Goal: Transaction & Acquisition: Purchase product/service

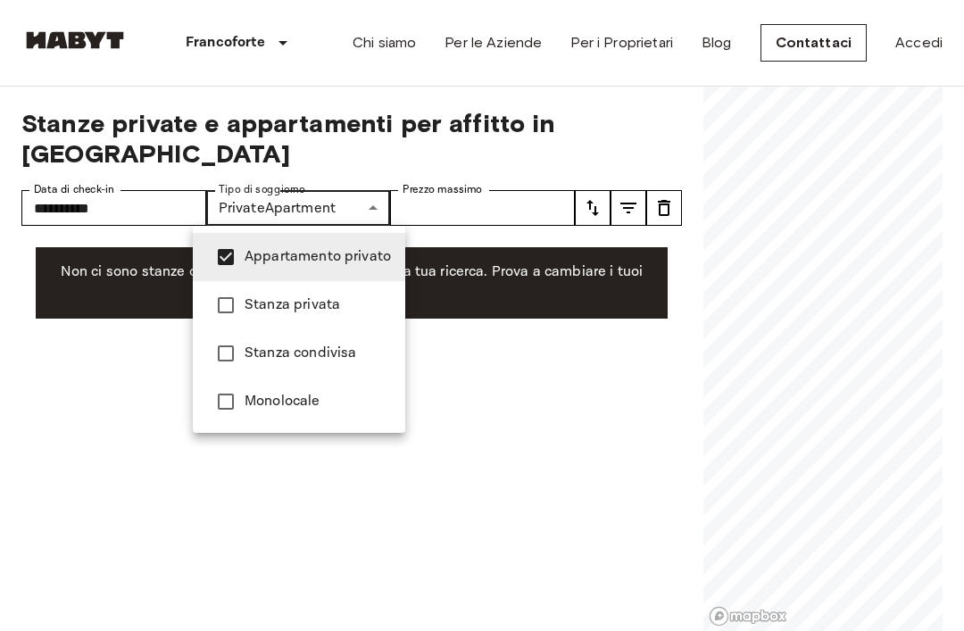
click at [226, 201] on div at bounding box center [482, 315] width 964 height 631
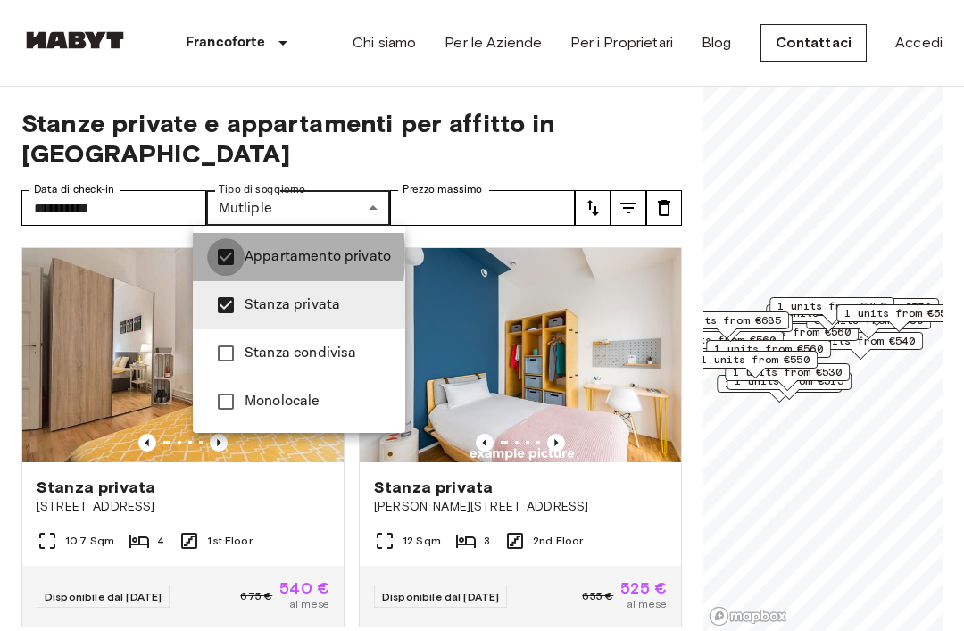
type input "**********"
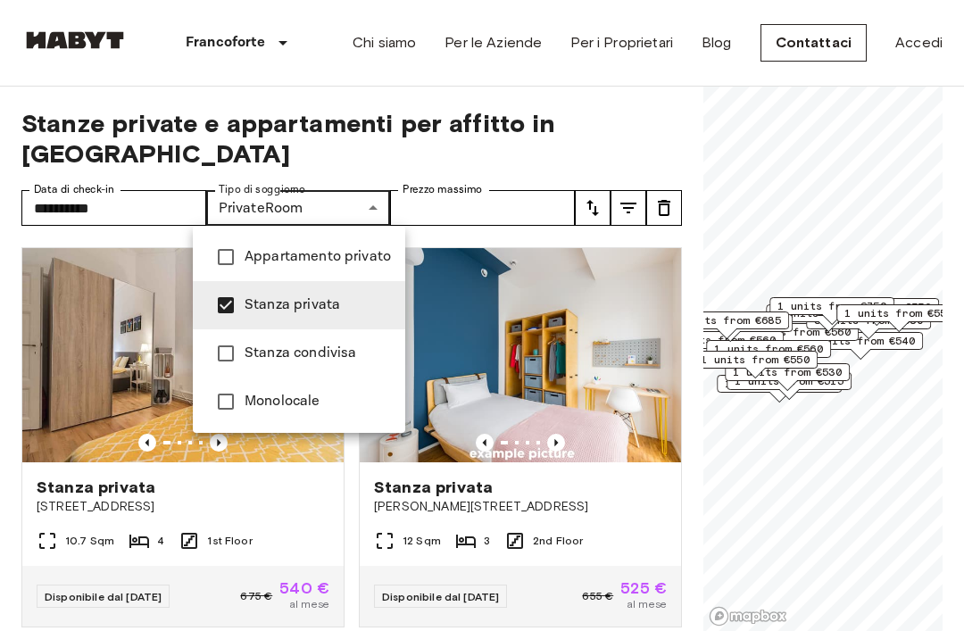
click at [663, 127] on div at bounding box center [482, 315] width 964 height 631
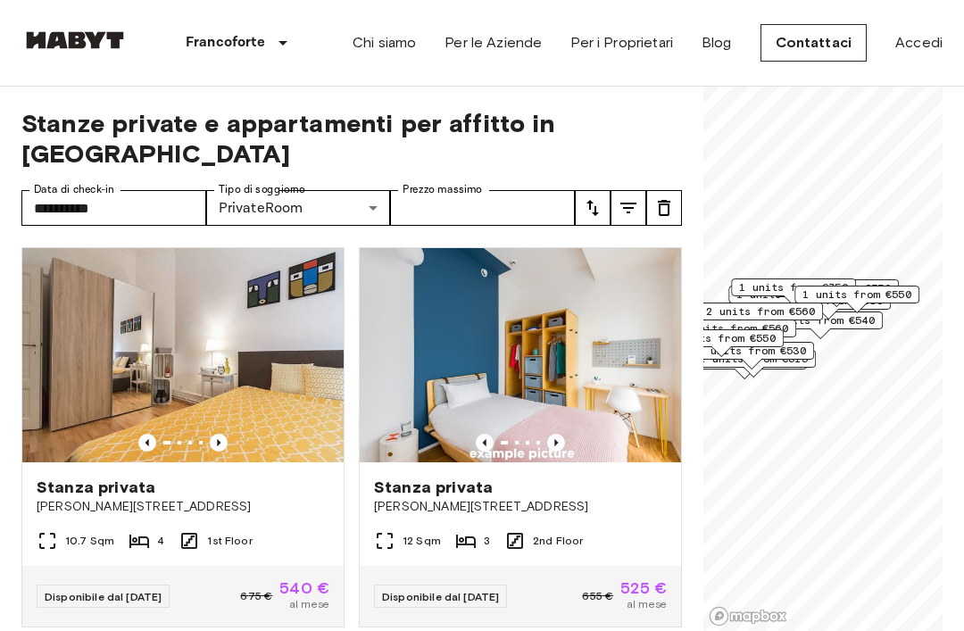
click at [638, 210] on icon "tune" at bounding box center [628, 207] width 21 height 21
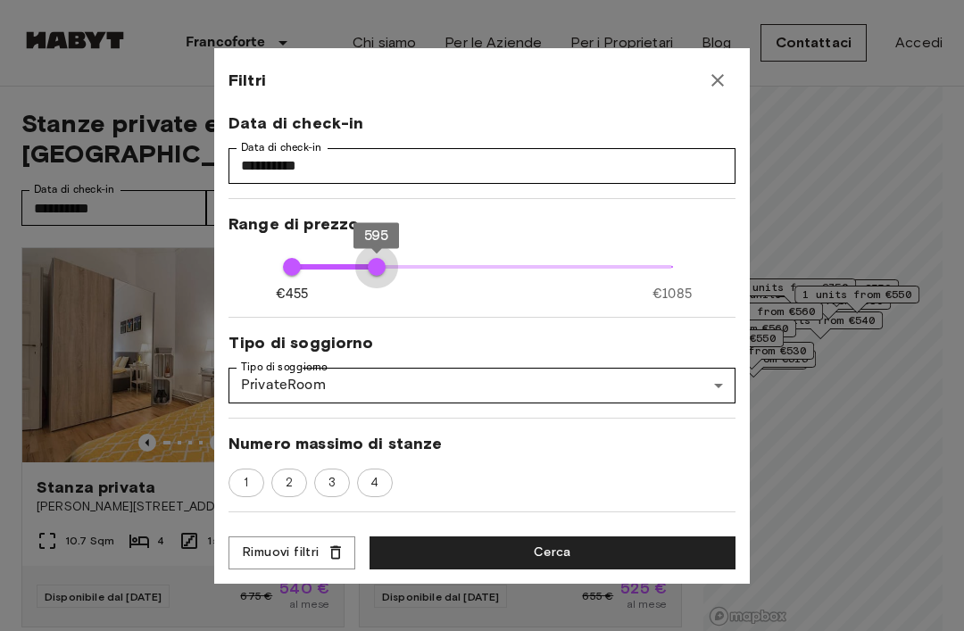
type input "***"
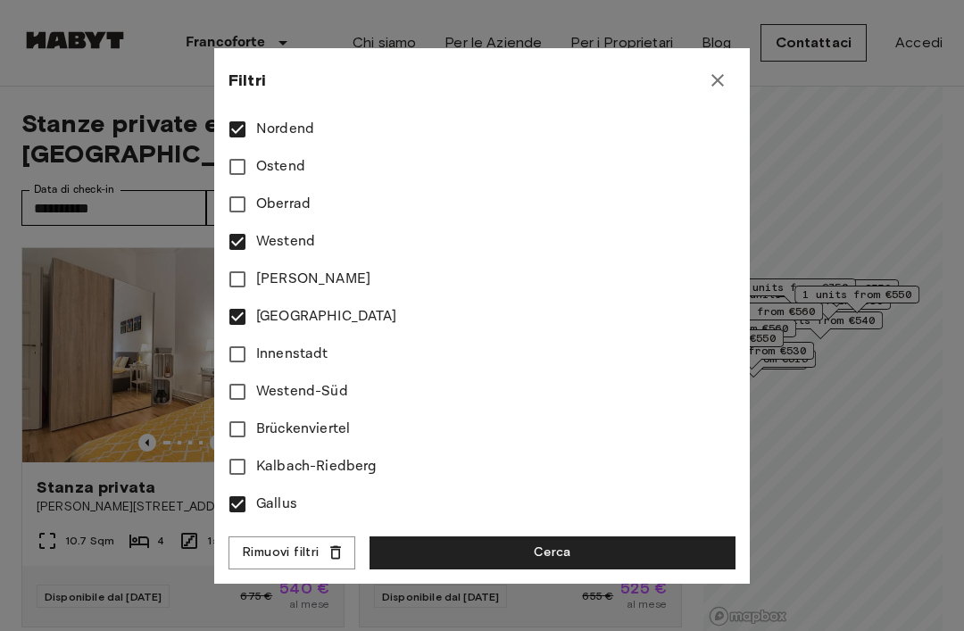
scroll to position [683, 0]
click at [551, 556] on button "Cerca" at bounding box center [553, 553] width 366 height 33
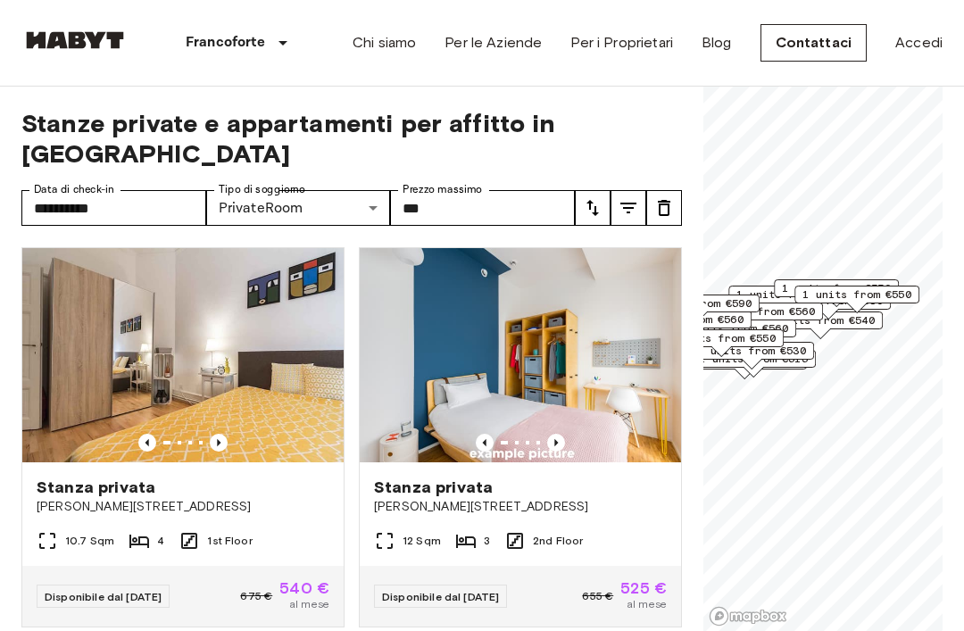
type input "***"
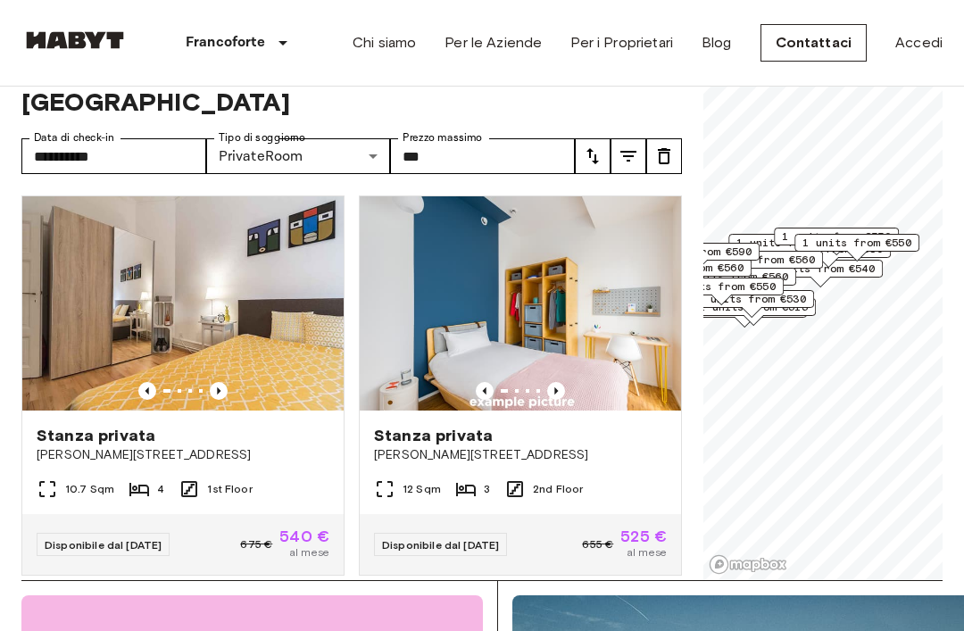
click at [216, 396] on icon "Previous image" at bounding box center [219, 391] width 18 height 18
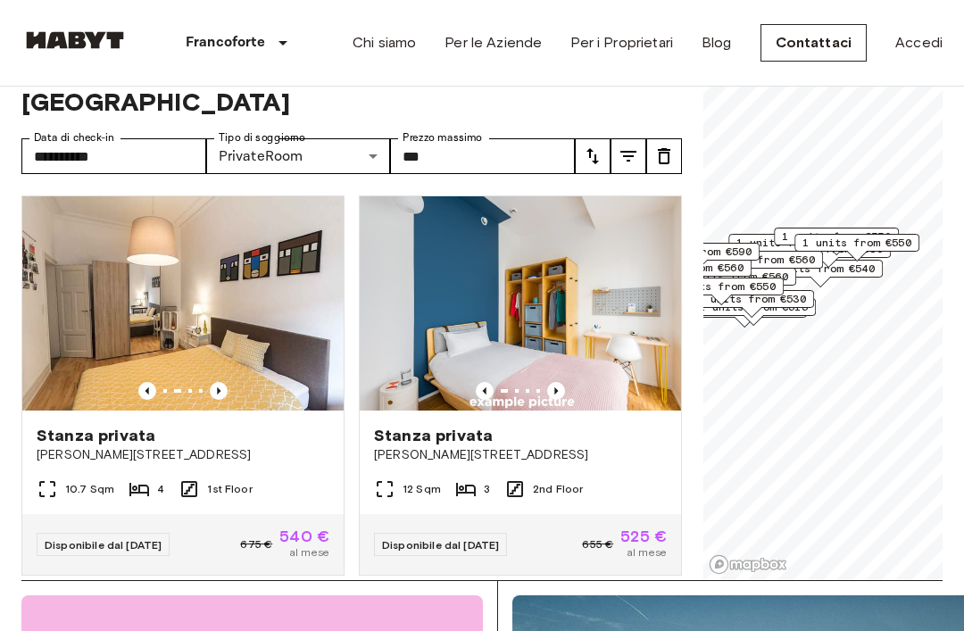
click at [211, 387] on icon "Previous image" at bounding box center [219, 391] width 18 height 18
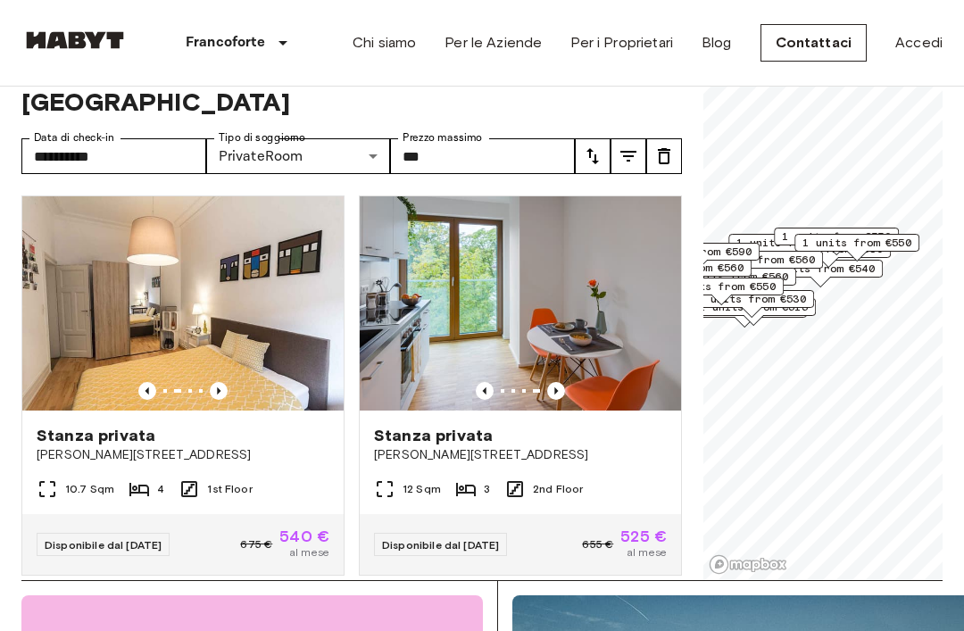
click at [126, 291] on img at bounding box center [182, 303] width 321 height 214
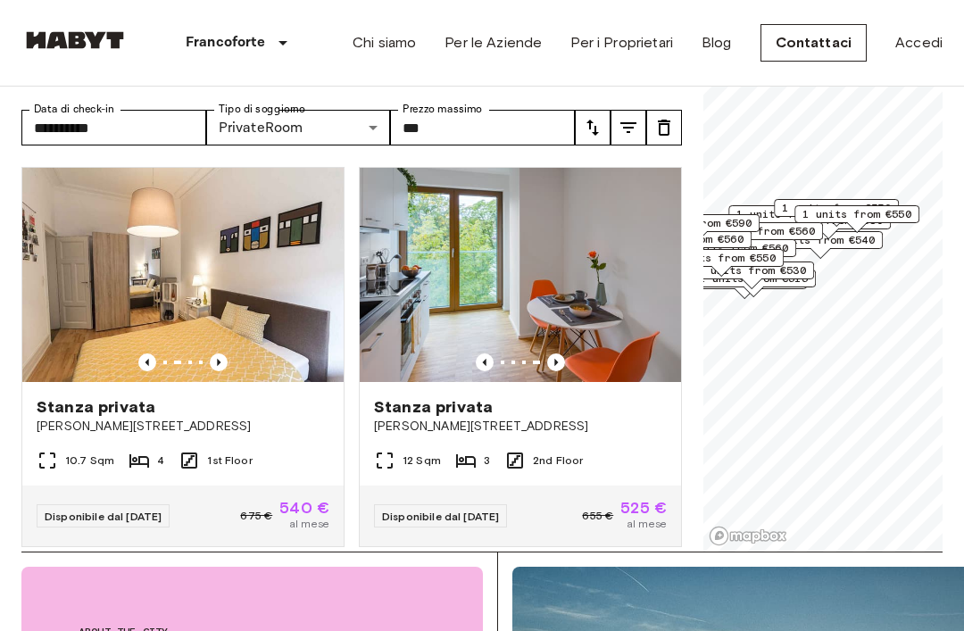
click at [611, 338] on img at bounding box center [520, 275] width 321 height 214
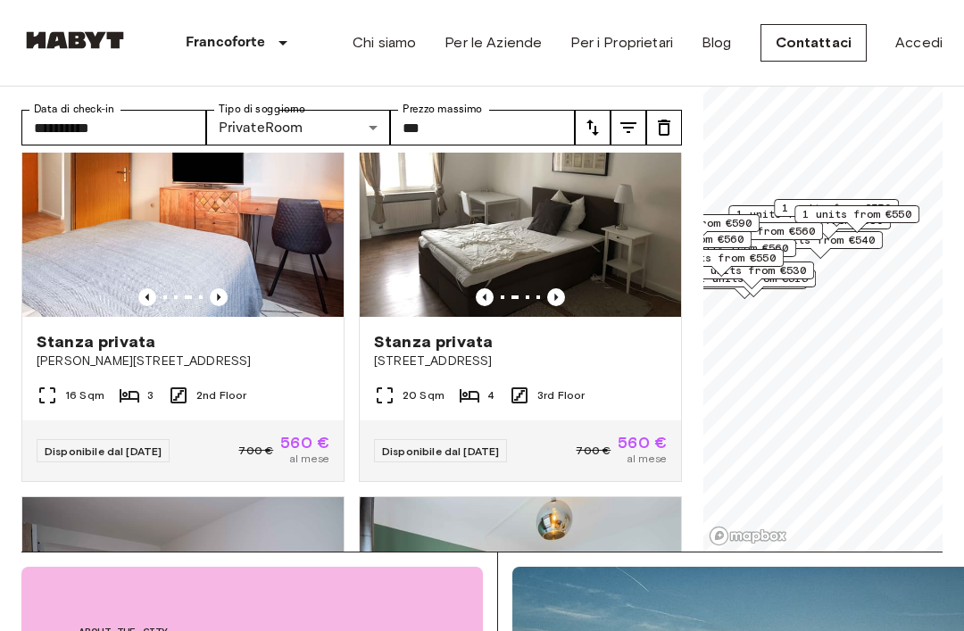
scroll to position [483, 0]
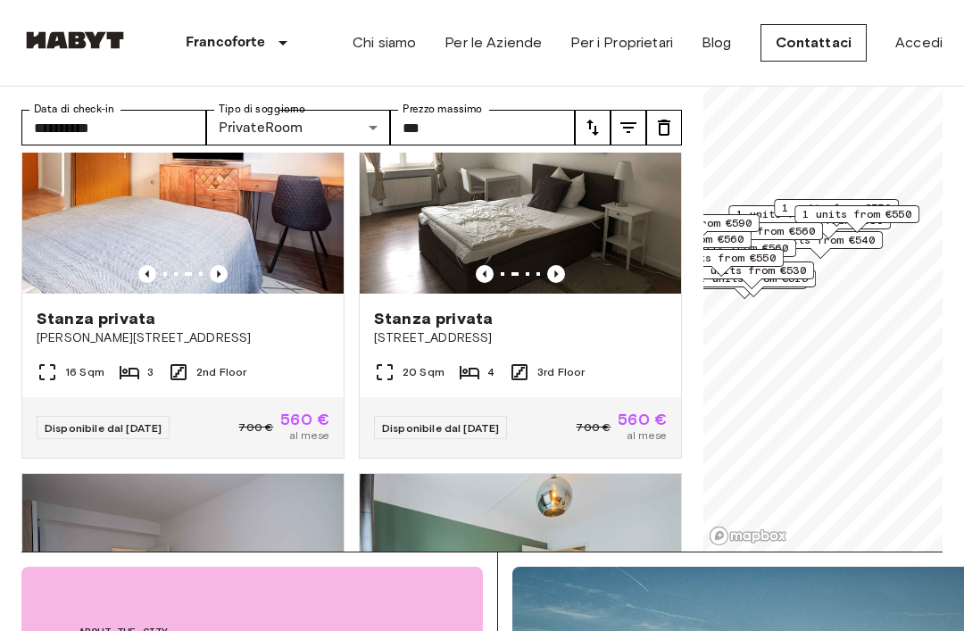
click at [96, 284] on img at bounding box center [182, 186] width 321 height 214
click at [604, 323] on div "Stanza privata" at bounding box center [520, 318] width 293 height 21
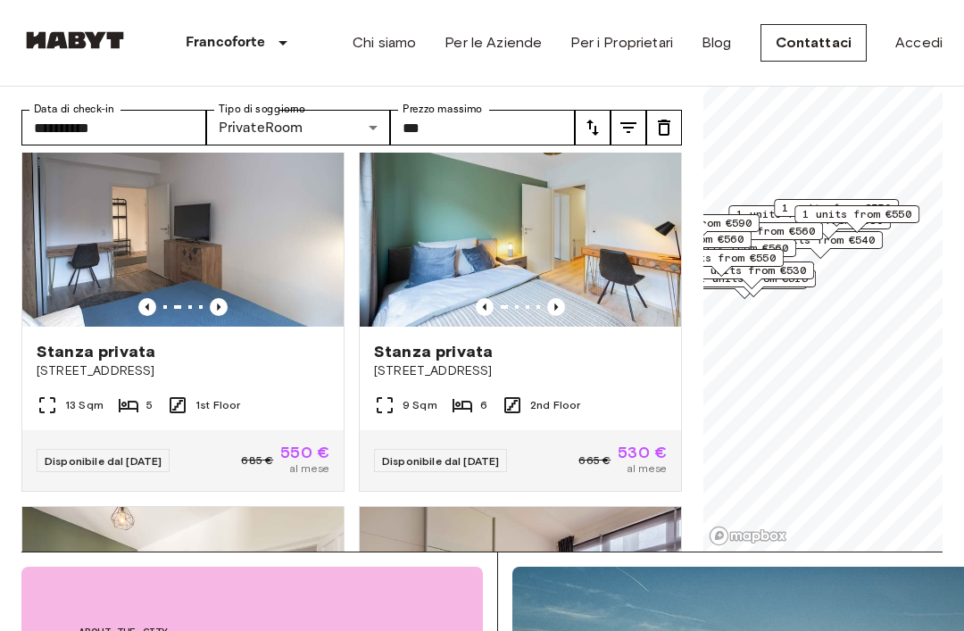
scroll to position [846, 0]
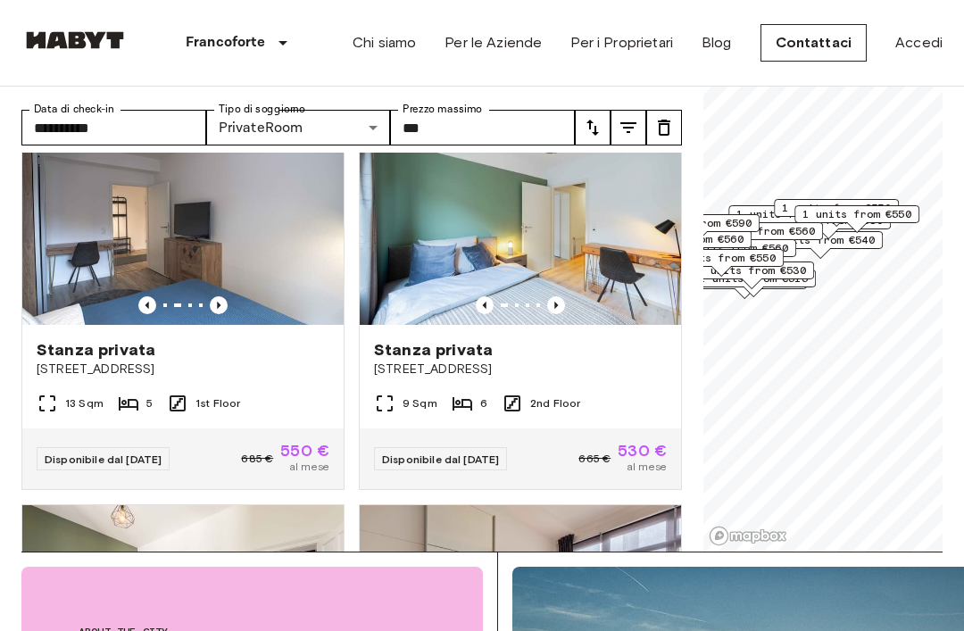
click at [118, 295] on img at bounding box center [182, 218] width 321 height 214
click at [561, 385] on div "Stanza privata Schleiermacherstraße 10" at bounding box center [520, 359] width 321 height 68
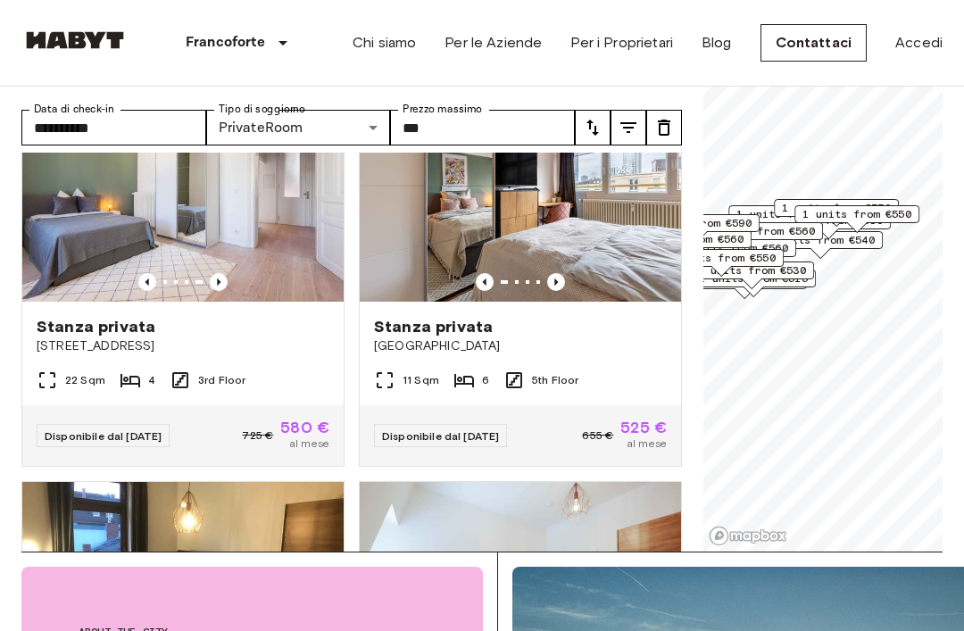
scroll to position [1276, 0]
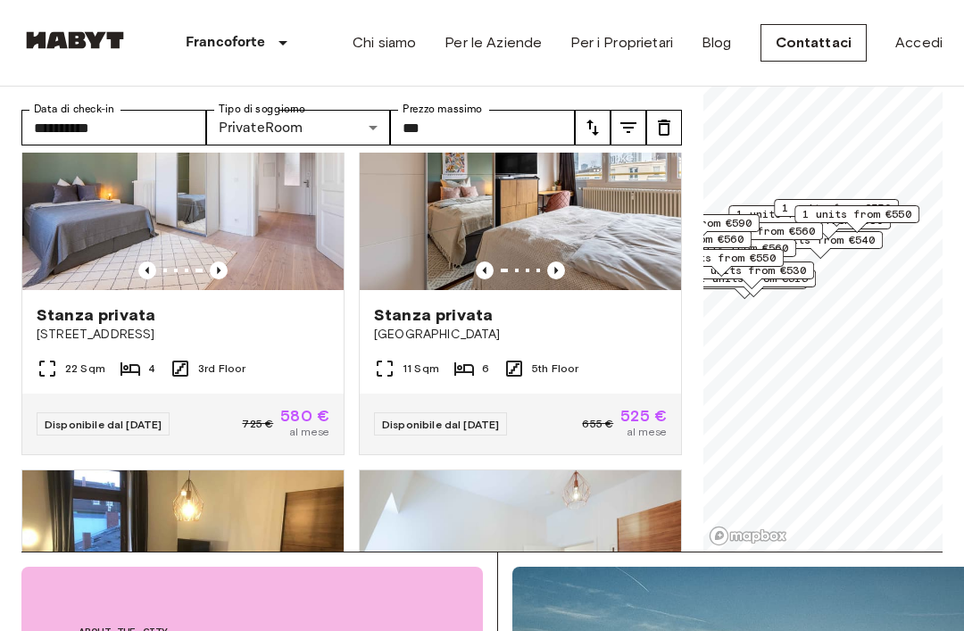
click at [98, 334] on span "Stalburgstraße 24" at bounding box center [183, 335] width 293 height 18
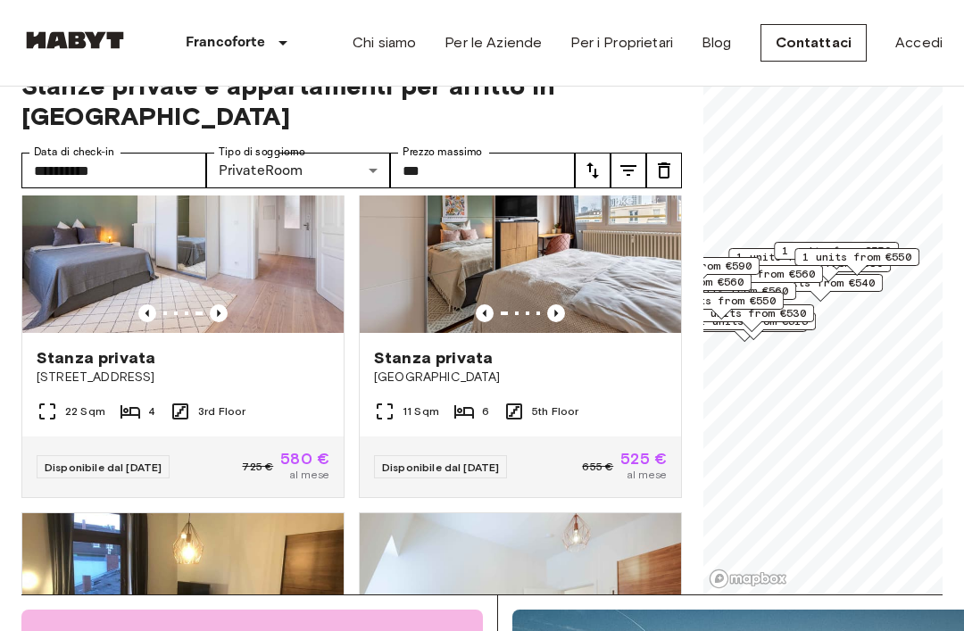
scroll to position [0, 0]
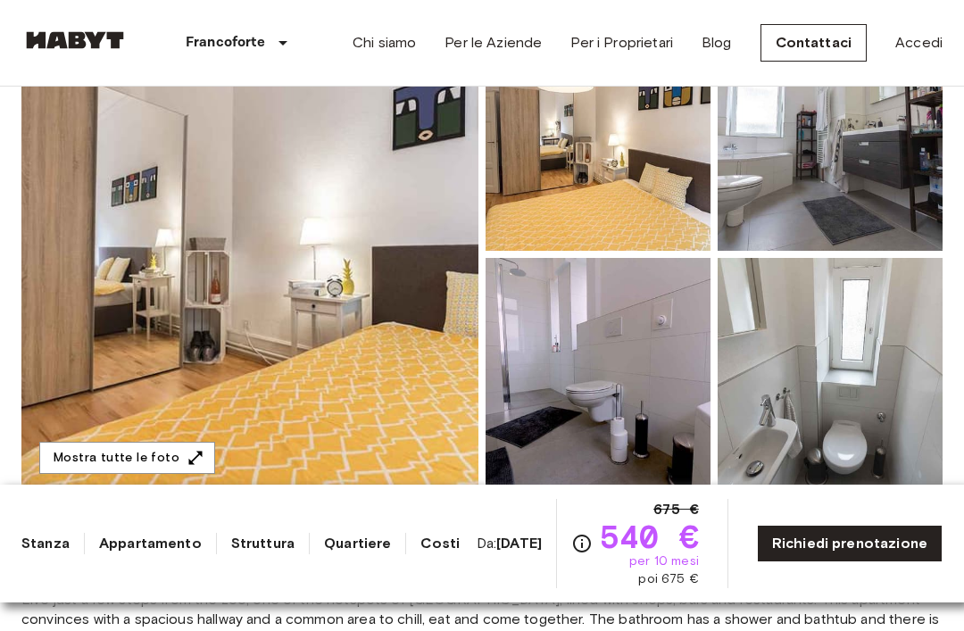
scroll to position [234, 0]
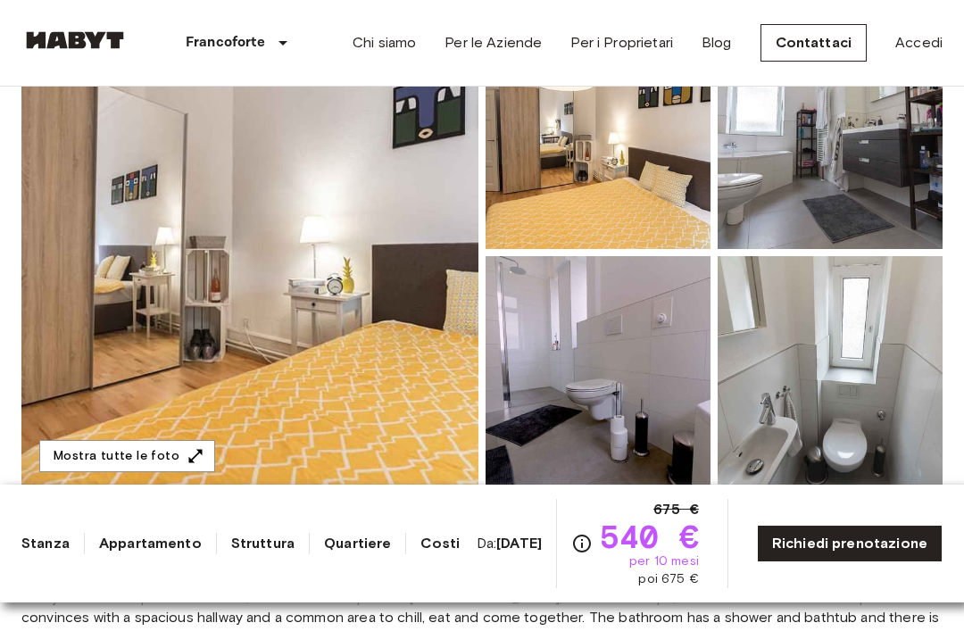
click at [146, 265] on img at bounding box center [249, 252] width 457 height 475
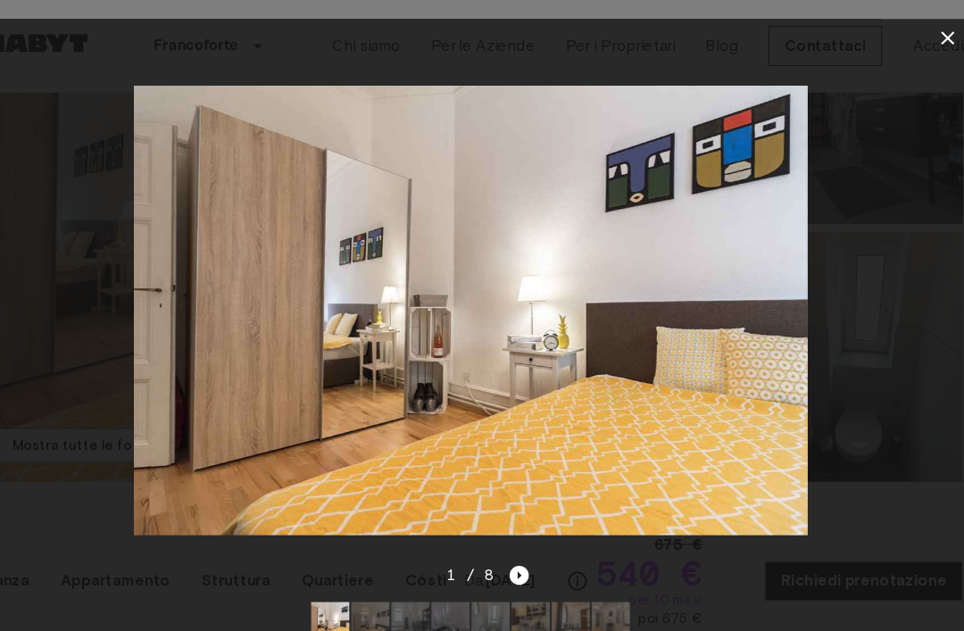
scroll to position [262, 0]
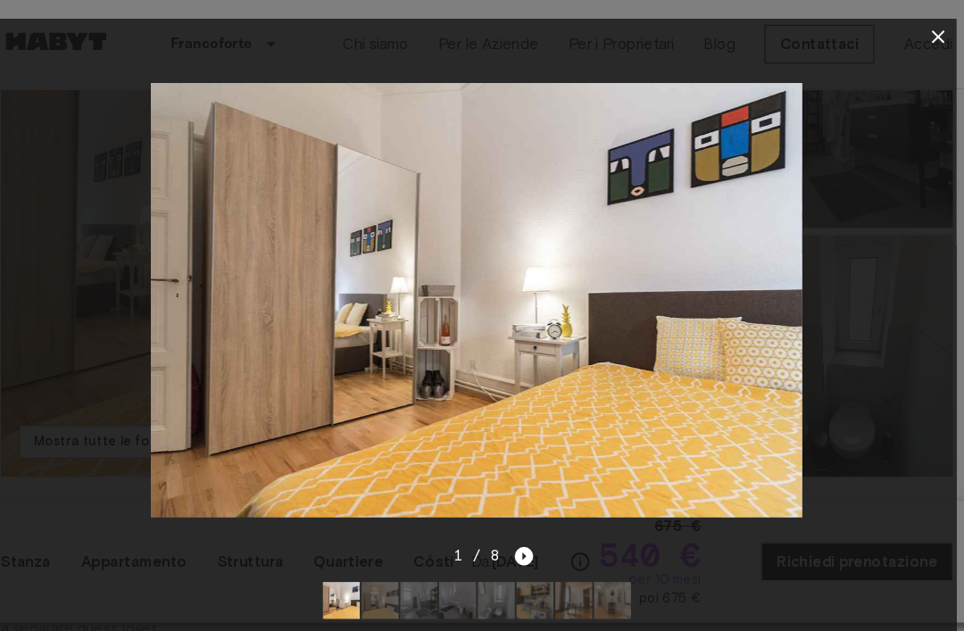
click at [519, 547] on icon "Next image" at bounding box center [528, 538] width 18 height 18
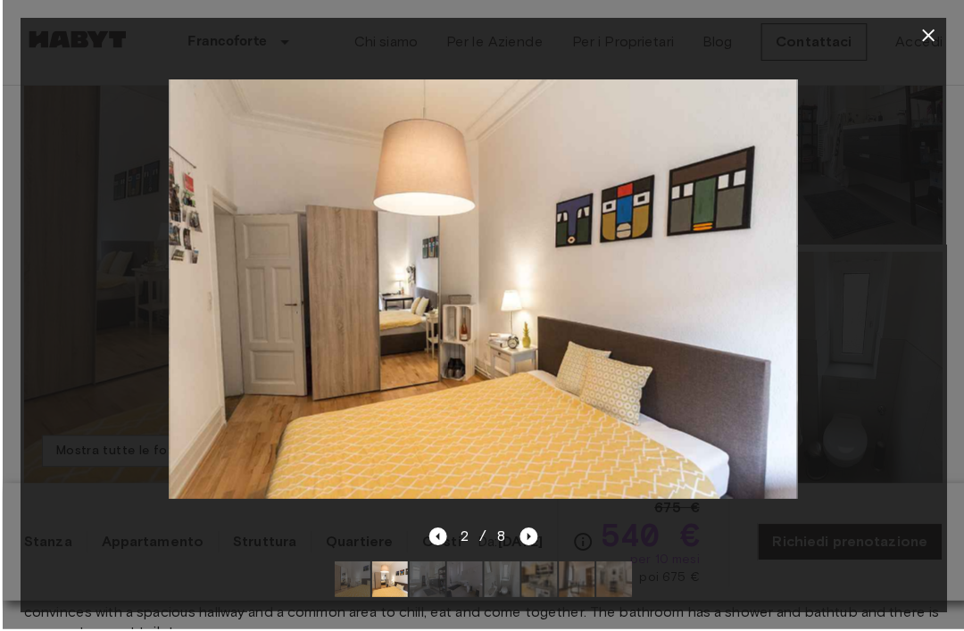
scroll to position [272, 0]
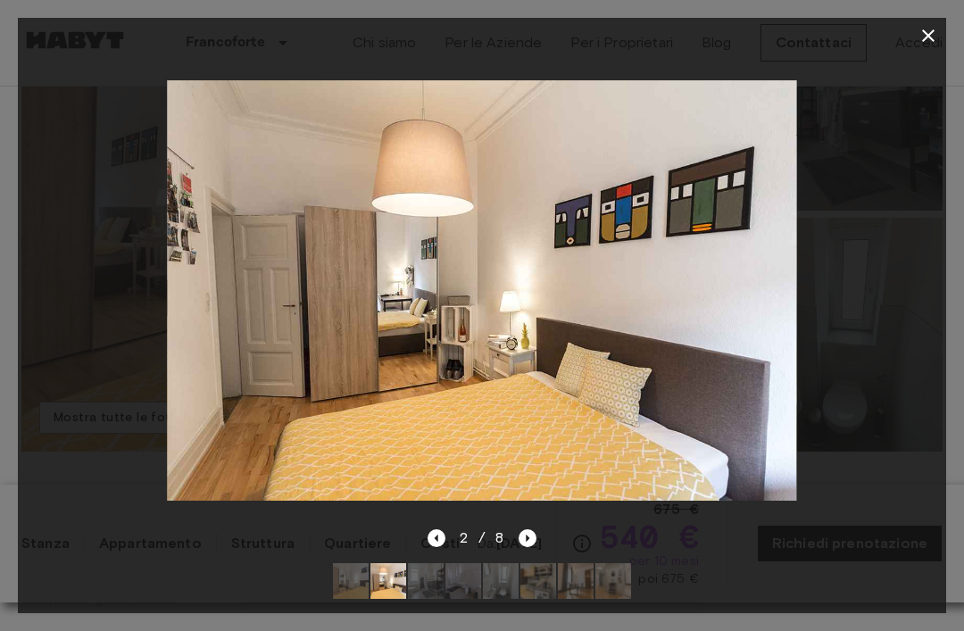
click at [538, 588] on div "2 / 8" at bounding box center [482, 571] width 929 height 86
click at [532, 547] on icon "Next image" at bounding box center [528, 538] width 18 height 18
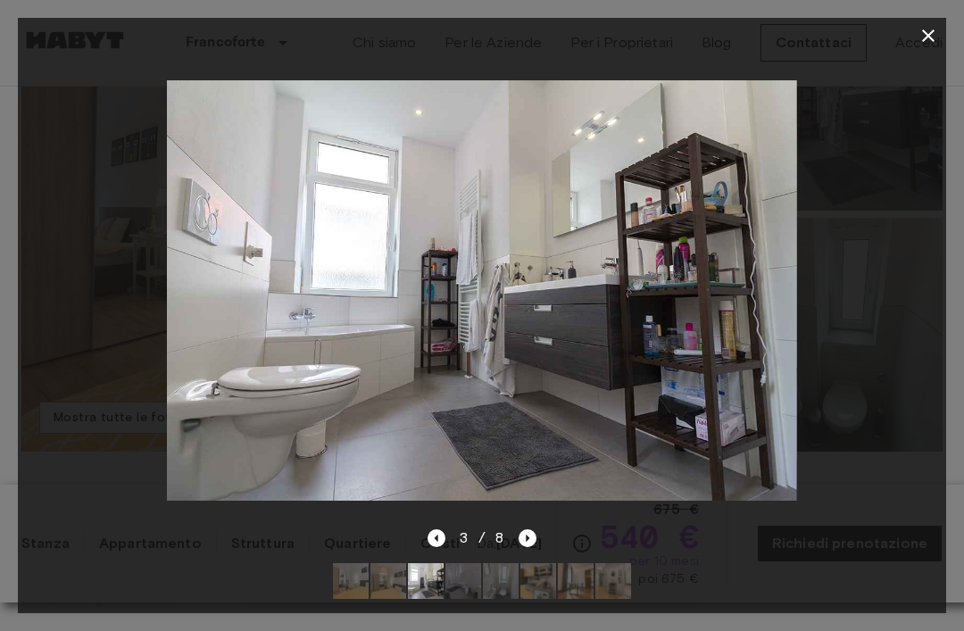
click at [534, 547] on icon "Next image" at bounding box center [528, 538] width 18 height 18
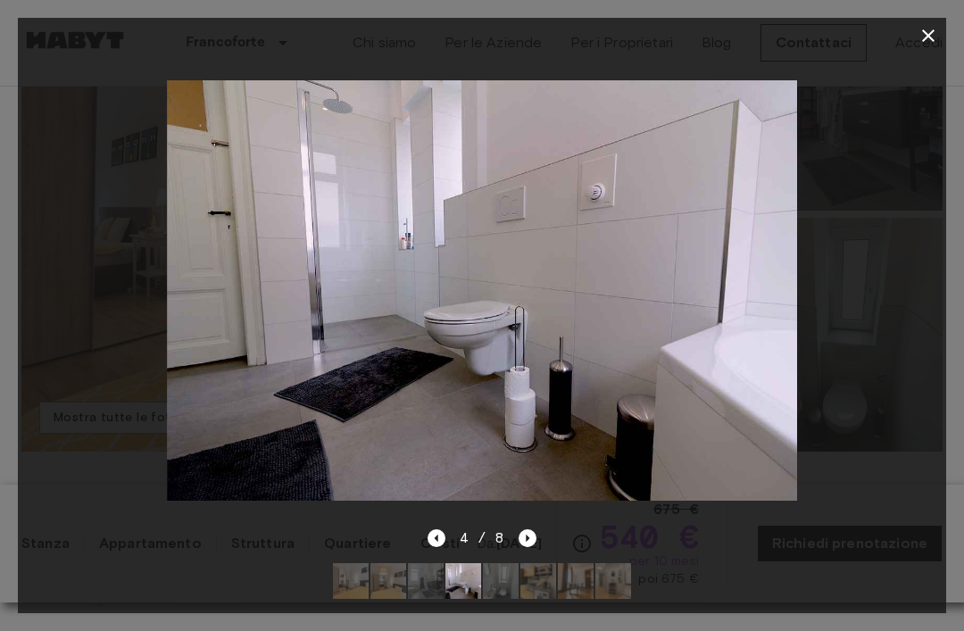
click at [533, 547] on icon "Next image" at bounding box center [528, 538] width 18 height 18
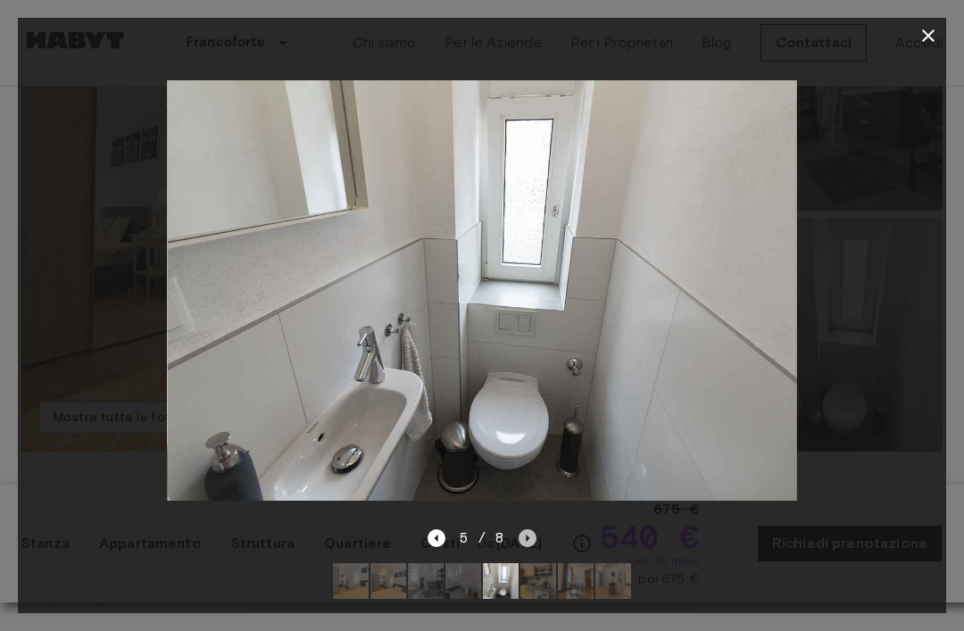
click at [534, 547] on icon "Next image" at bounding box center [528, 538] width 18 height 18
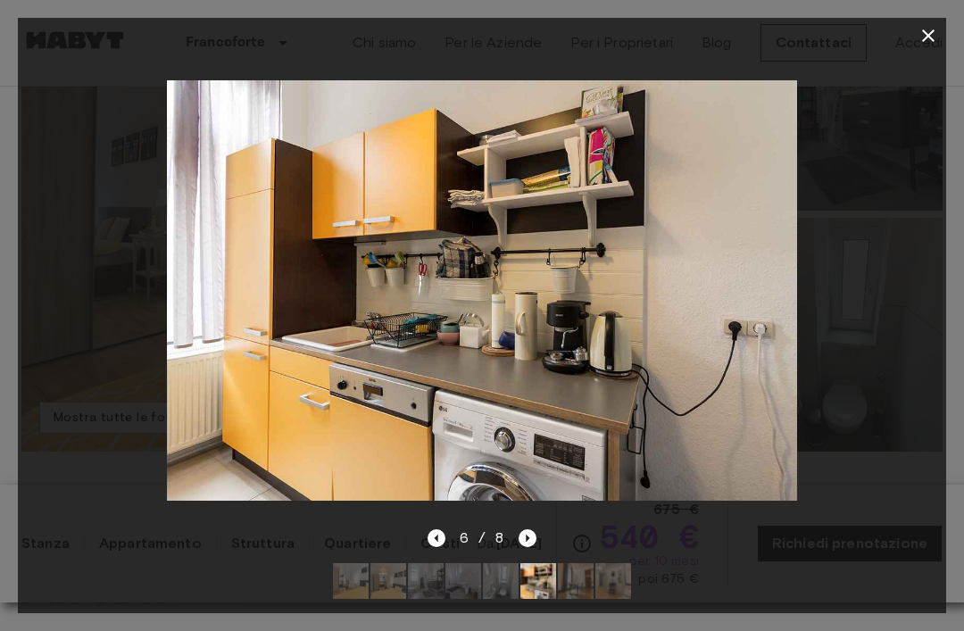
click at [536, 549] on div "6 / 8" at bounding box center [483, 538] width 110 height 21
click at [529, 542] on icon "Next image" at bounding box center [529, 538] width 4 height 7
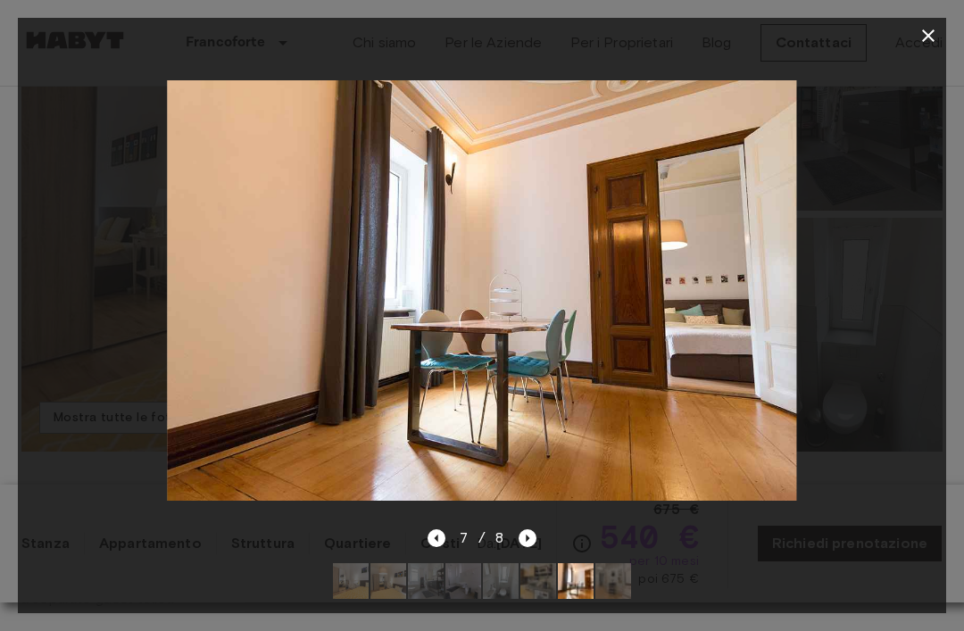
click at [532, 547] on icon "Next image" at bounding box center [528, 538] width 18 height 18
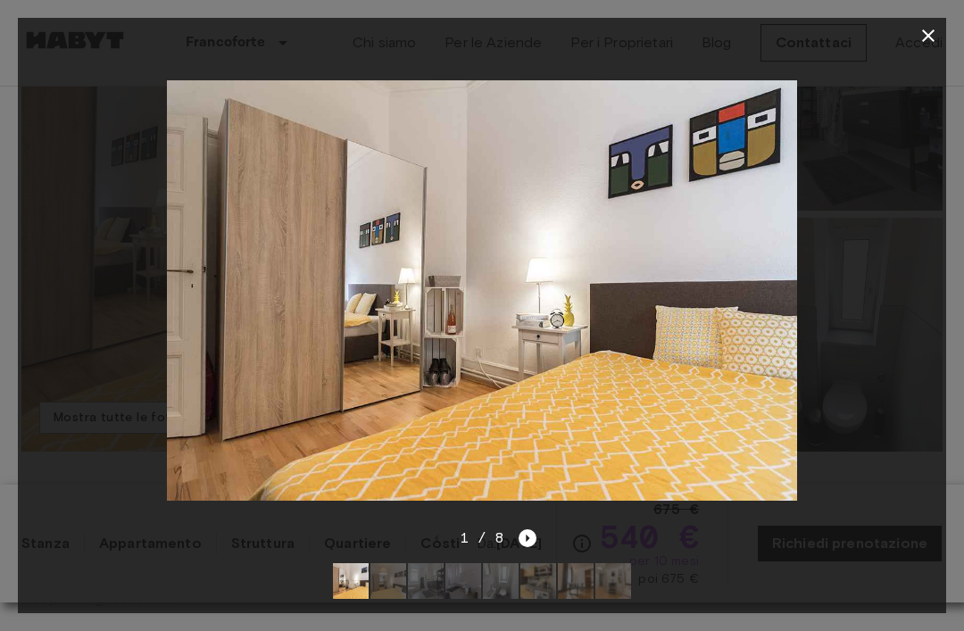
click at [935, 37] on icon "button" at bounding box center [928, 35] width 21 height 21
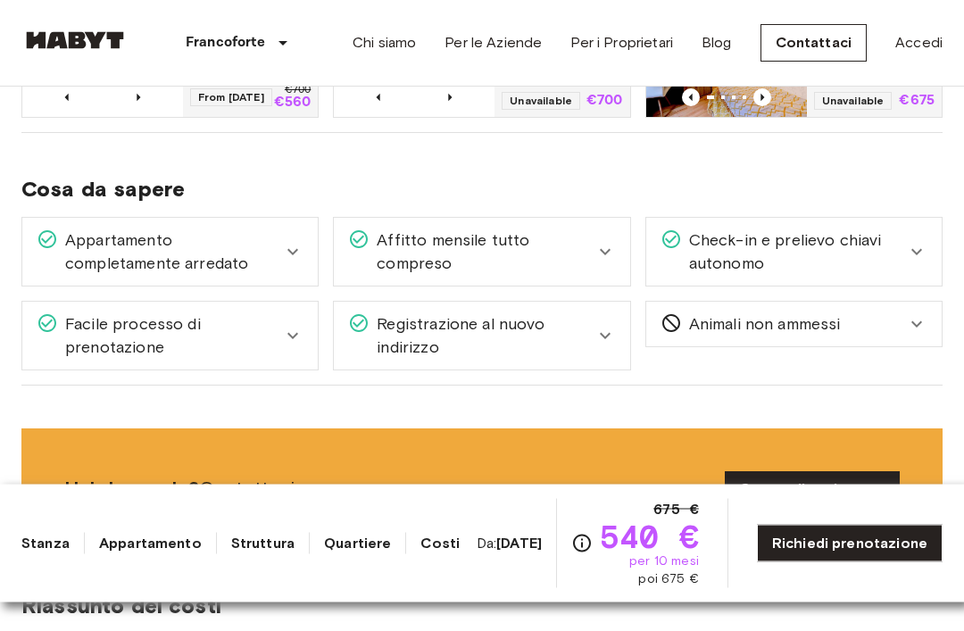
scroll to position [1075, 0]
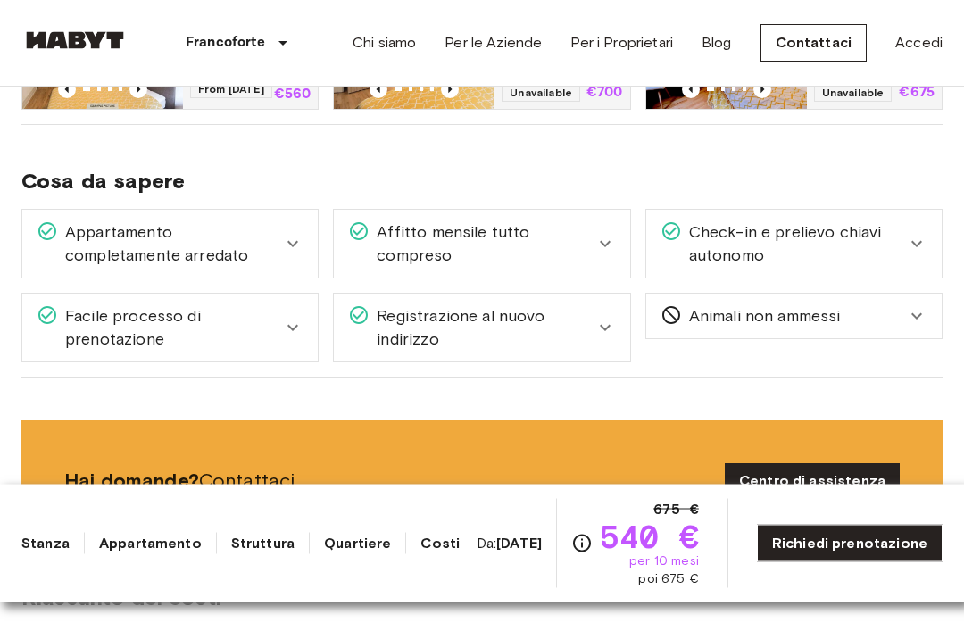
click at [893, 250] on span "Check-in e prelievo chiavi autonomo" at bounding box center [794, 244] width 224 height 46
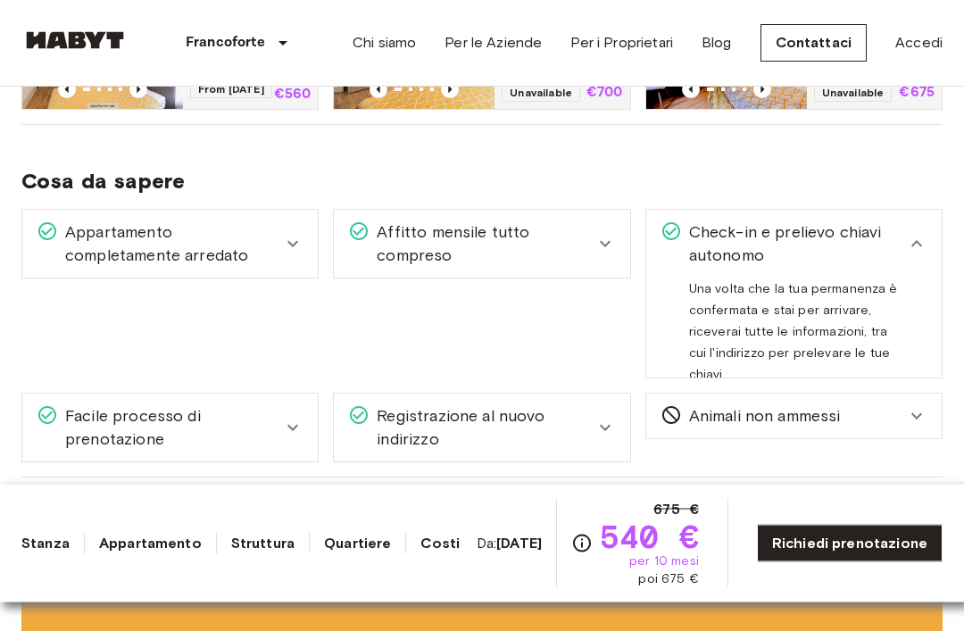
scroll to position [1076, 0]
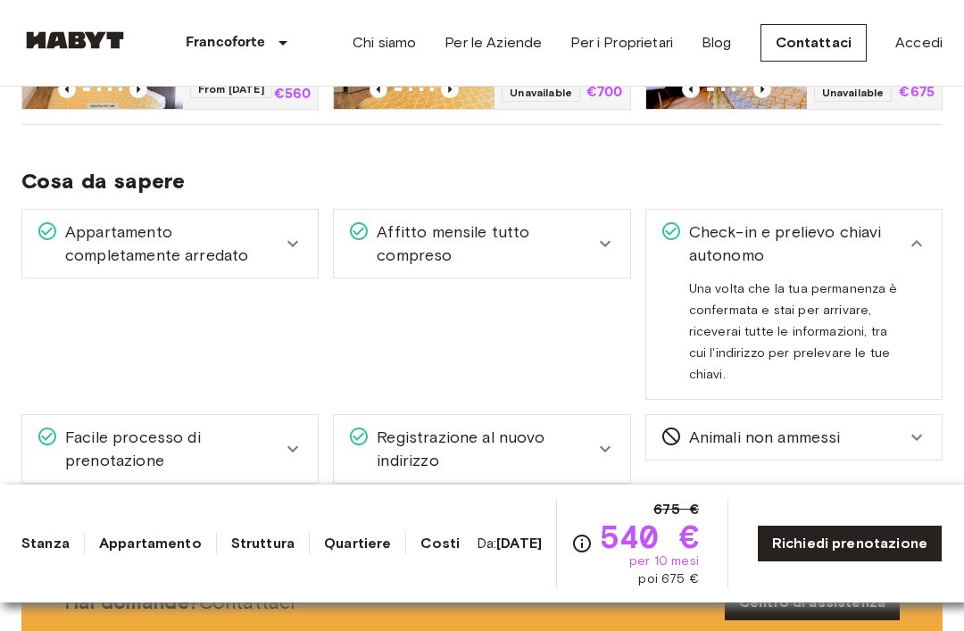
click at [899, 241] on span "Check-in e prelievo chiavi autonomo" at bounding box center [794, 244] width 224 height 46
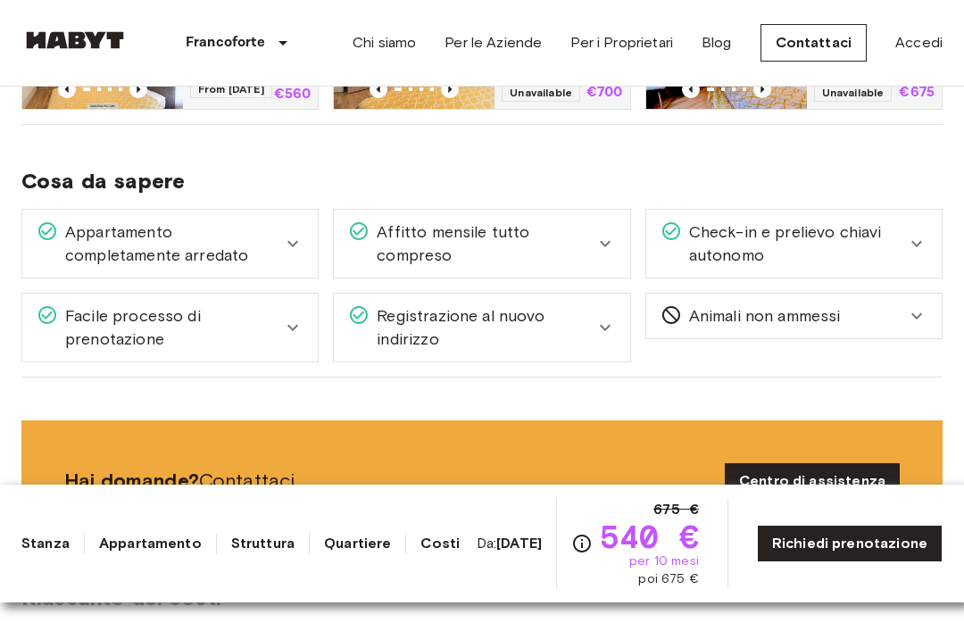
click at [894, 246] on span "Check-in e prelievo chiavi autonomo" at bounding box center [794, 244] width 224 height 46
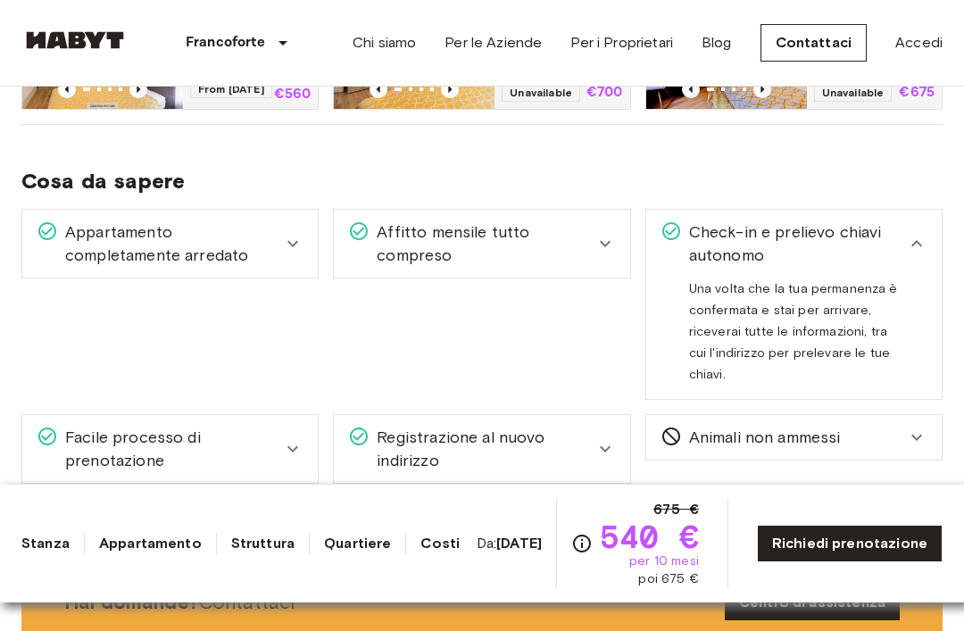
click at [863, 254] on span "Check-in e prelievo chiavi autonomo" at bounding box center [794, 244] width 224 height 46
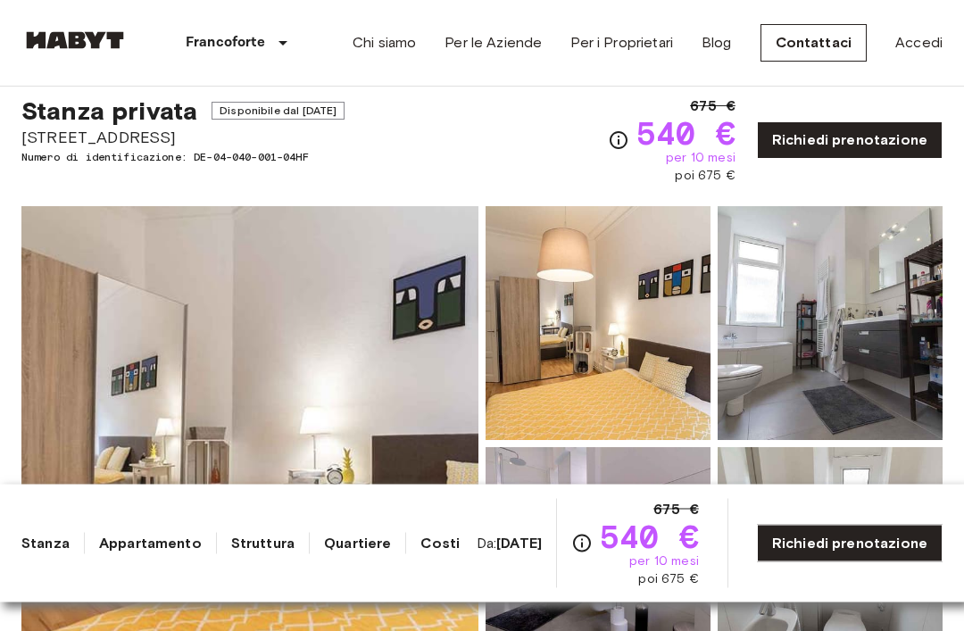
scroll to position [43, 0]
click at [619, 136] on icon "Verifica i dettagli delle spese nella sezione 'Riassunto dei Costi'. Si prega d…" at bounding box center [618, 139] width 21 height 21
click at [619, 142] on icon "Verifica i dettagli delle spese nella sezione 'Riassunto dei Costi'. Si prega d…" at bounding box center [618, 139] width 21 height 21
click at [616, 148] on icon "Verifica i dettagli delle spese nella sezione 'Riassunto dei Costi'. Si prega d…" at bounding box center [619, 140] width 18 height 18
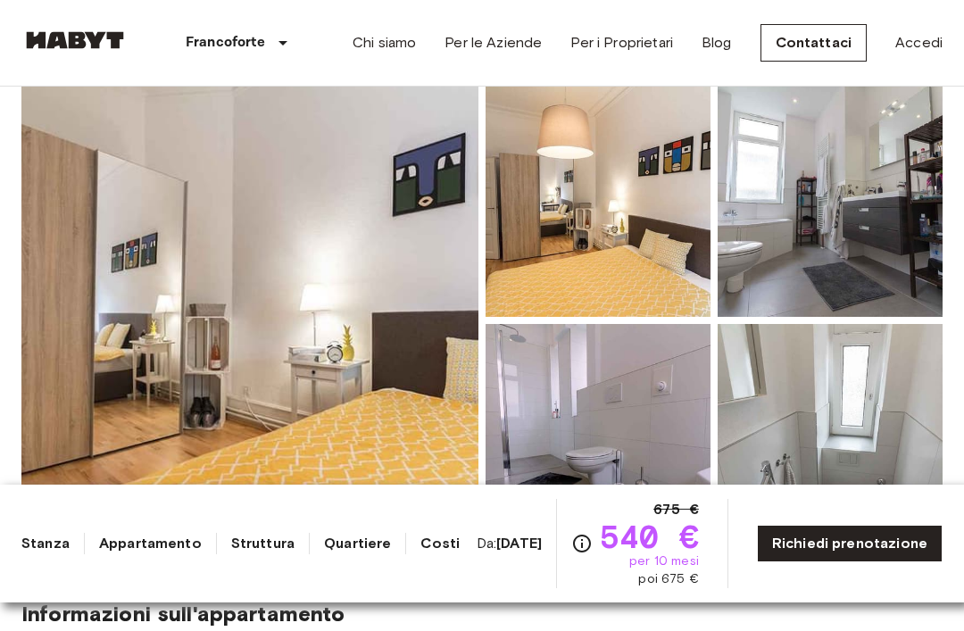
scroll to position [169, 0]
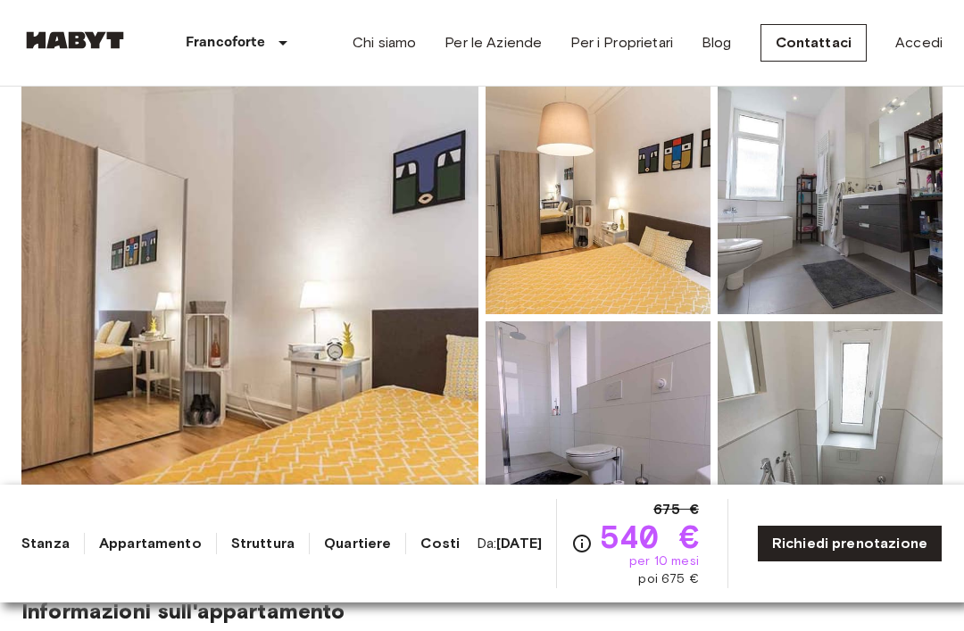
click at [133, 275] on img at bounding box center [249, 317] width 457 height 475
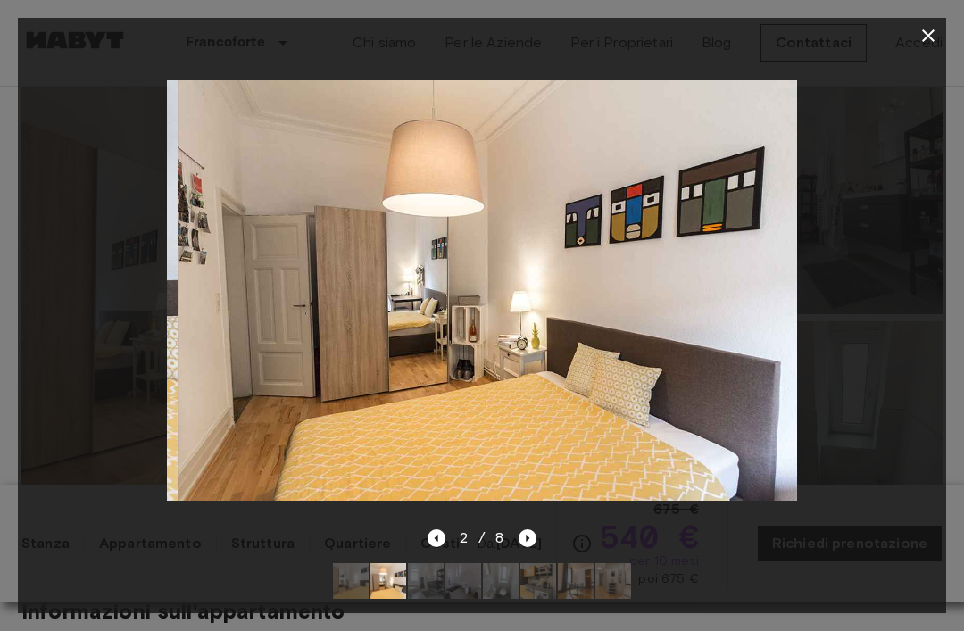
click at [920, 39] on icon "button" at bounding box center [928, 35] width 21 height 21
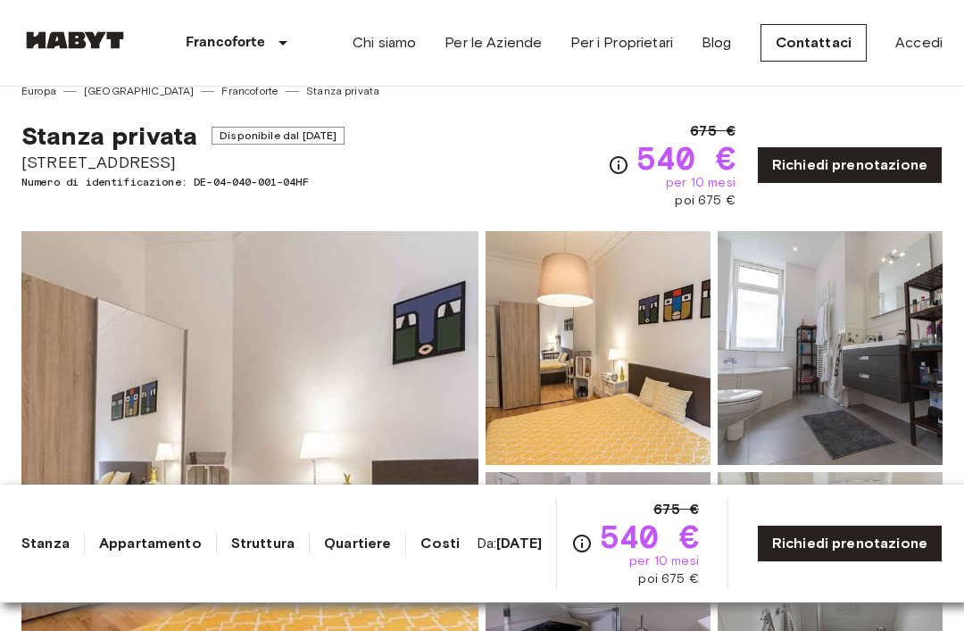
scroll to position [0, 0]
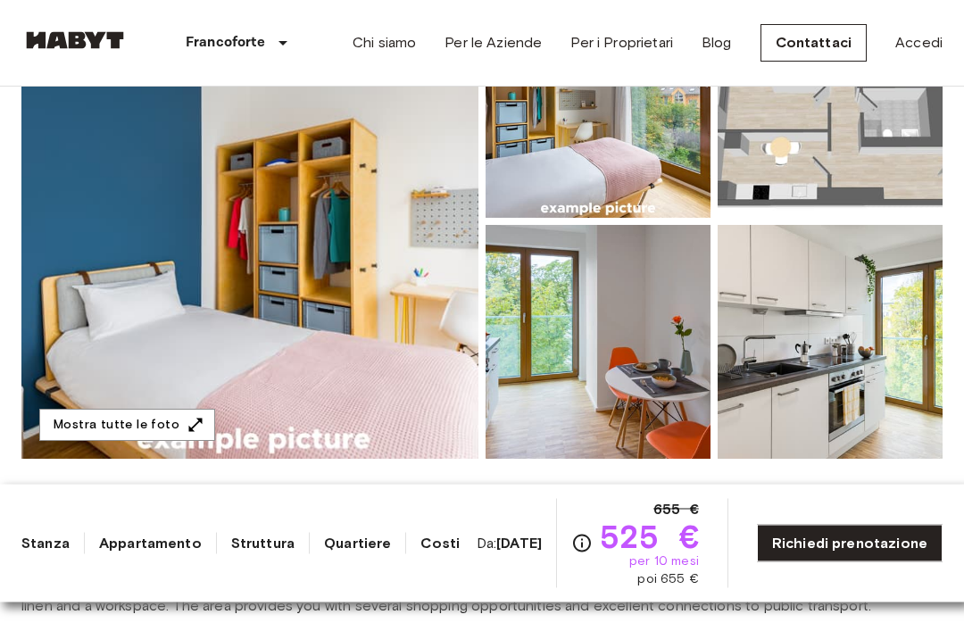
click at [129, 243] on img at bounding box center [249, 222] width 457 height 475
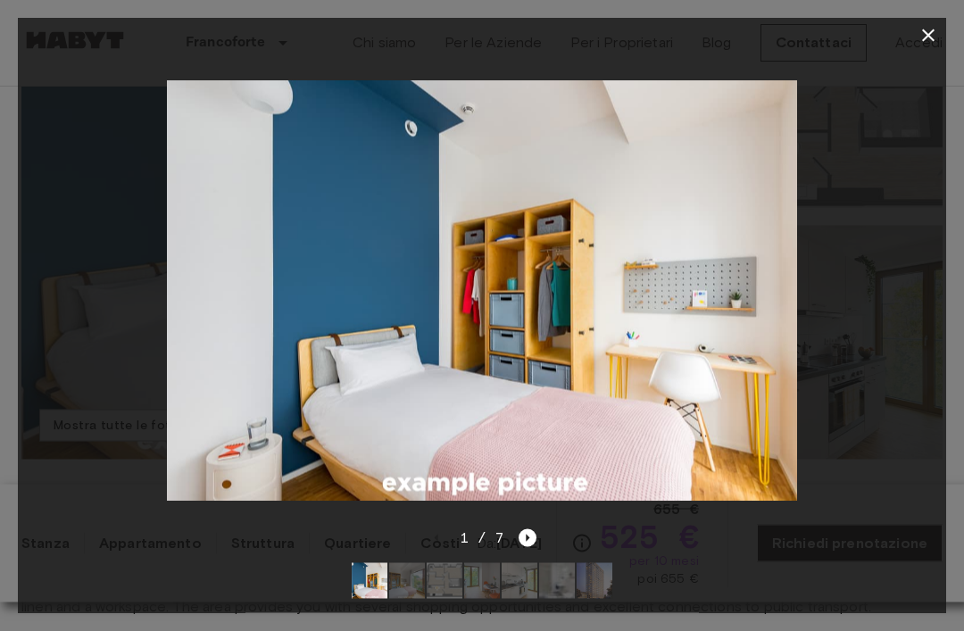
scroll to position [265, 0]
click at [524, 547] on icon "Next image" at bounding box center [528, 538] width 18 height 18
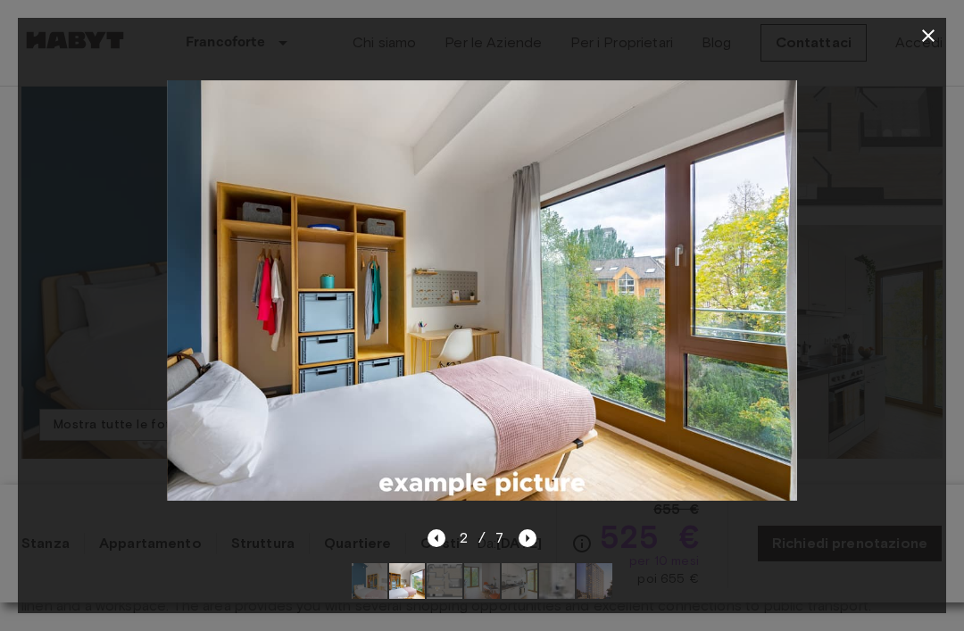
click at [527, 547] on icon "Next image" at bounding box center [528, 538] width 18 height 18
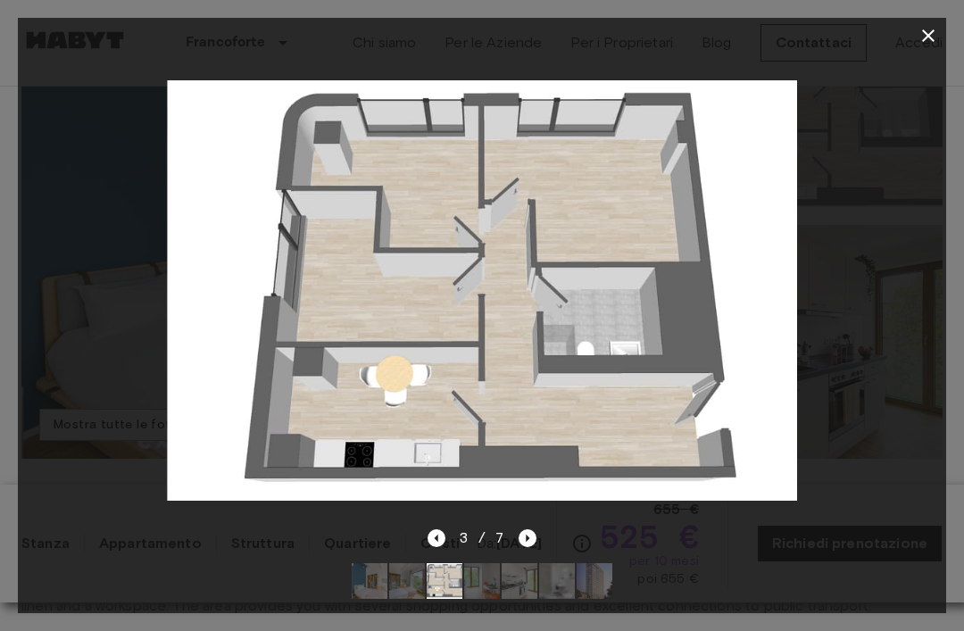
click at [533, 547] on icon "Next image" at bounding box center [528, 538] width 18 height 18
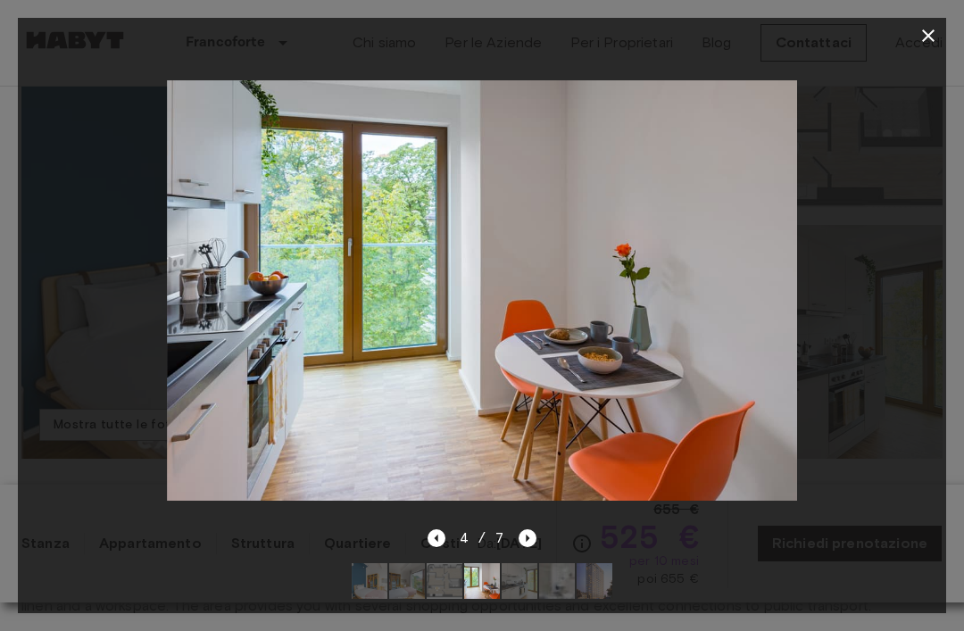
click at [528, 547] on icon "Next image" at bounding box center [528, 538] width 18 height 18
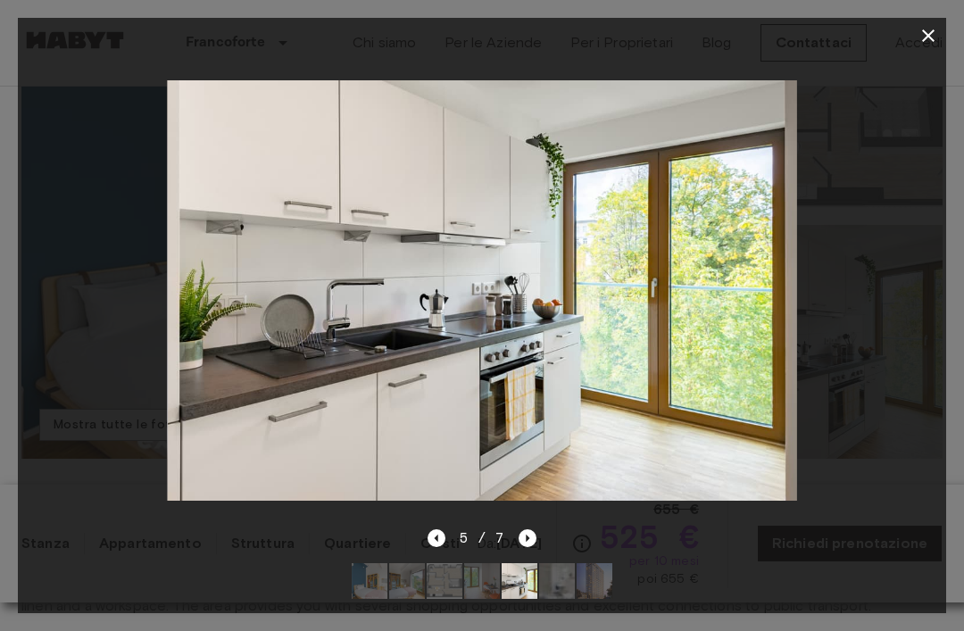
click at [529, 528] on div at bounding box center [482, 291] width 929 height 474
click at [534, 547] on icon "Next image" at bounding box center [528, 538] width 18 height 18
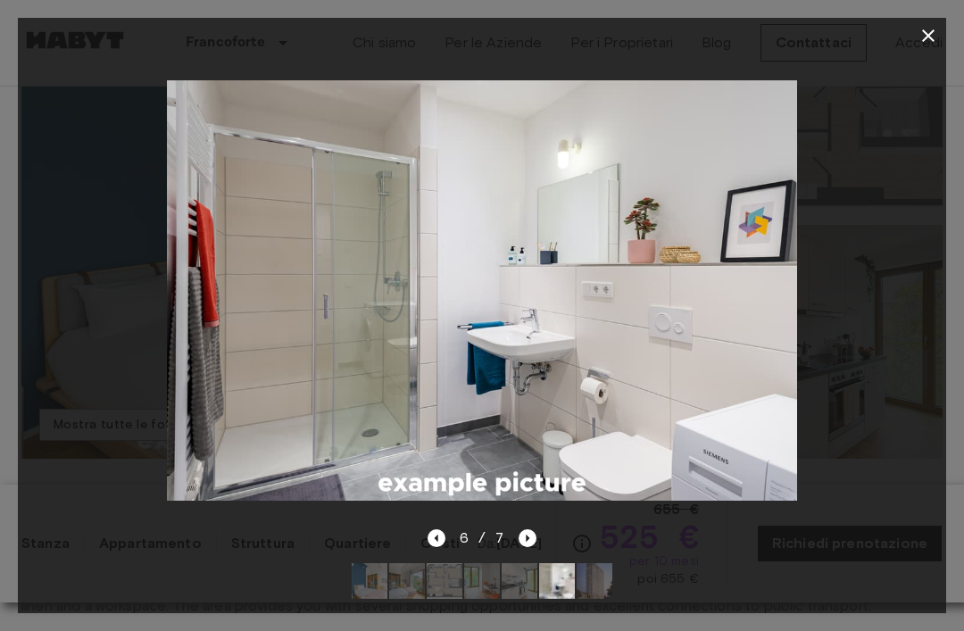
click at [533, 547] on icon "Next image" at bounding box center [528, 538] width 18 height 18
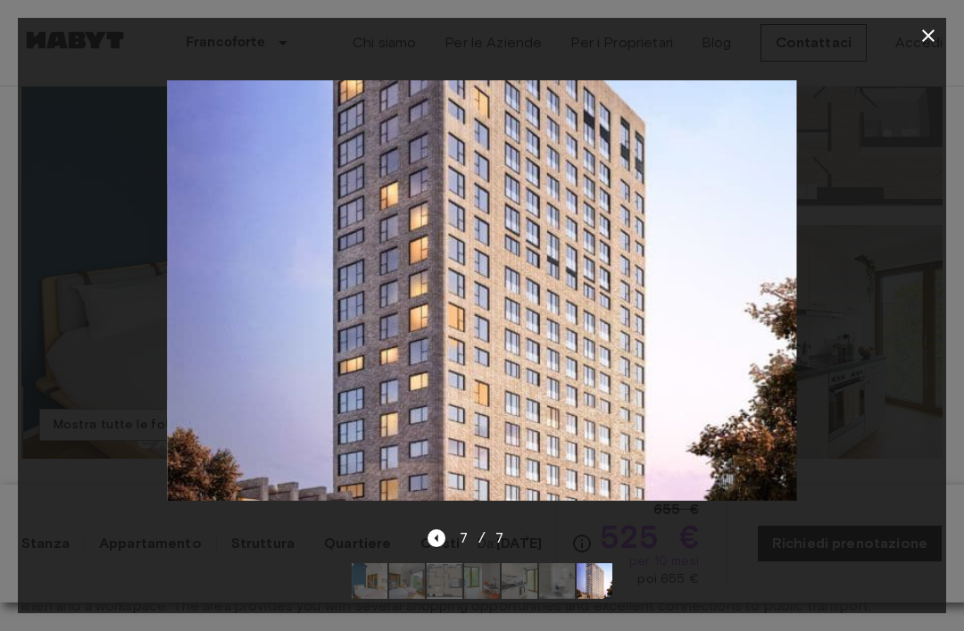
click at [931, 21] on button "button" at bounding box center [929, 36] width 36 height 36
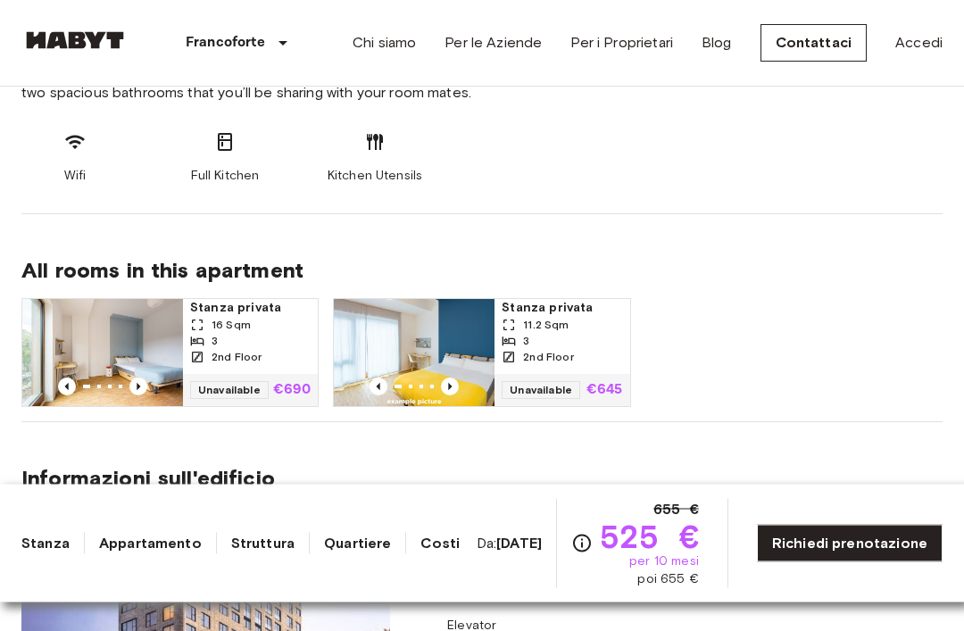
scroll to position [1047, 0]
click at [136, 388] on icon "Previous image" at bounding box center [138, 387] width 18 height 18
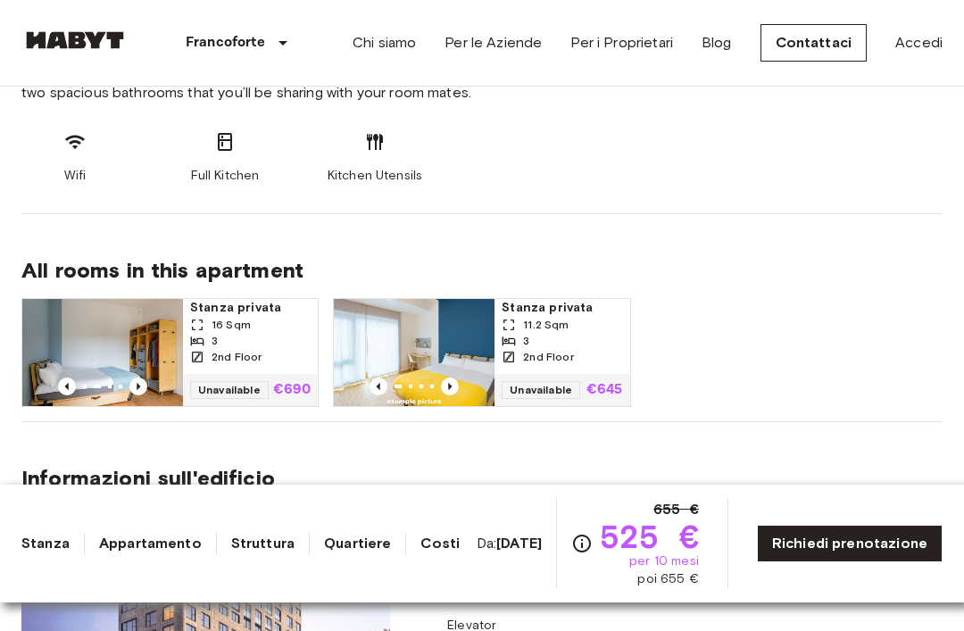
click at [131, 396] on img at bounding box center [102, 352] width 161 height 107
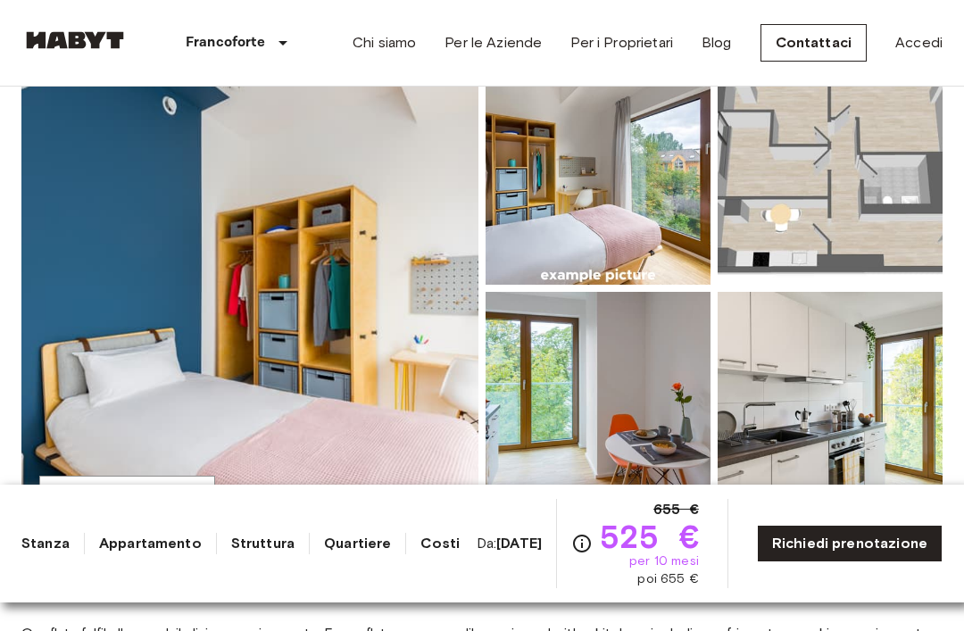
scroll to position [0, 0]
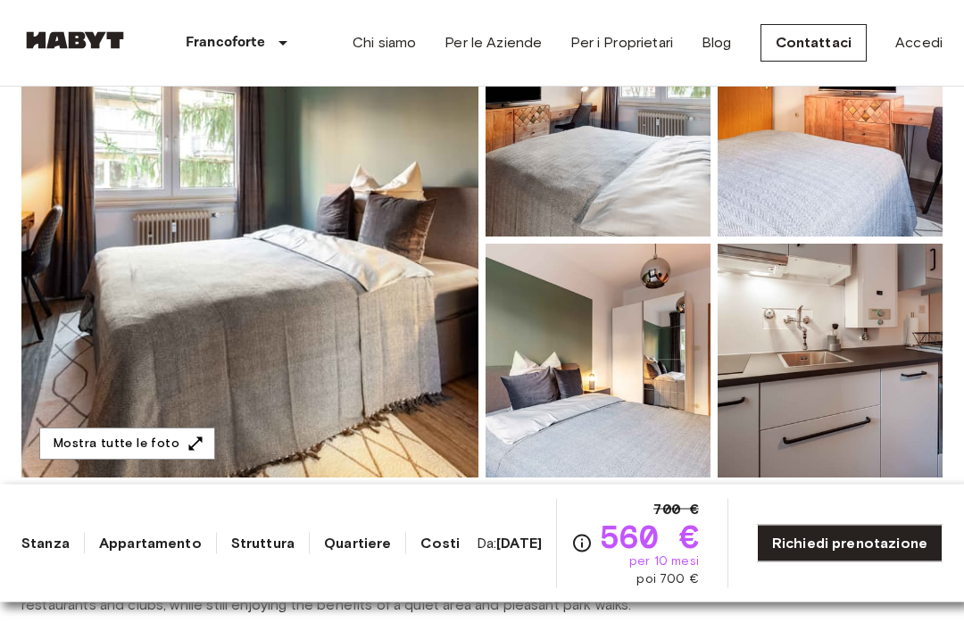
scroll to position [249, 0]
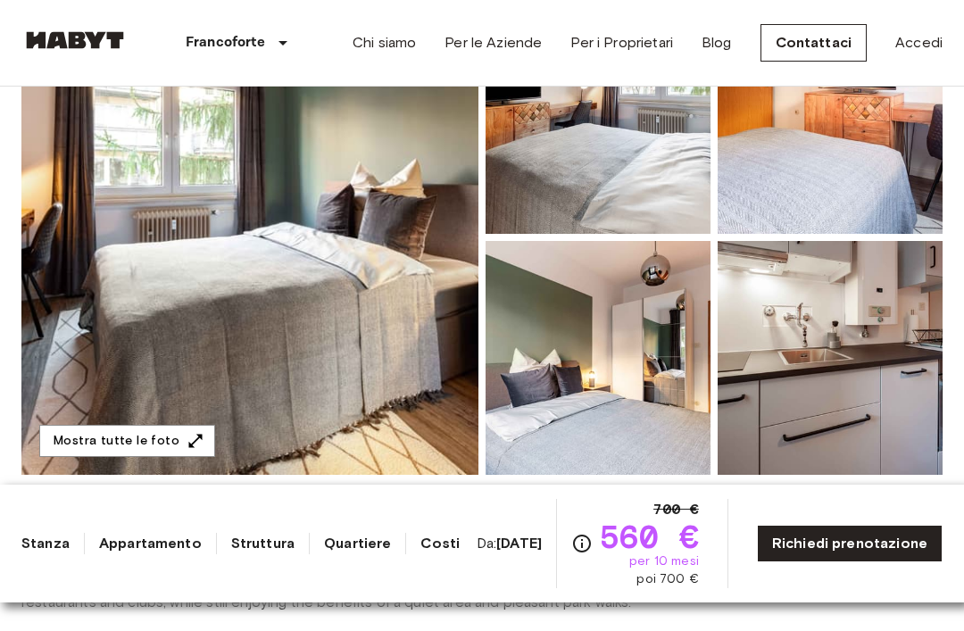
click at [137, 272] on img at bounding box center [249, 237] width 457 height 475
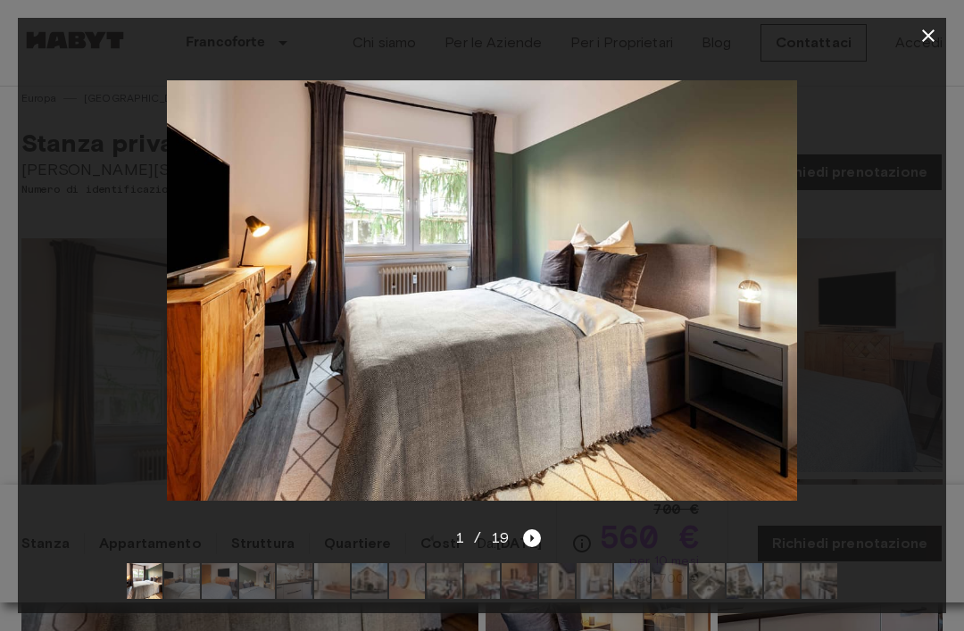
scroll to position [4, 0]
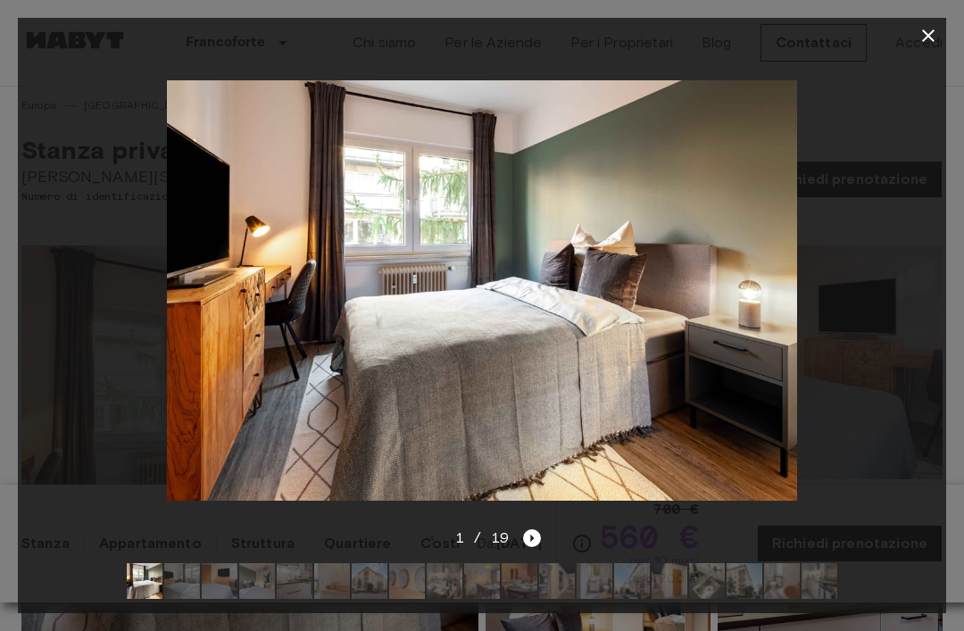
click at [537, 539] on icon "Next image" at bounding box center [532, 538] width 18 height 18
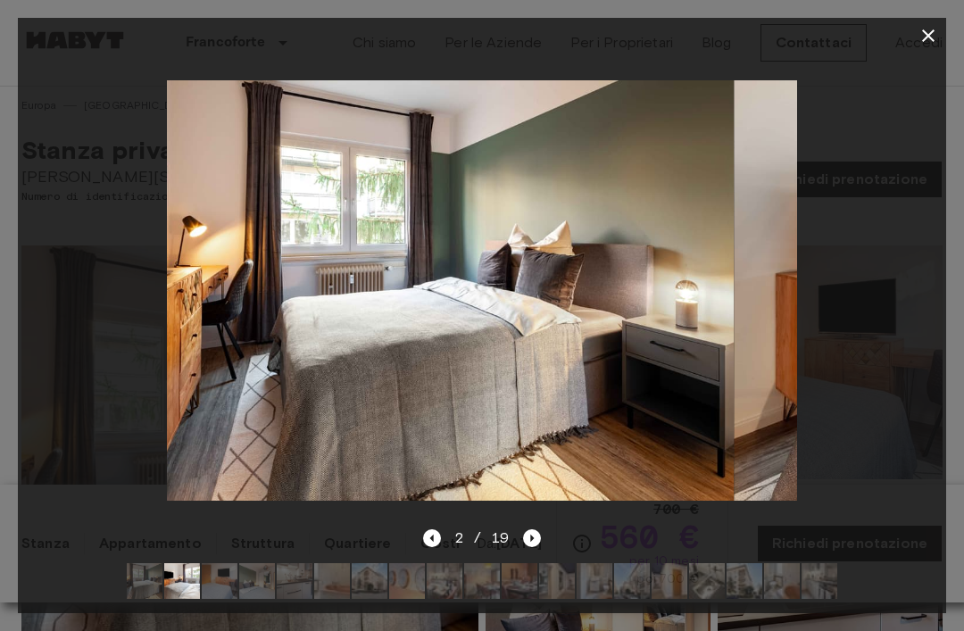
scroll to position [0, 0]
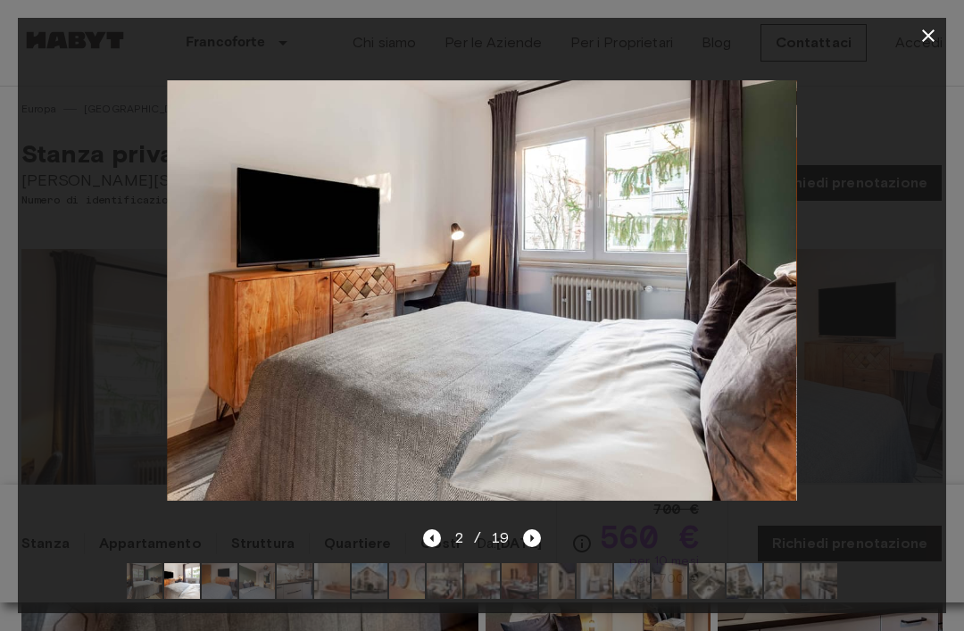
click at [534, 540] on icon "Next image" at bounding box center [532, 538] width 18 height 18
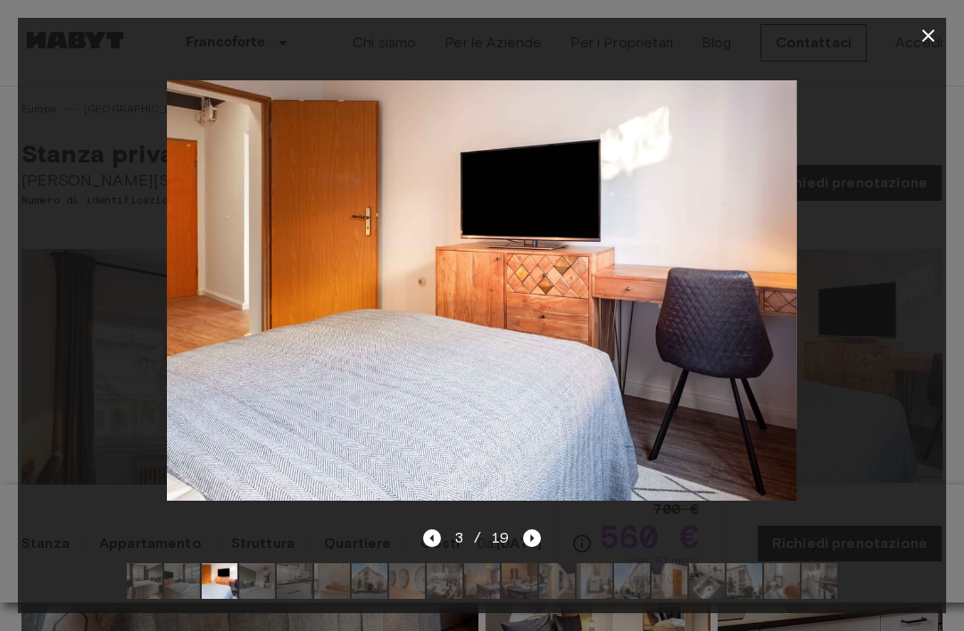
click at [536, 536] on icon "Next image" at bounding box center [532, 538] width 18 height 18
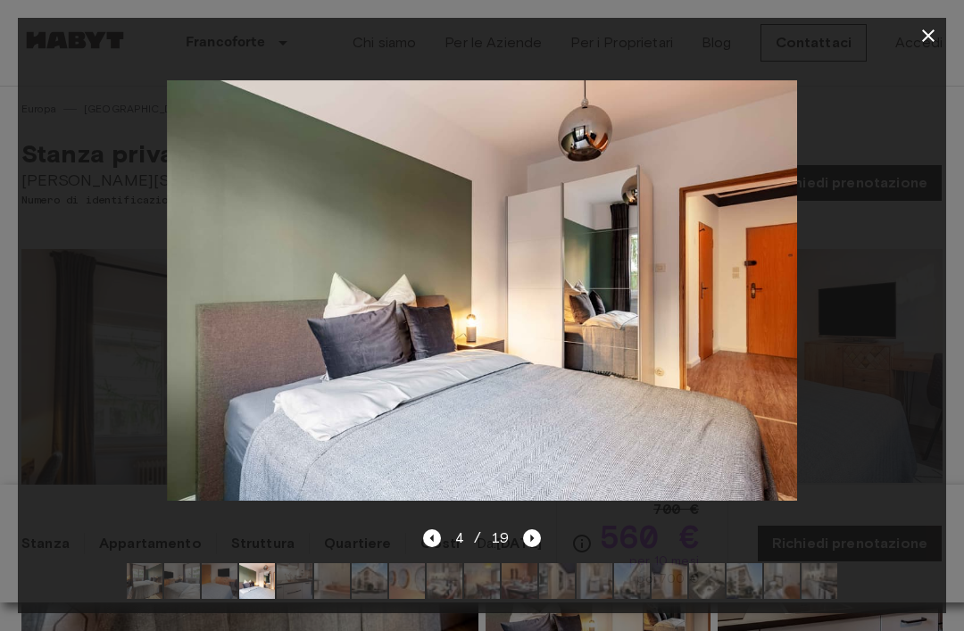
click at [538, 534] on icon "Next image" at bounding box center [532, 538] width 18 height 18
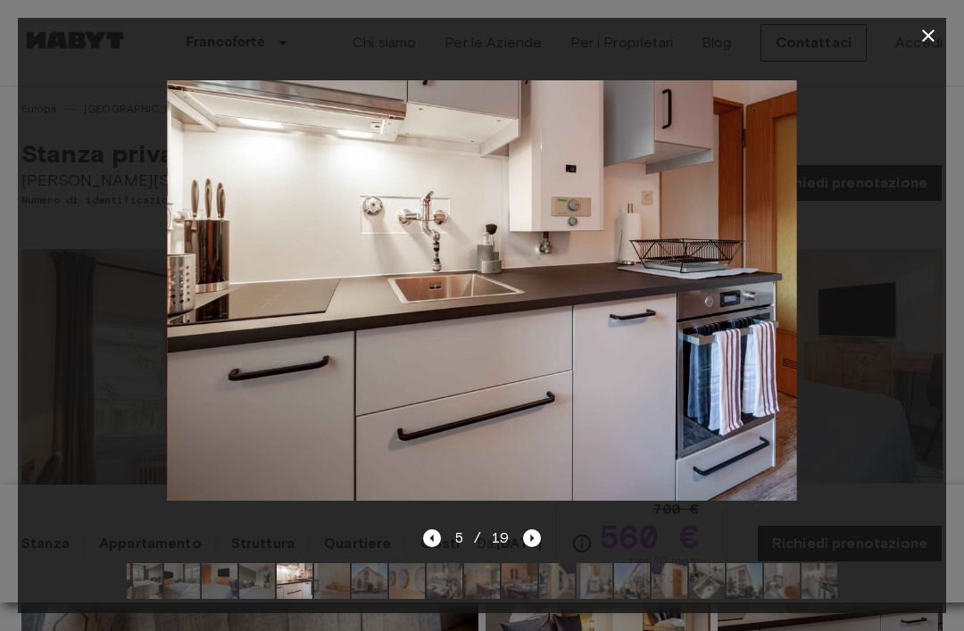
click at [540, 531] on icon "Next image" at bounding box center [532, 538] width 18 height 18
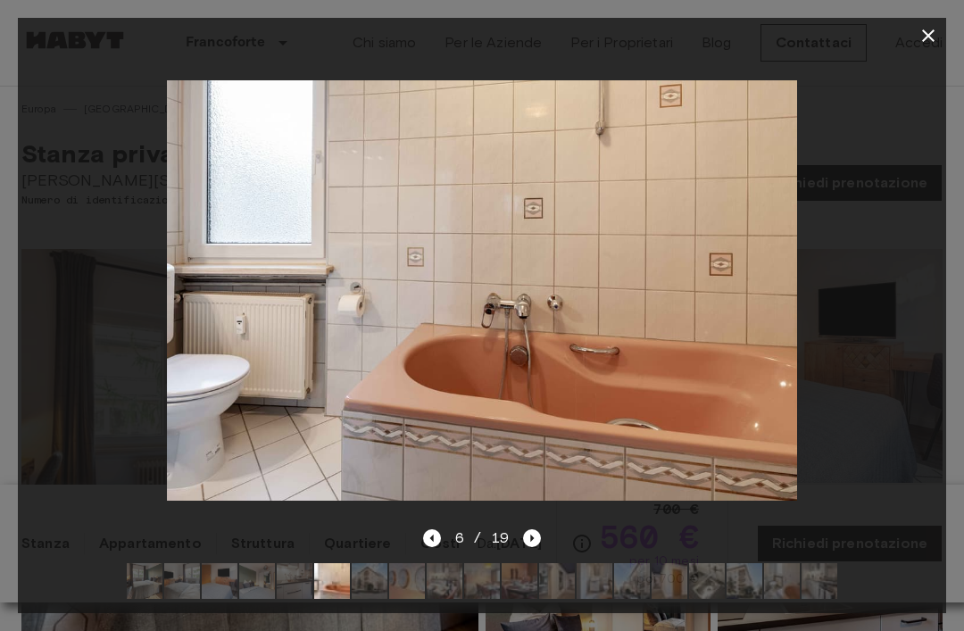
click at [535, 534] on icon "Next image" at bounding box center [532, 538] width 18 height 18
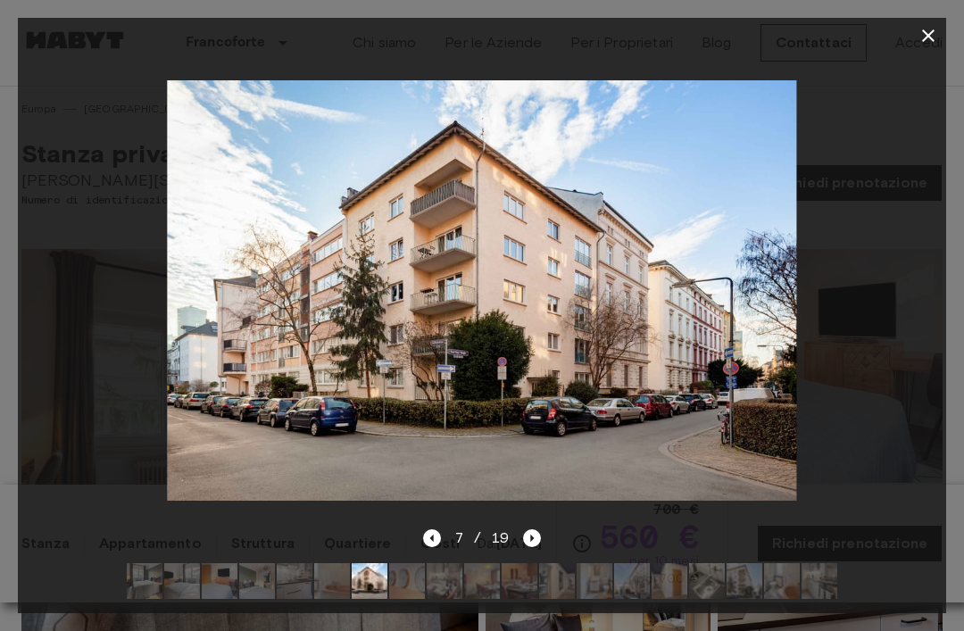
click at [534, 536] on icon "Next image" at bounding box center [532, 538] width 18 height 18
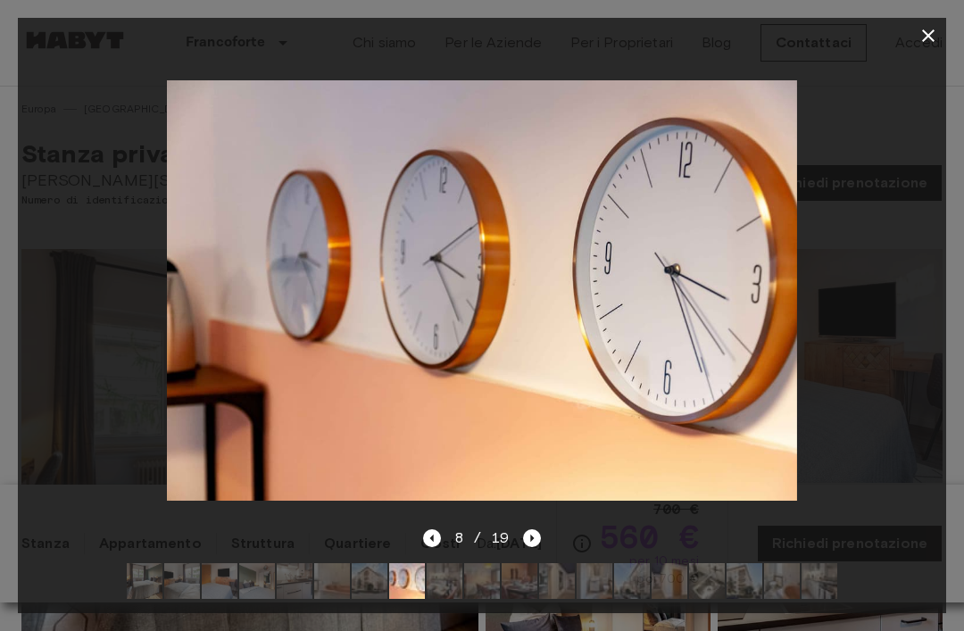
click at [438, 539] on icon "Previous image" at bounding box center [432, 538] width 18 height 18
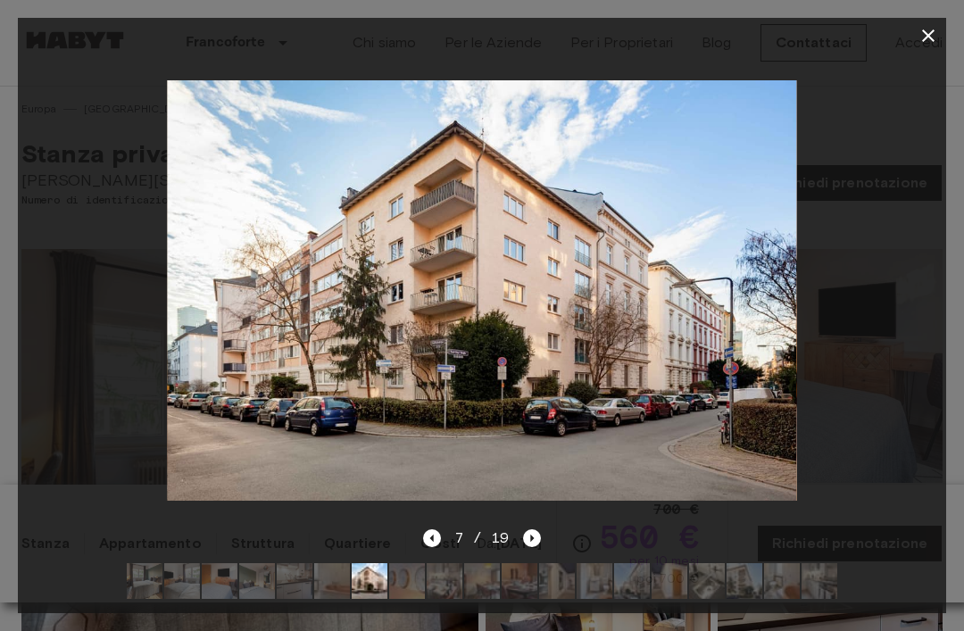
click at [534, 532] on icon "Next image" at bounding box center [532, 538] width 18 height 18
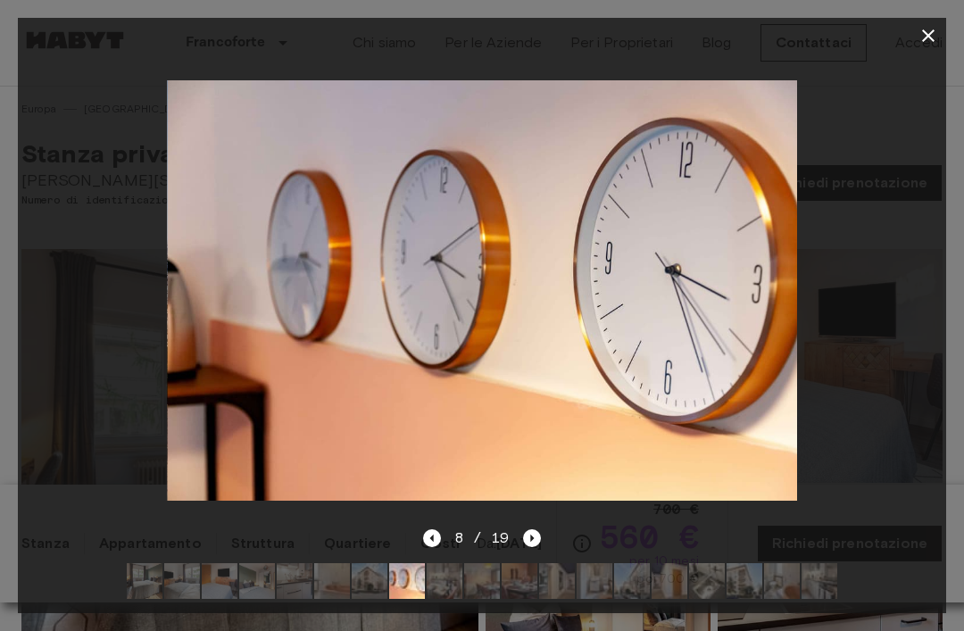
click at [535, 535] on icon "Next image" at bounding box center [532, 538] width 18 height 18
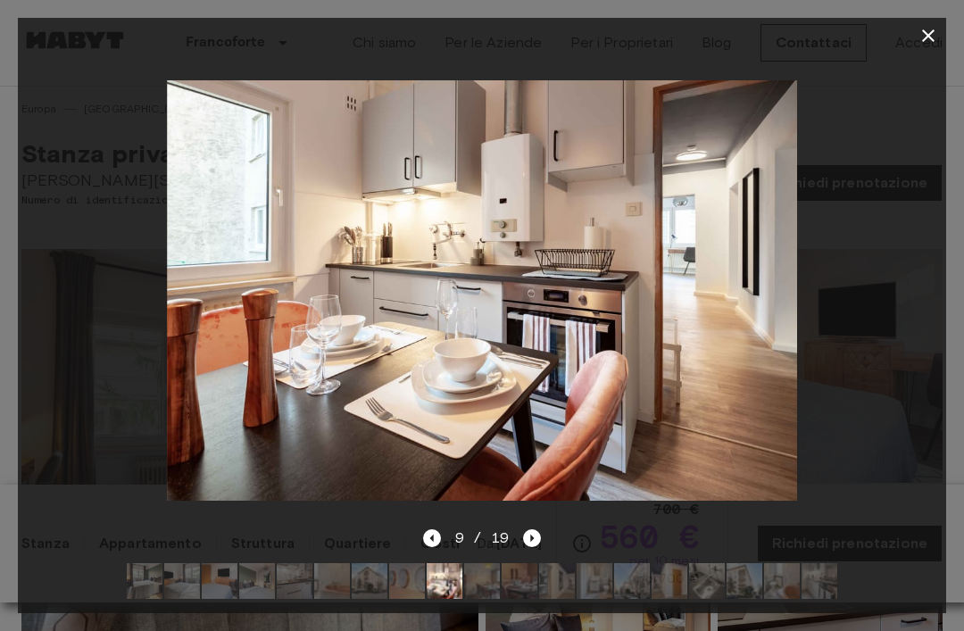
click at [535, 537] on icon "Next image" at bounding box center [532, 538] width 18 height 18
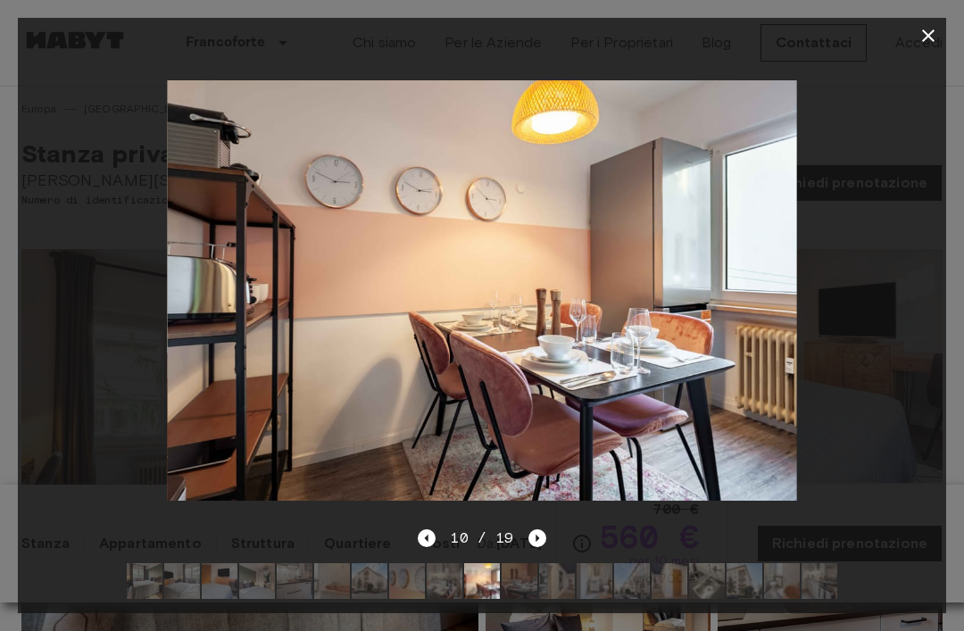
click at [537, 529] on icon "Next image" at bounding box center [538, 538] width 18 height 18
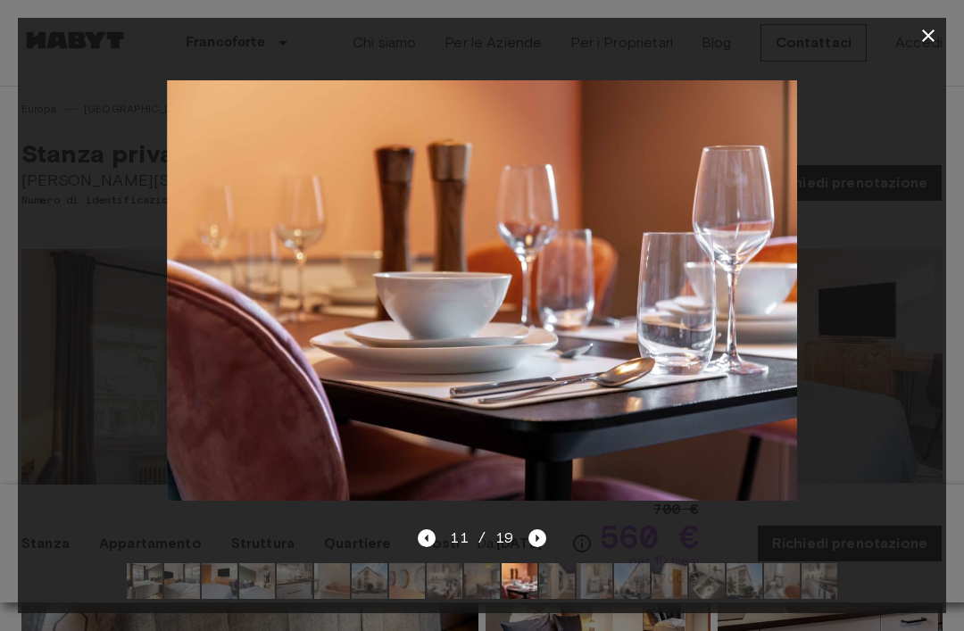
click at [543, 540] on icon "Next image" at bounding box center [538, 538] width 18 height 18
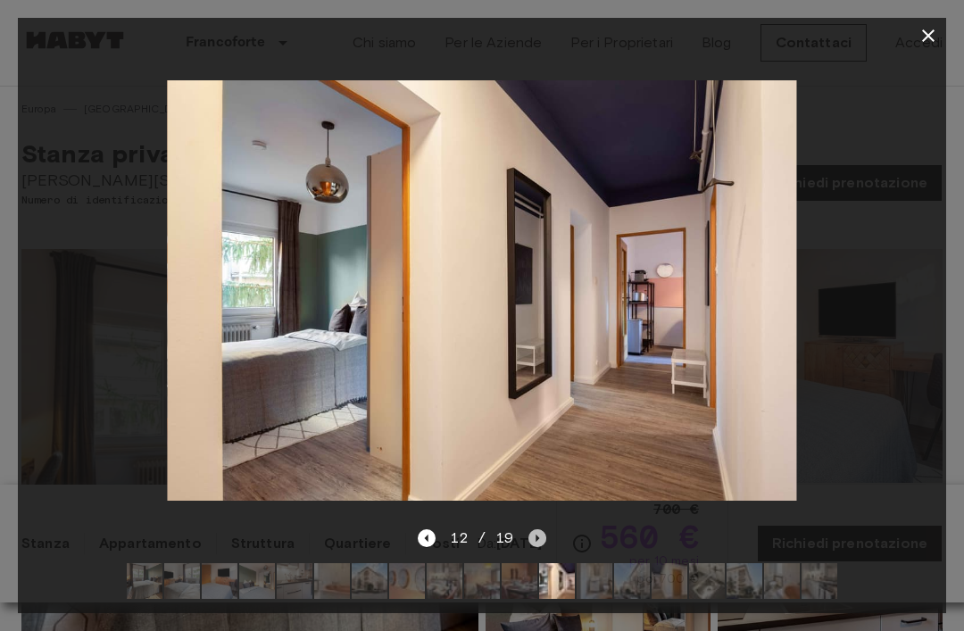
click at [537, 533] on icon "Next image" at bounding box center [538, 538] width 18 height 18
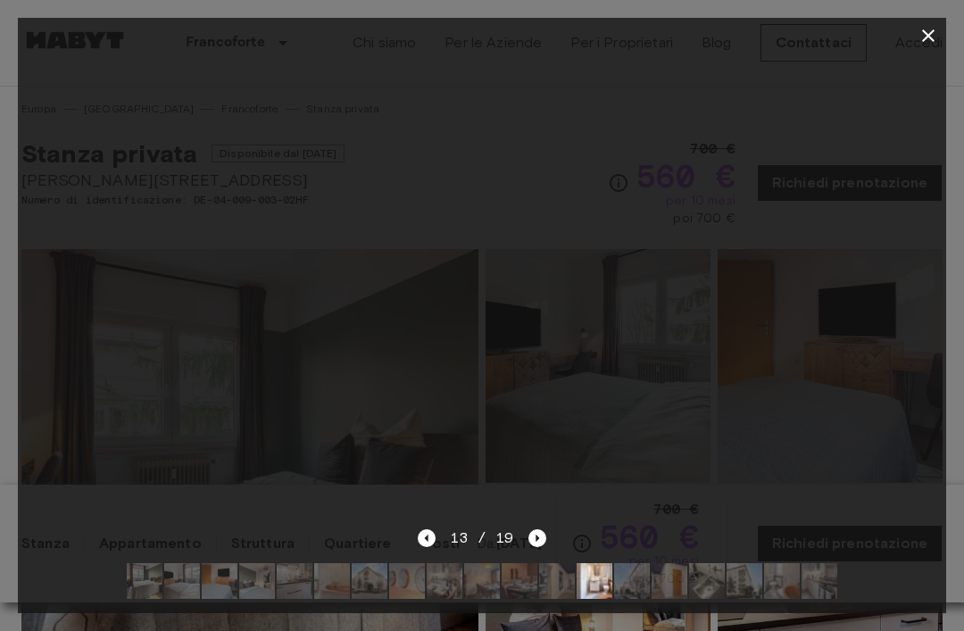
click at [537, 533] on icon "Next image" at bounding box center [538, 538] width 18 height 18
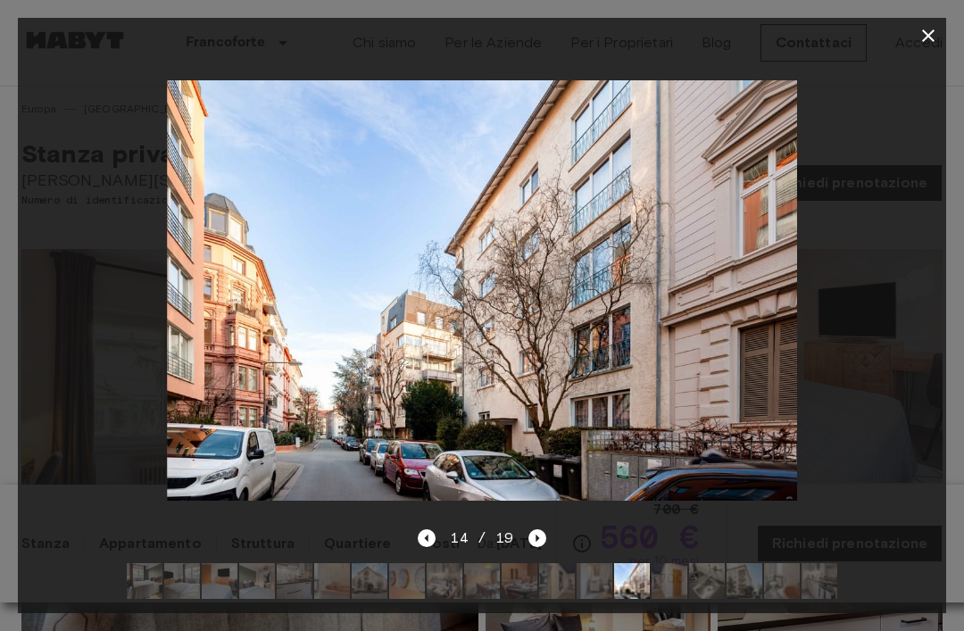
click at [542, 535] on icon "Next image" at bounding box center [538, 538] width 18 height 18
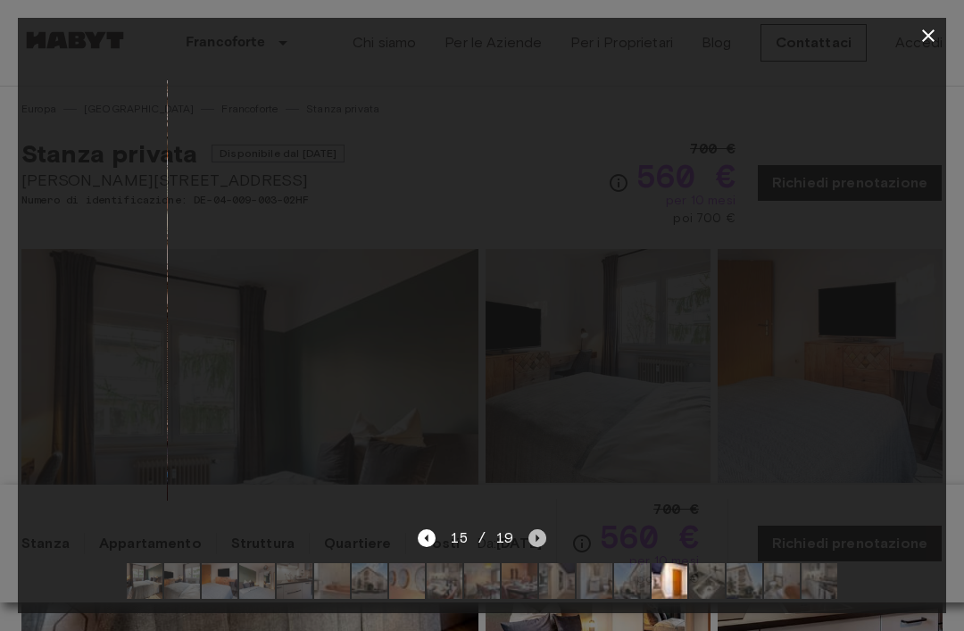
click at [545, 536] on icon "Next image" at bounding box center [538, 538] width 18 height 18
click at [540, 539] on icon "Next image" at bounding box center [538, 538] width 18 height 18
click at [542, 535] on icon "Next image" at bounding box center [538, 538] width 18 height 18
click at [539, 535] on icon "Next image" at bounding box center [538, 538] width 18 height 18
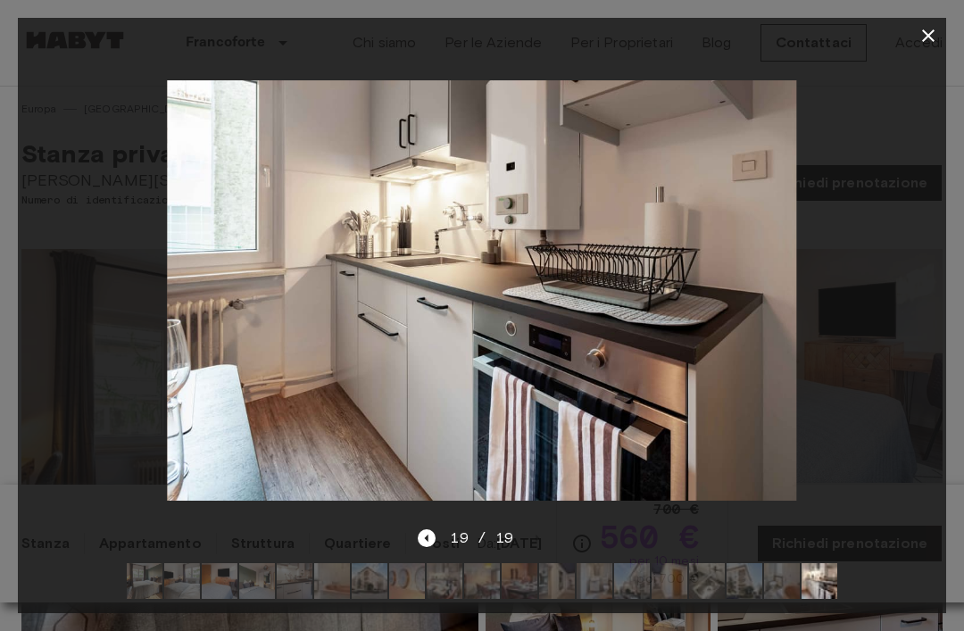
click at [922, 40] on icon "button" at bounding box center [928, 35] width 21 height 21
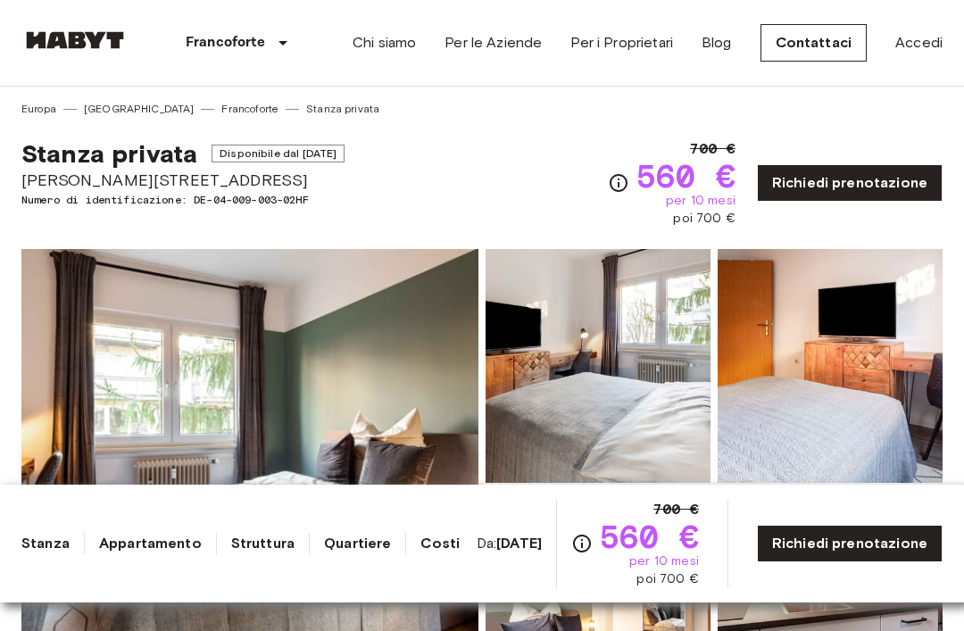
click at [926, 44] on link "Accedi" at bounding box center [918, 42] width 47 height 21
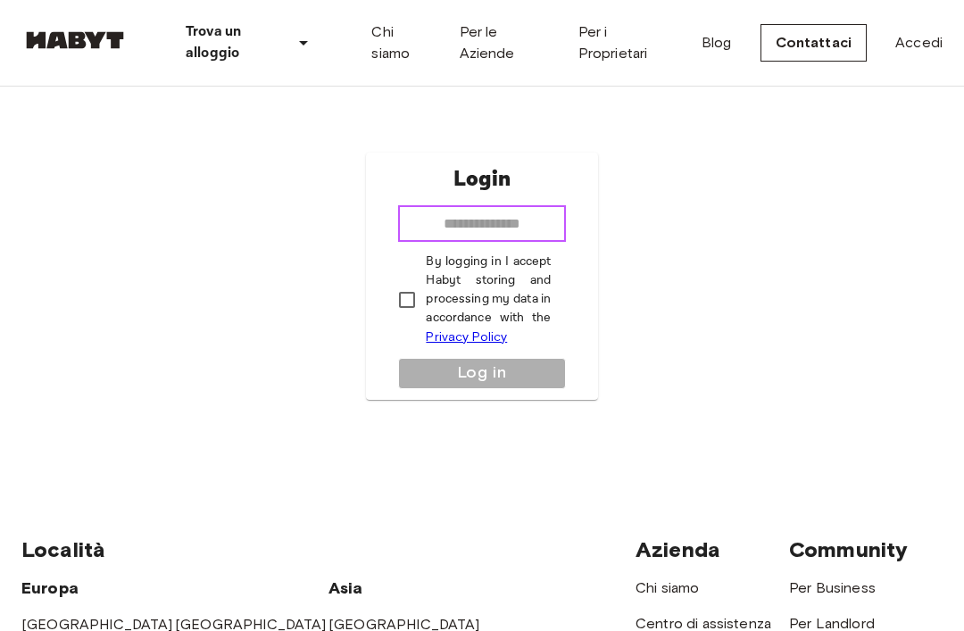
click at [519, 242] on input "email" at bounding box center [481, 224] width 167 height 36
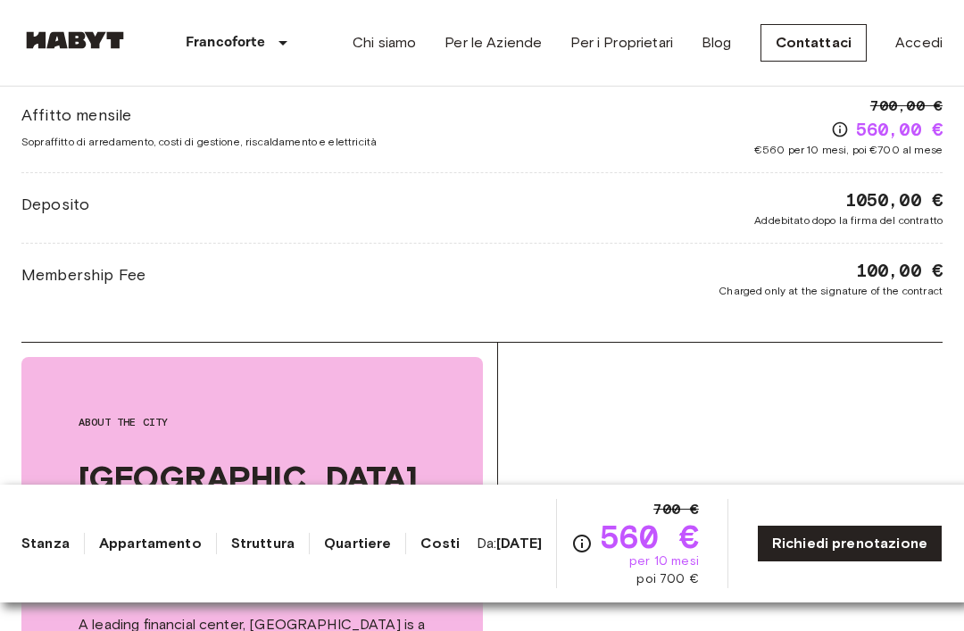
scroll to position [1581, 0]
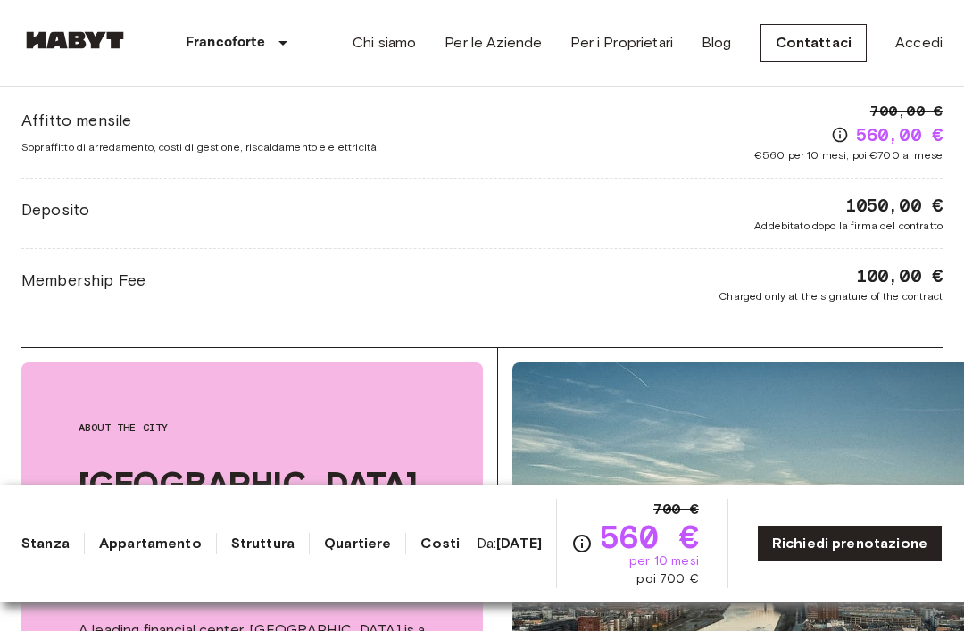
click at [838, 139] on icon "Verifica i dettagli delle spese nella sezione 'Riassunto dei Costi'. Si prega d…" at bounding box center [840, 135] width 18 height 18
click at [841, 142] on icon "Verifica i dettagli delle spese nella sezione 'Riassunto dei Costi'. Si prega d…" at bounding box center [840, 135] width 18 height 18
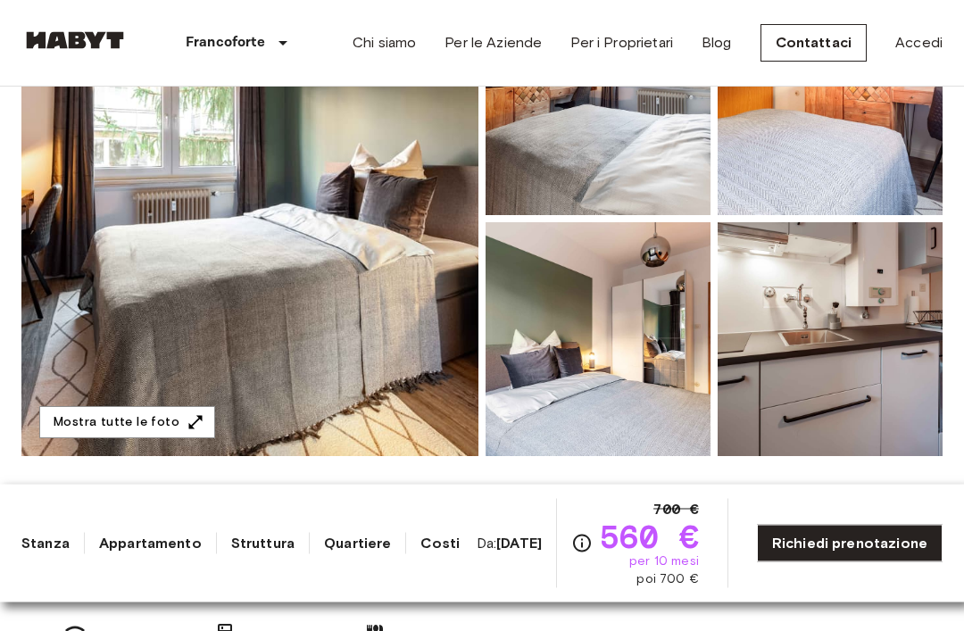
scroll to position [268, 0]
click at [152, 212] on img at bounding box center [249, 218] width 457 height 475
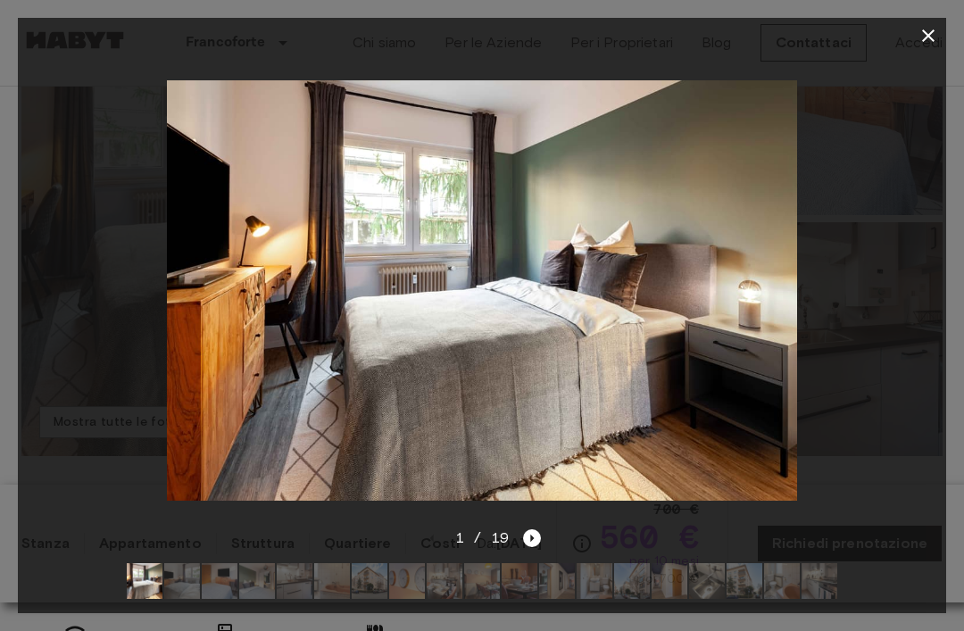
click at [534, 547] on icon "Next image" at bounding box center [532, 538] width 18 height 18
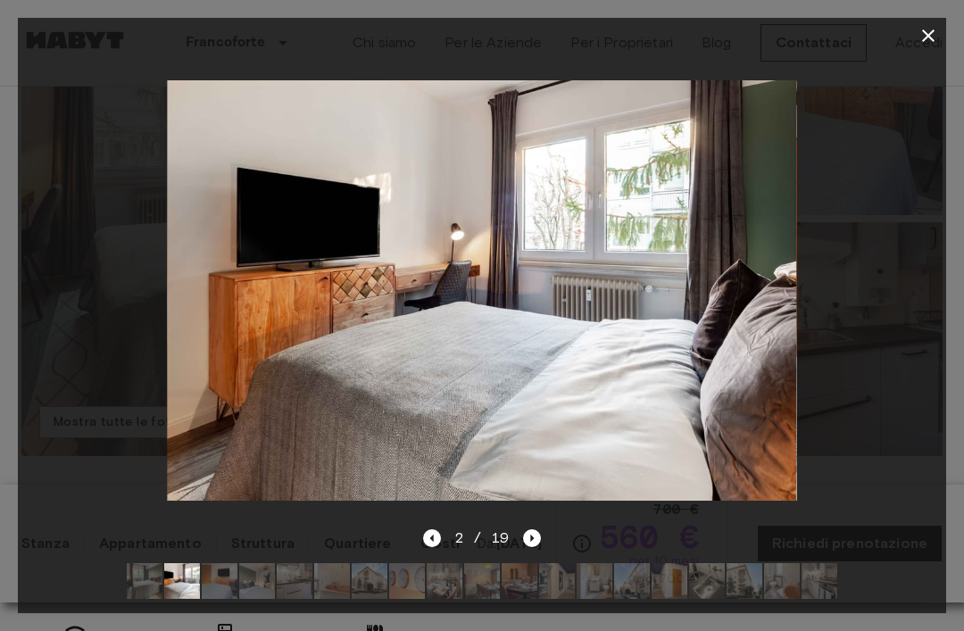
click at [546, 590] on div "2 / 19" at bounding box center [482, 571] width 929 height 86
click at [537, 547] on icon "Next image" at bounding box center [532, 538] width 18 height 18
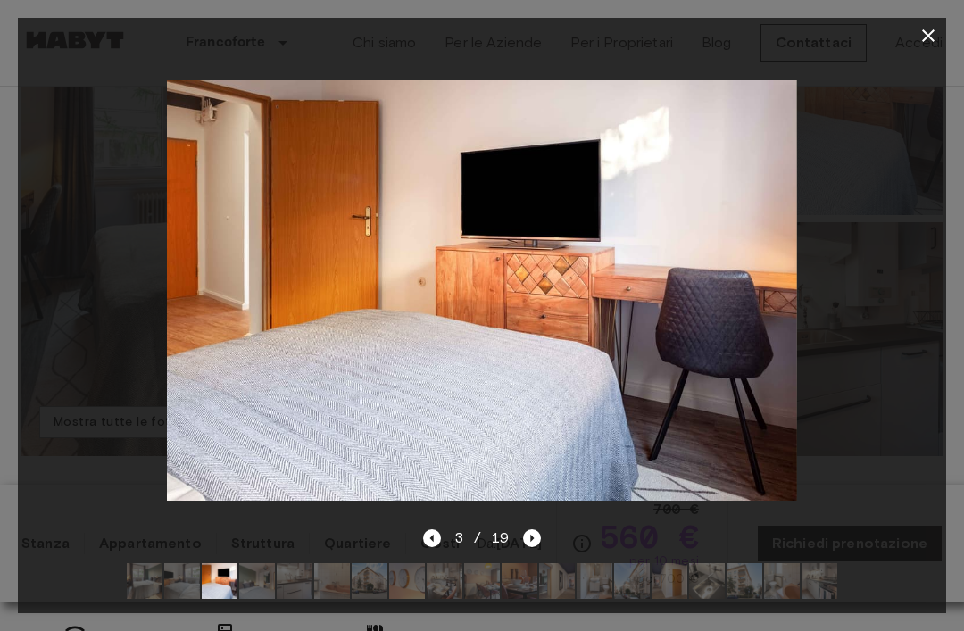
click at [537, 547] on icon "Next image" at bounding box center [532, 538] width 18 height 18
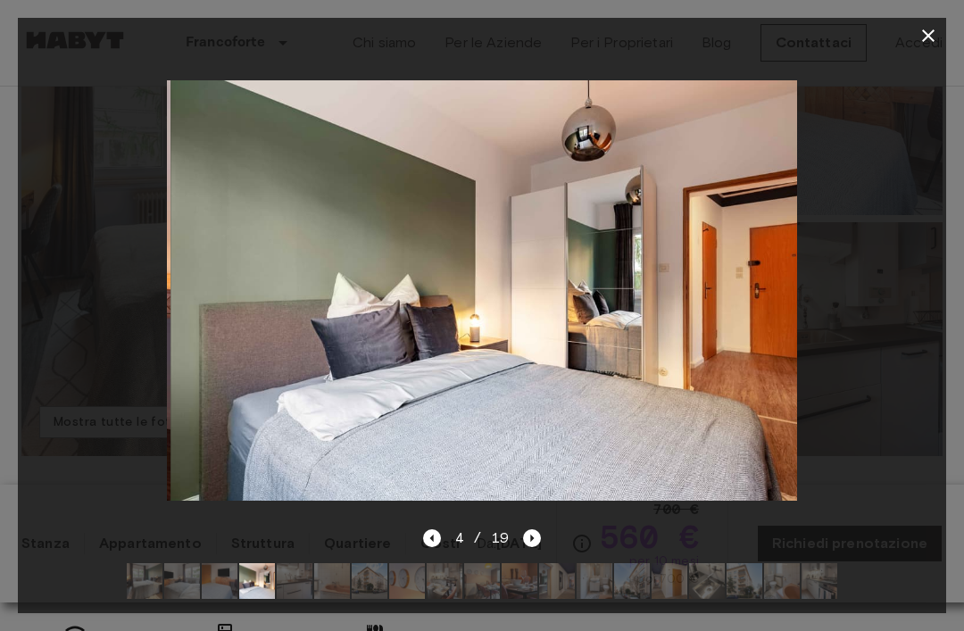
click at [539, 547] on icon "Next image" at bounding box center [532, 538] width 18 height 18
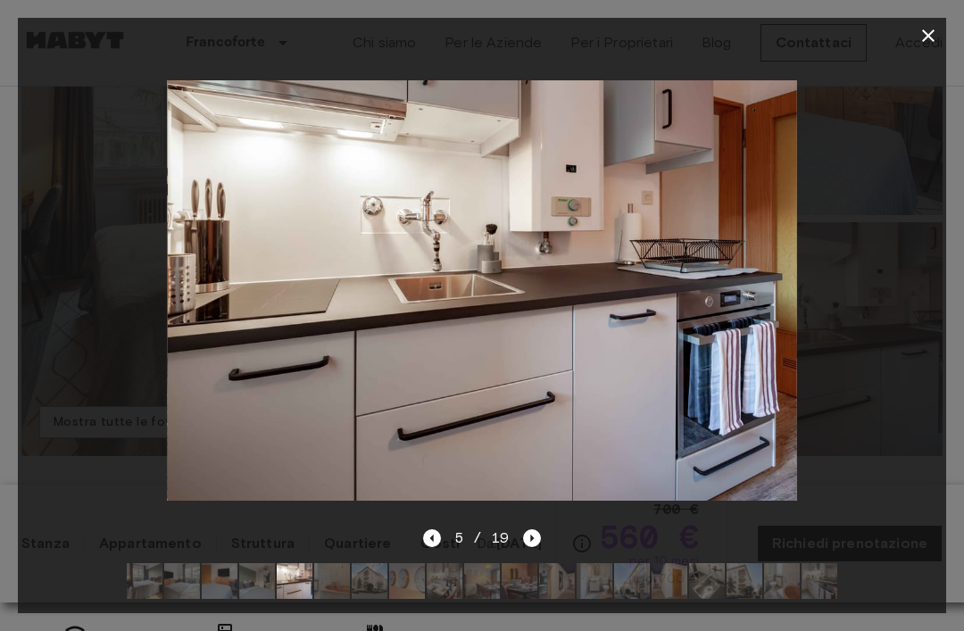
click at [440, 528] on div at bounding box center [482, 291] width 929 height 474
click at [428, 547] on icon "Previous image" at bounding box center [432, 538] width 18 height 18
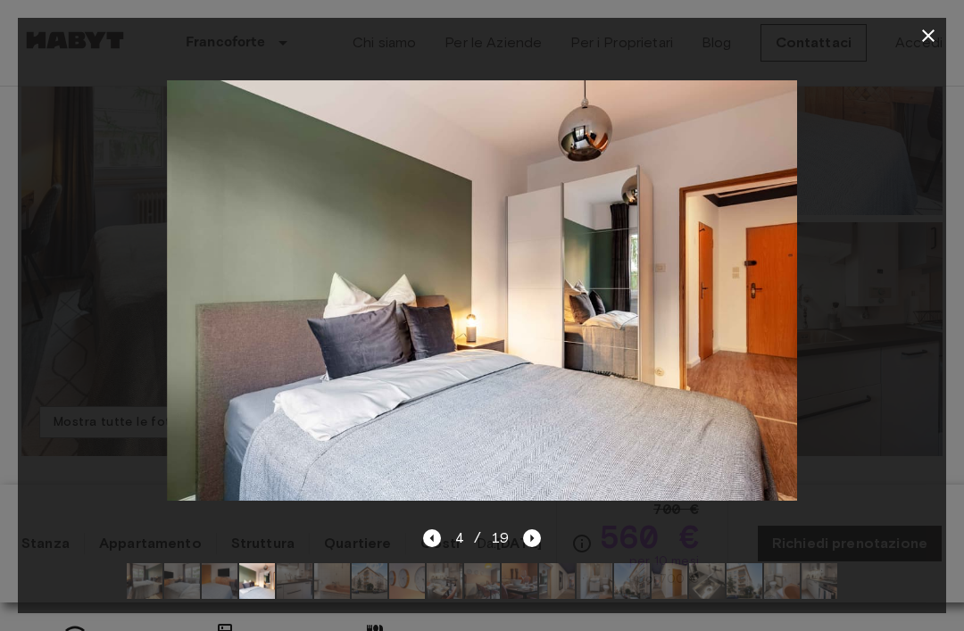
click at [545, 588] on div "4 / 19" at bounding box center [482, 571] width 929 height 86
click at [539, 547] on icon "Next image" at bounding box center [532, 538] width 18 height 18
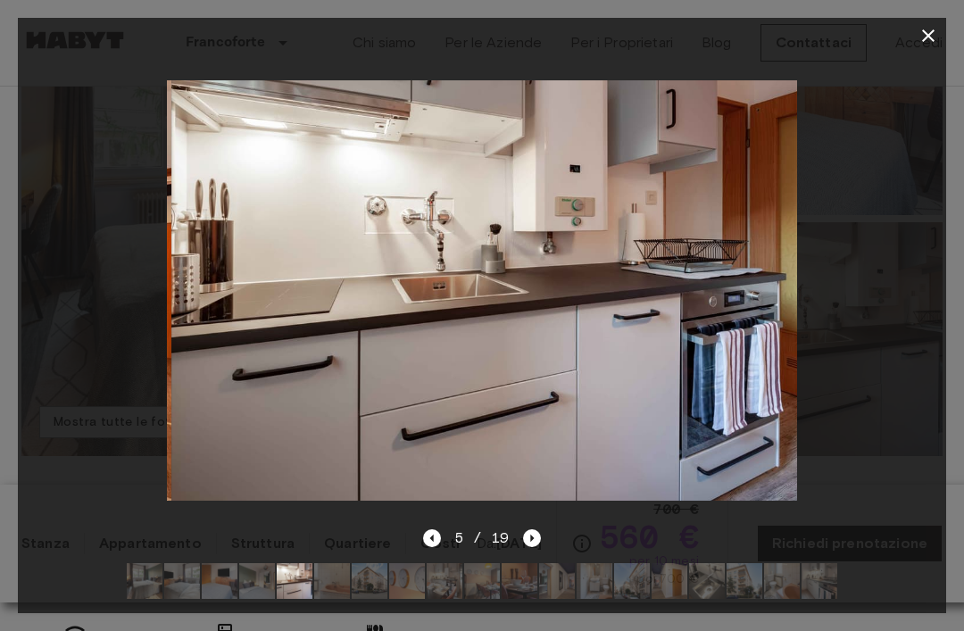
click at [537, 547] on icon "Next image" at bounding box center [532, 538] width 18 height 18
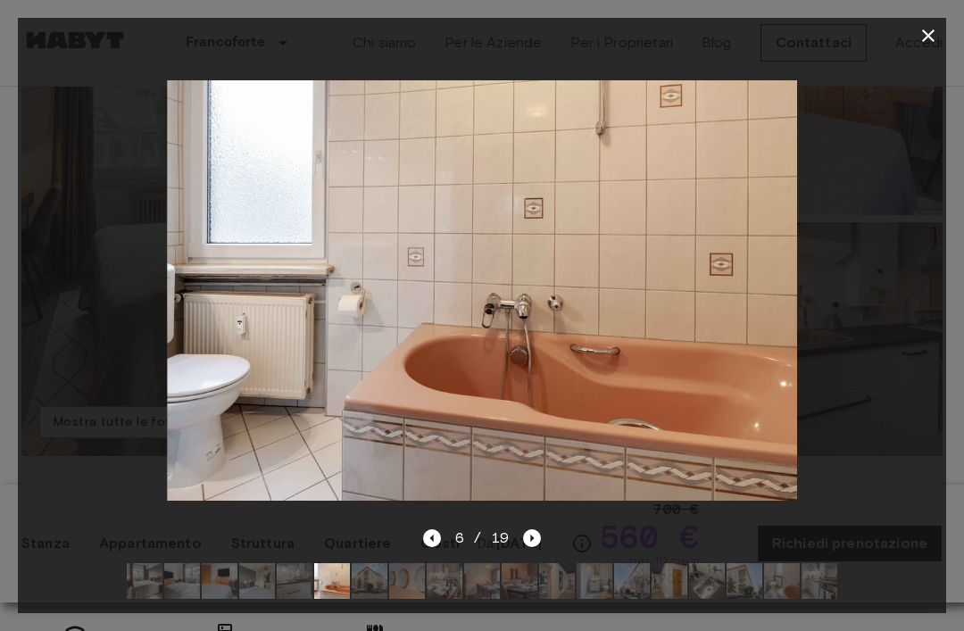
click at [536, 547] on icon "Next image" at bounding box center [532, 538] width 18 height 18
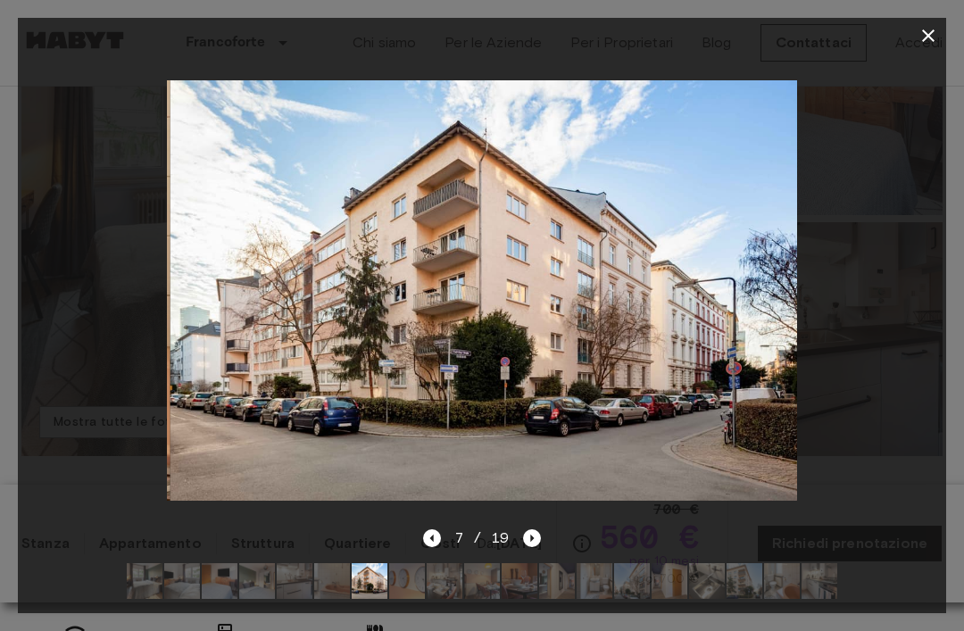
click at [534, 547] on icon "Next image" at bounding box center [532, 538] width 18 height 18
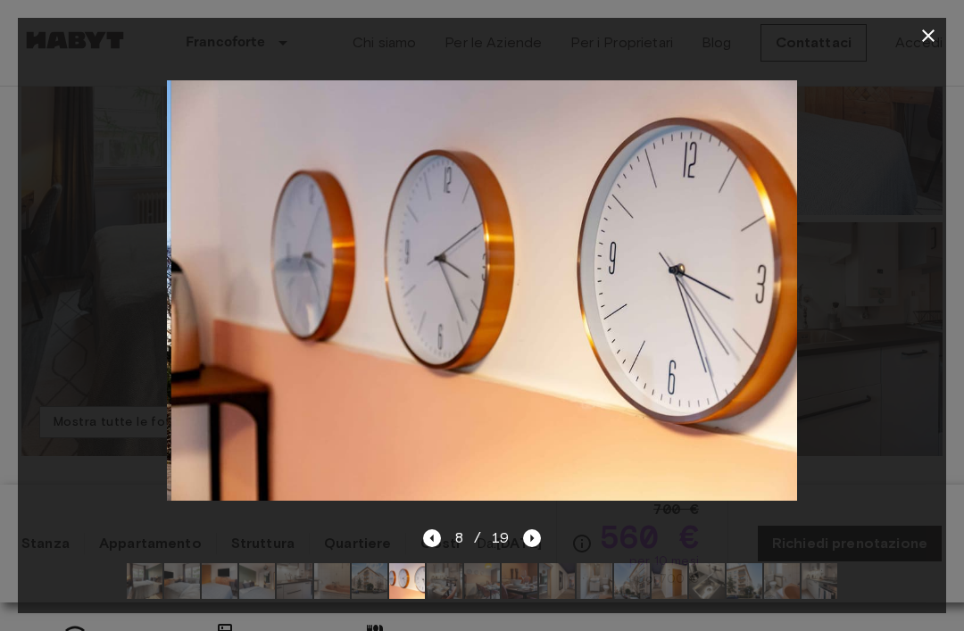
click at [529, 528] on div at bounding box center [482, 291] width 929 height 474
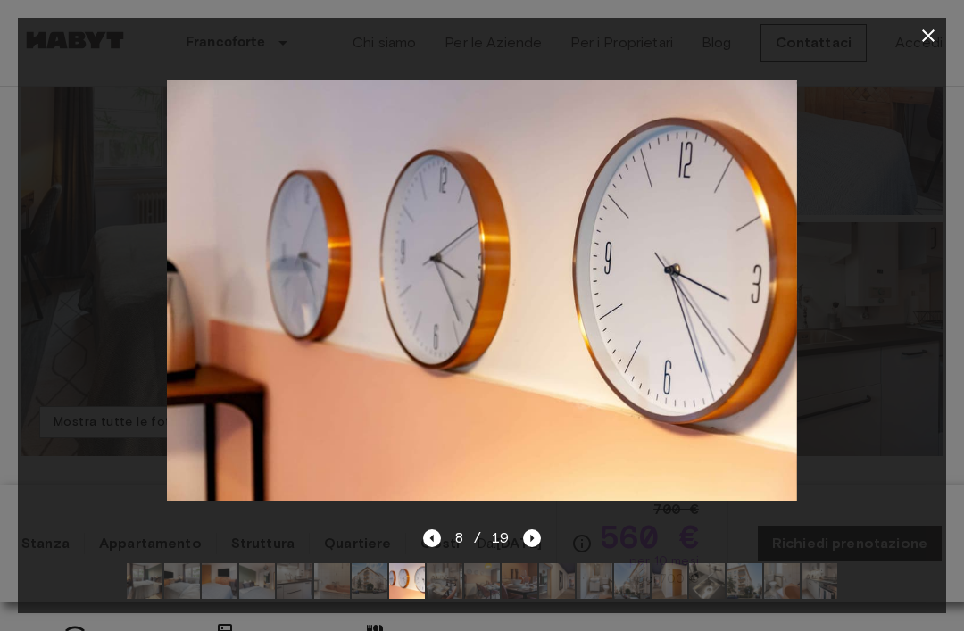
click at [530, 547] on icon "Next image" at bounding box center [532, 538] width 18 height 18
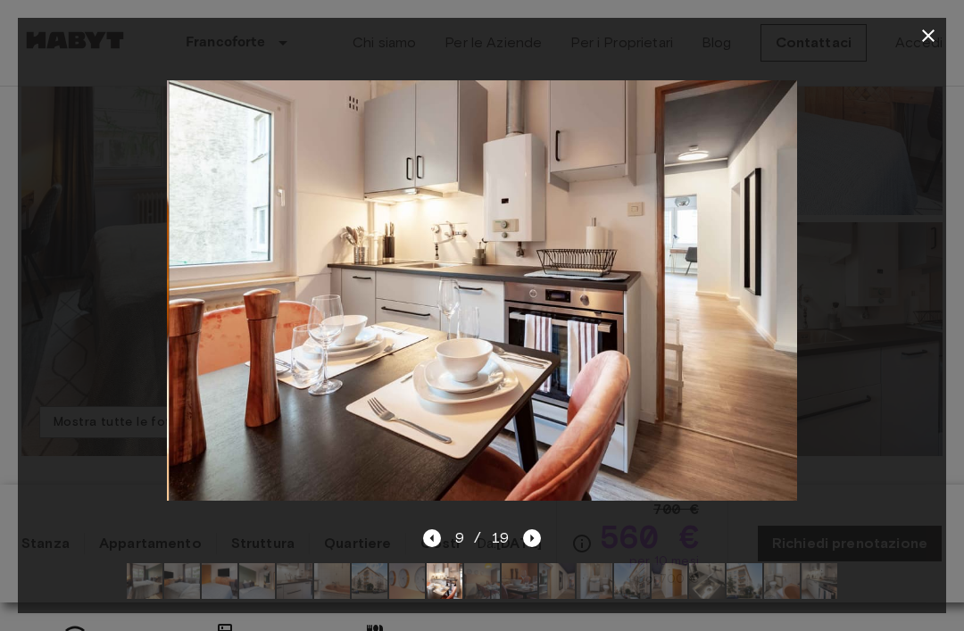
click at [535, 547] on icon "Next image" at bounding box center [532, 538] width 18 height 18
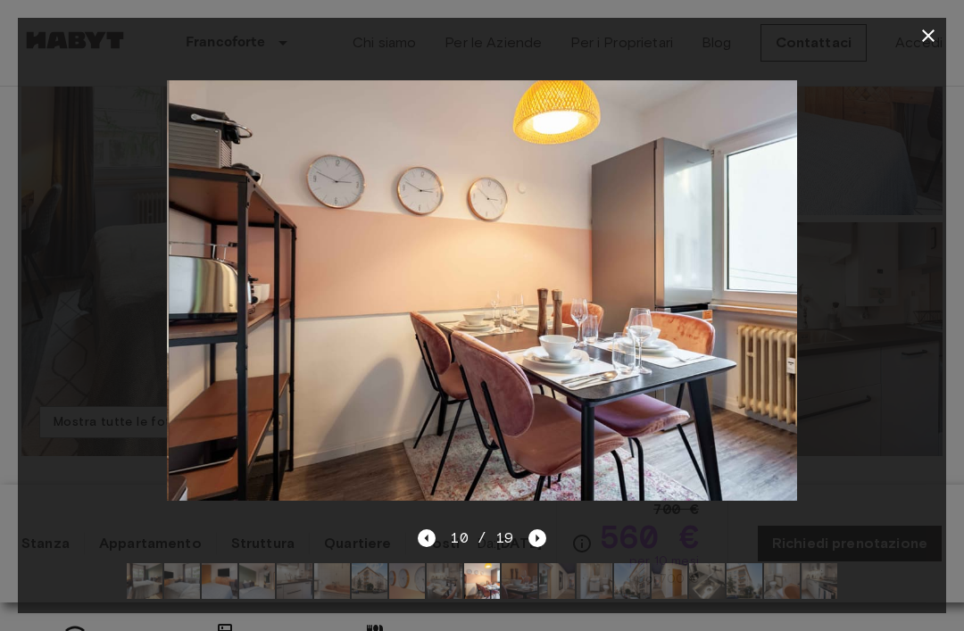
click at [544, 547] on icon "Next image" at bounding box center [538, 538] width 18 height 18
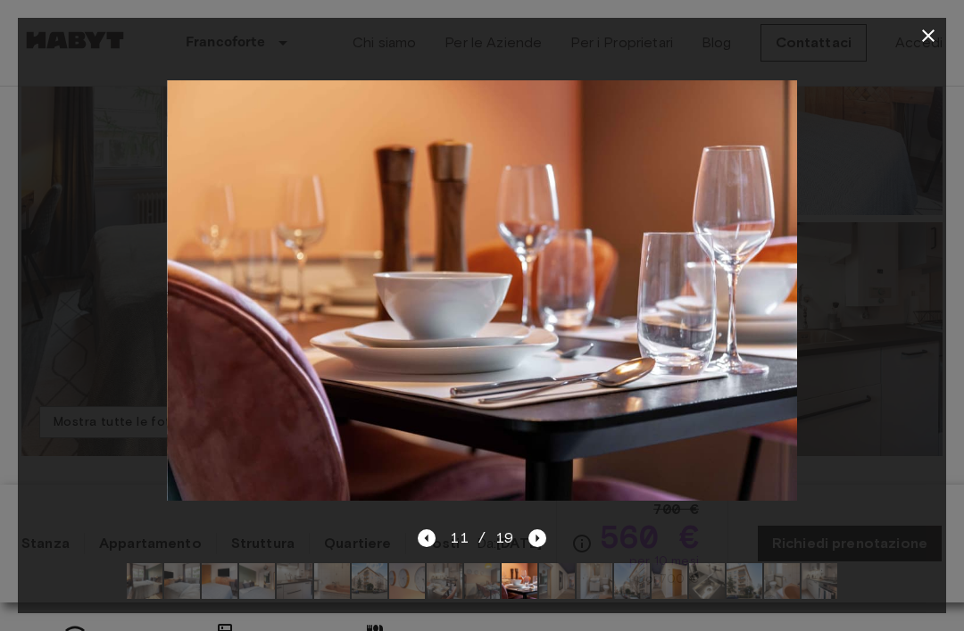
click at [546, 587] on div "11 / 19" at bounding box center [482, 571] width 929 height 86
click at [541, 547] on icon "Next image" at bounding box center [538, 538] width 18 height 18
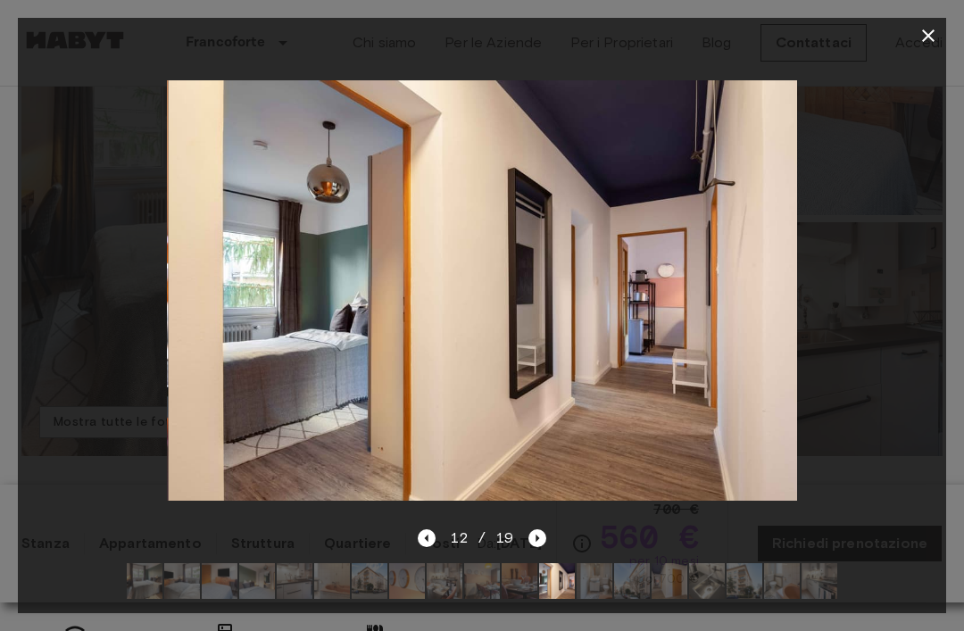
click at [930, 33] on icon "button" at bounding box center [928, 35] width 12 height 12
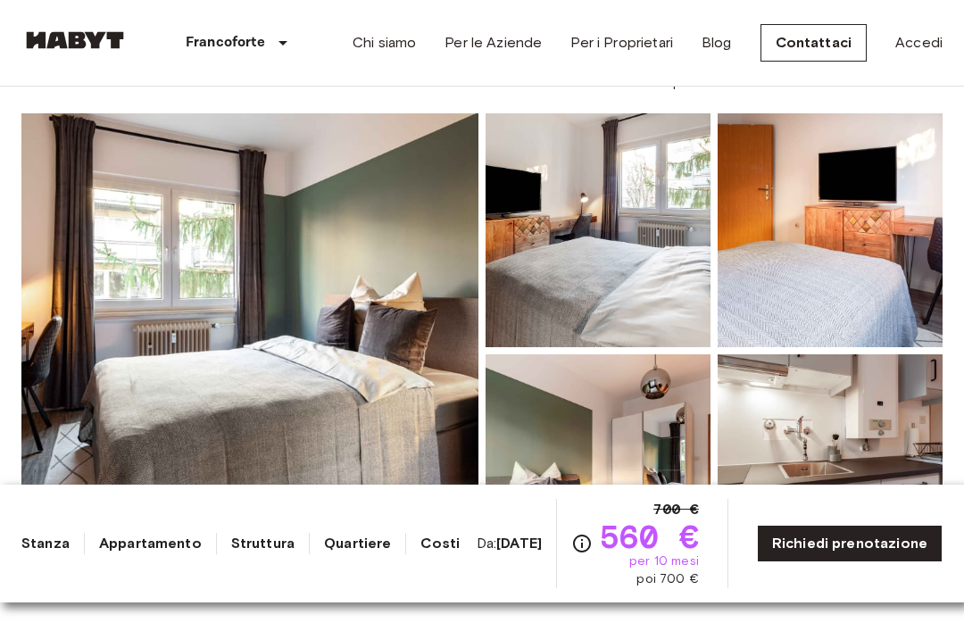
scroll to position [0, 0]
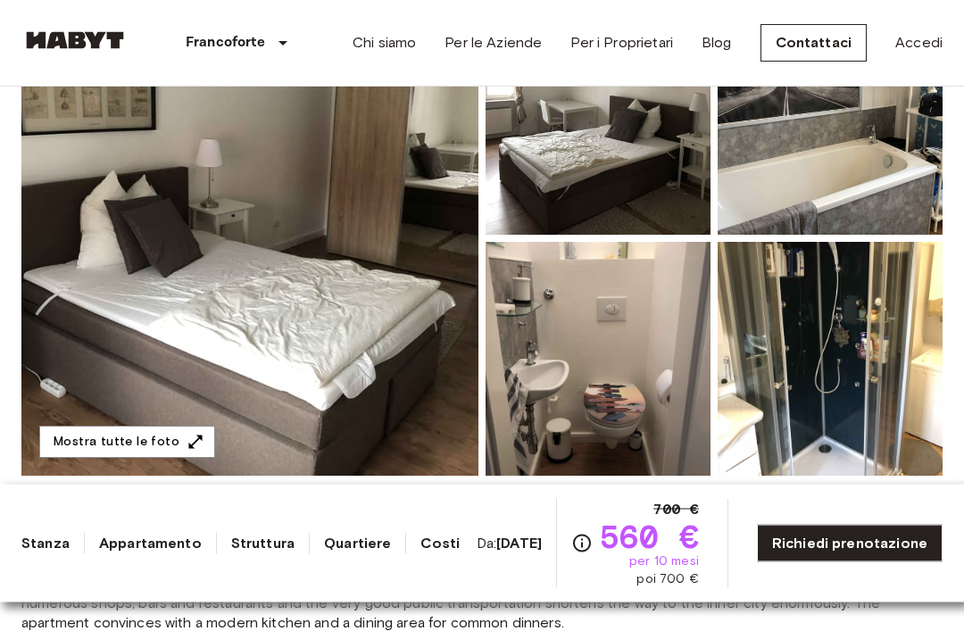
click at [128, 225] on img at bounding box center [249, 239] width 457 height 475
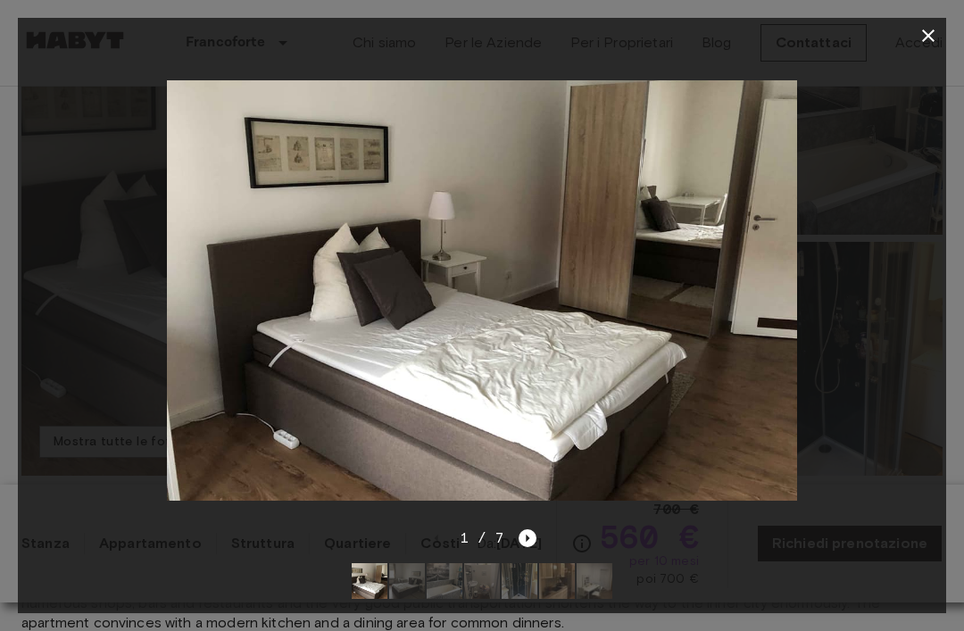
scroll to position [257, 0]
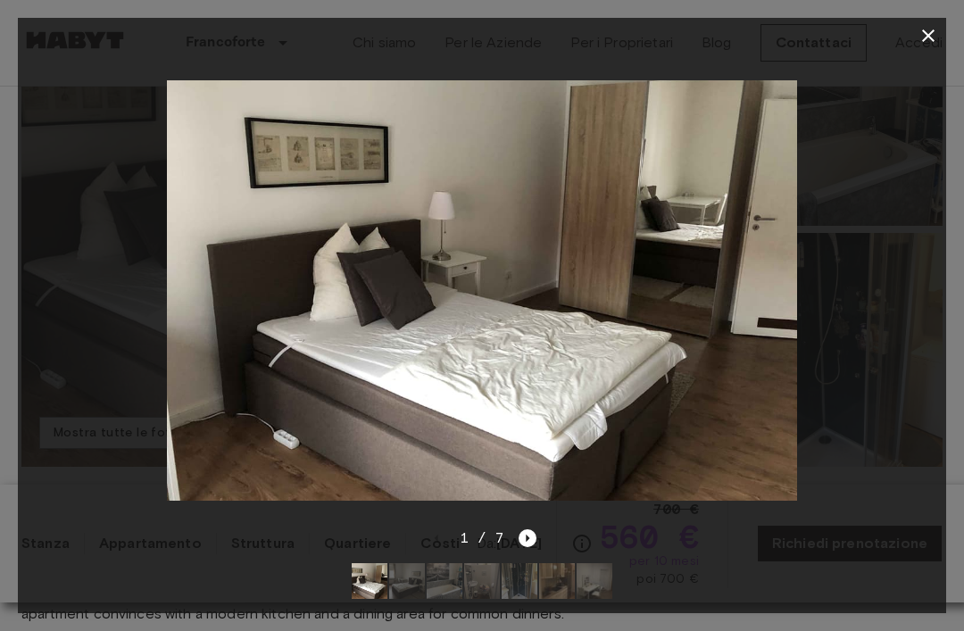
click at [519, 547] on icon "Next image" at bounding box center [528, 538] width 18 height 18
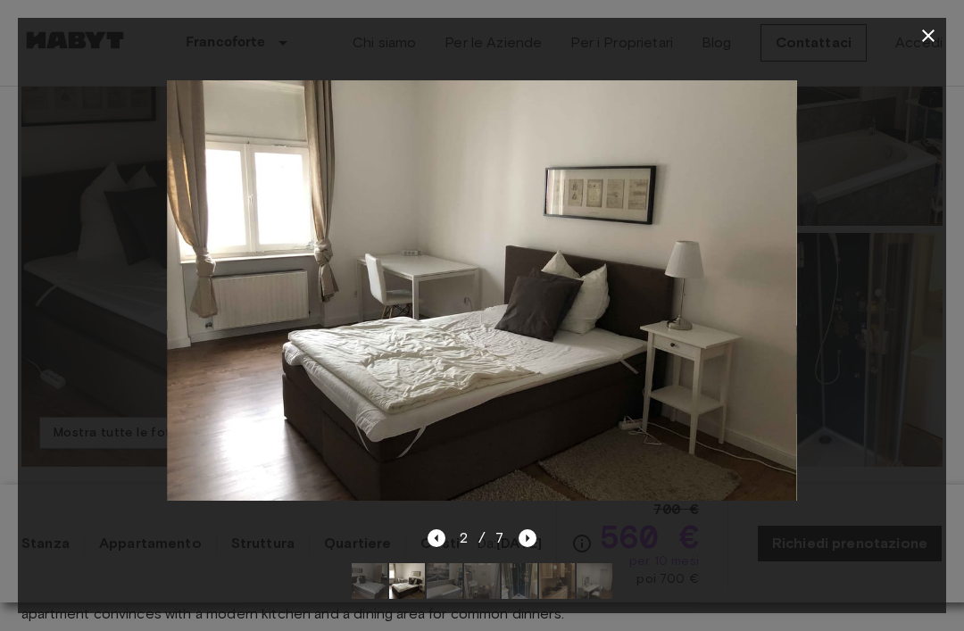
click at [447, 528] on div at bounding box center [482, 291] width 929 height 474
click at [454, 549] on div "2 / 7" at bounding box center [483, 538] width 110 height 21
click at [433, 547] on icon "Previous image" at bounding box center [437, 538] width 18 height 18
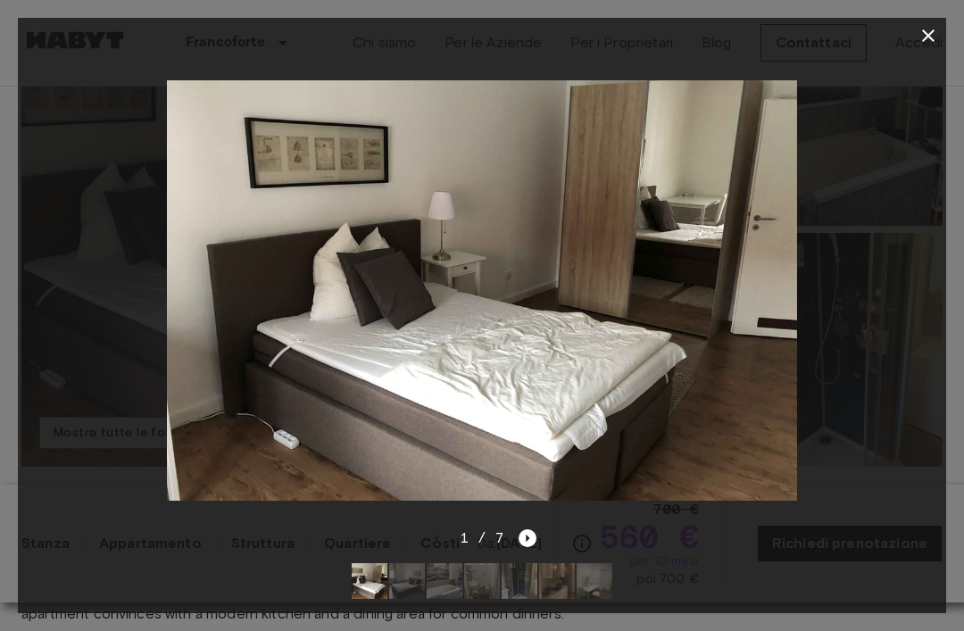
click at [529, 547] on icon "Next image" at bounding box center [528, 538] width 18 height 18
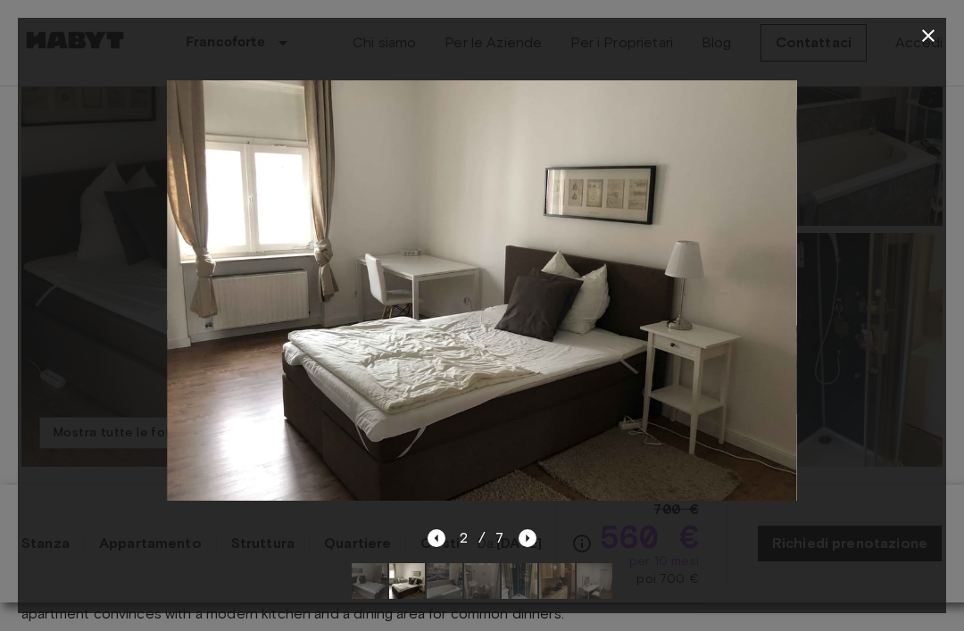
click at [537, 588] on div "2 / 7" at bounding box center [482, 571] width 929 height 86
click at [532, 547] on icon "Next image" at bounding box center [528, 538] width 18 height 18
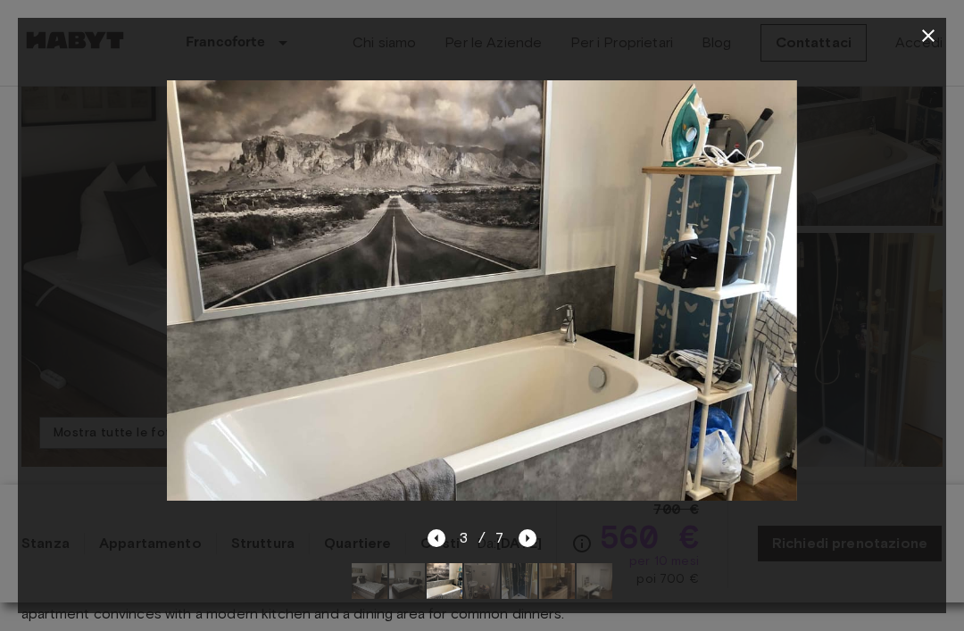
click at [535, 547] on icon "Next image" at bounding box center [528, 538] width 18 height 18
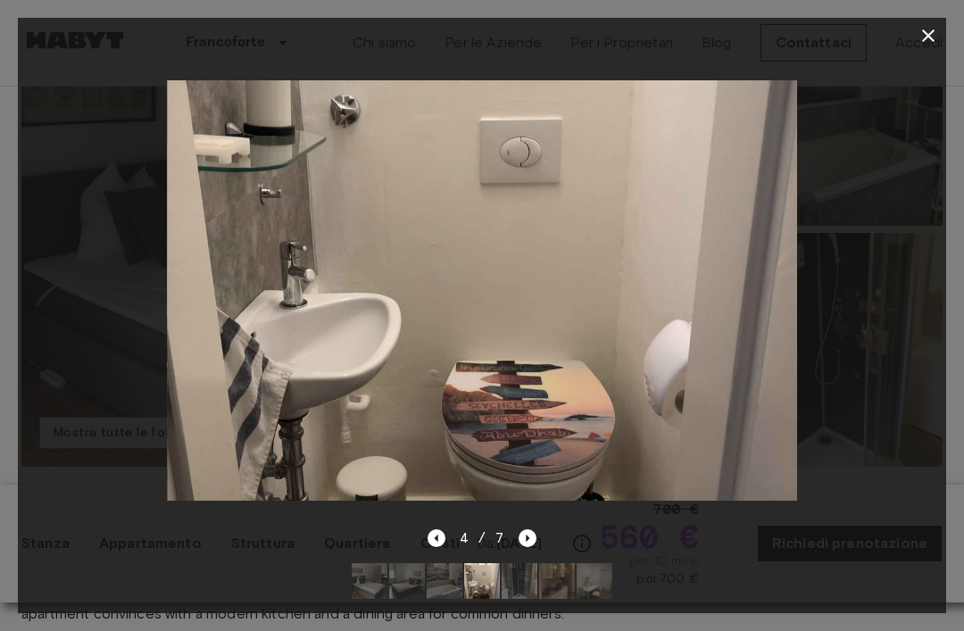
click at [535, 547] on icon "Next image" at bounding box center [528, 538] width 18 height 18
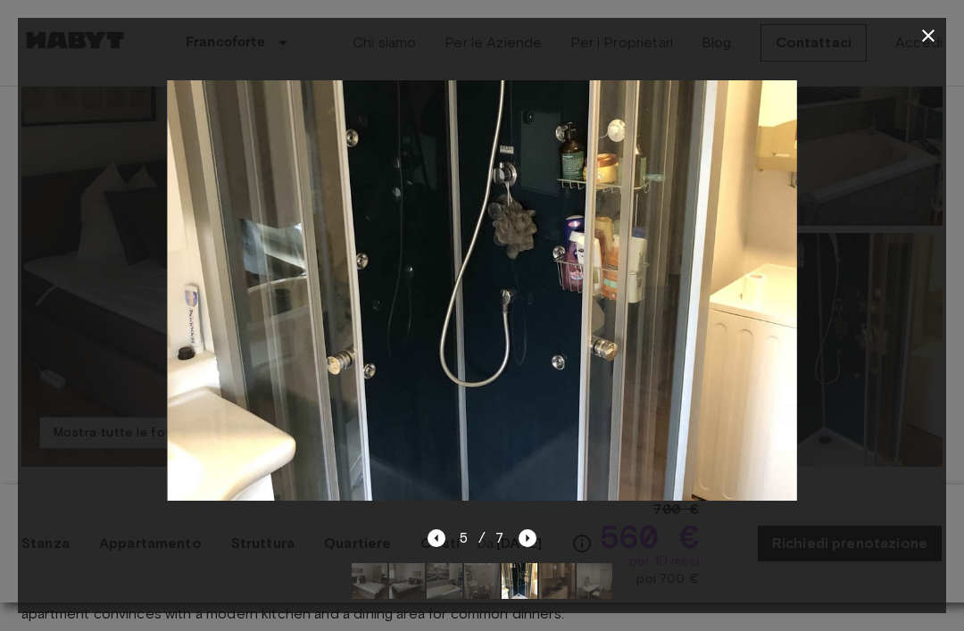
click at [533, 547] on icon "Next image" at bounding box center [528, 538] width 18 height 18
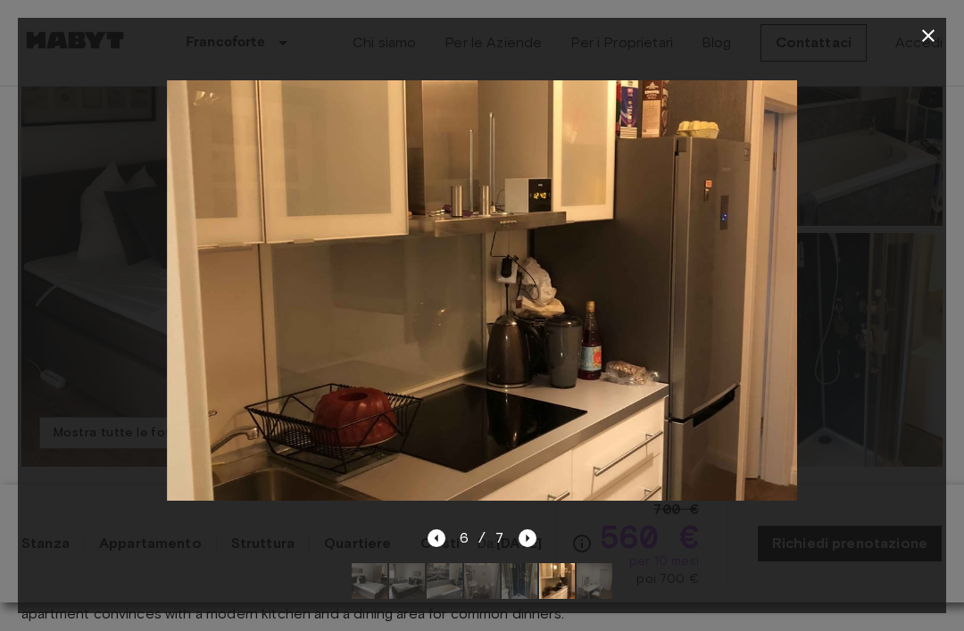
click at [539, 592] on div "6 / 7" at bounding box center [482, 571] width 929 height 86
click at [533, 547] on icon "Next image" at bounding box center [528, 538] width 18 height 18
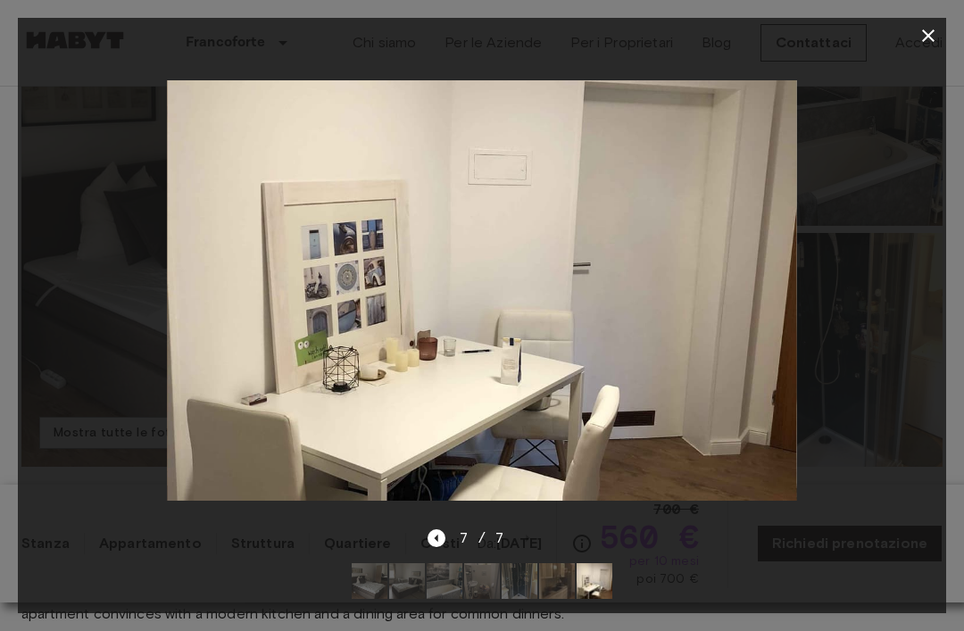
click at [922, 33] on icon "button" at bounding box center [928, 35] width 21 height 21
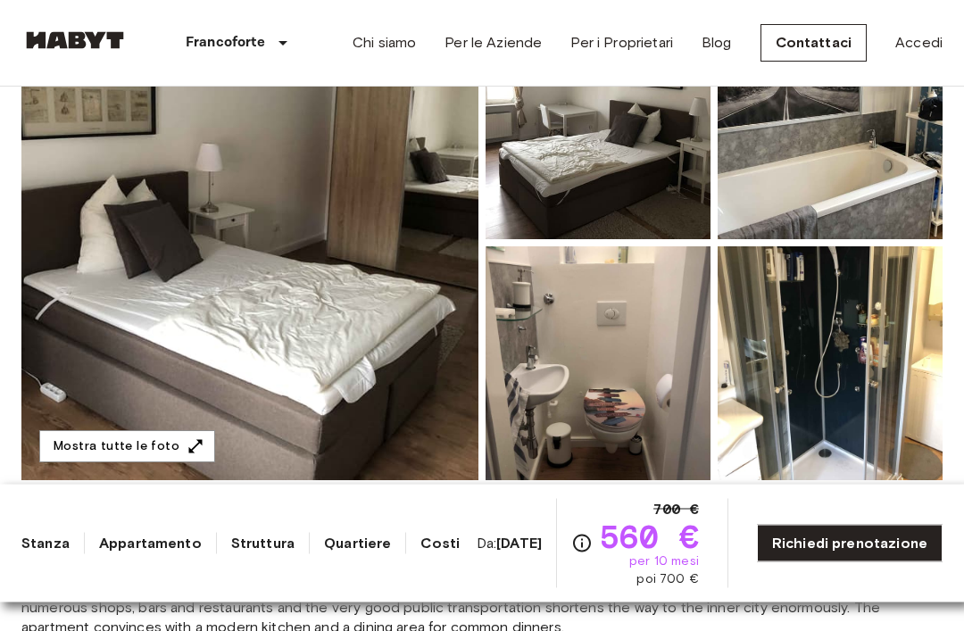
scroll to position [0, 0]
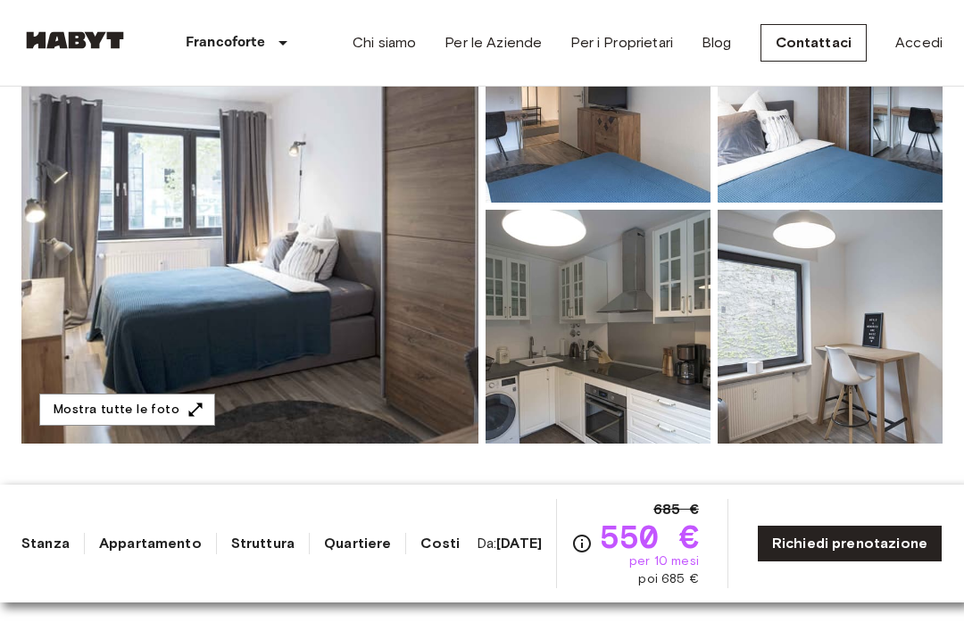
scroll to position [299, 0]
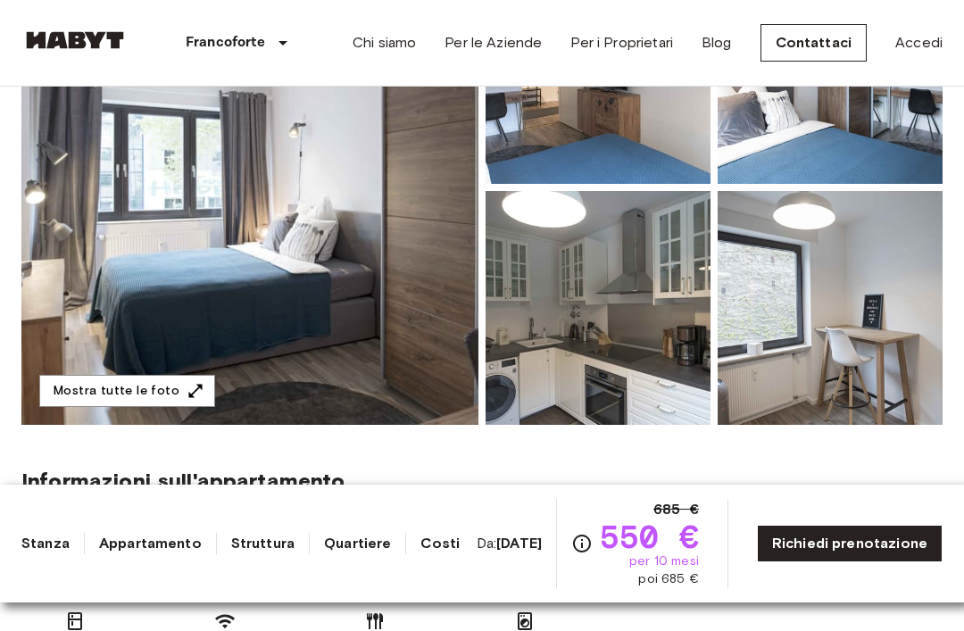
click at [164, 252] on img at bounding box center [249, 187] width 457 height 475
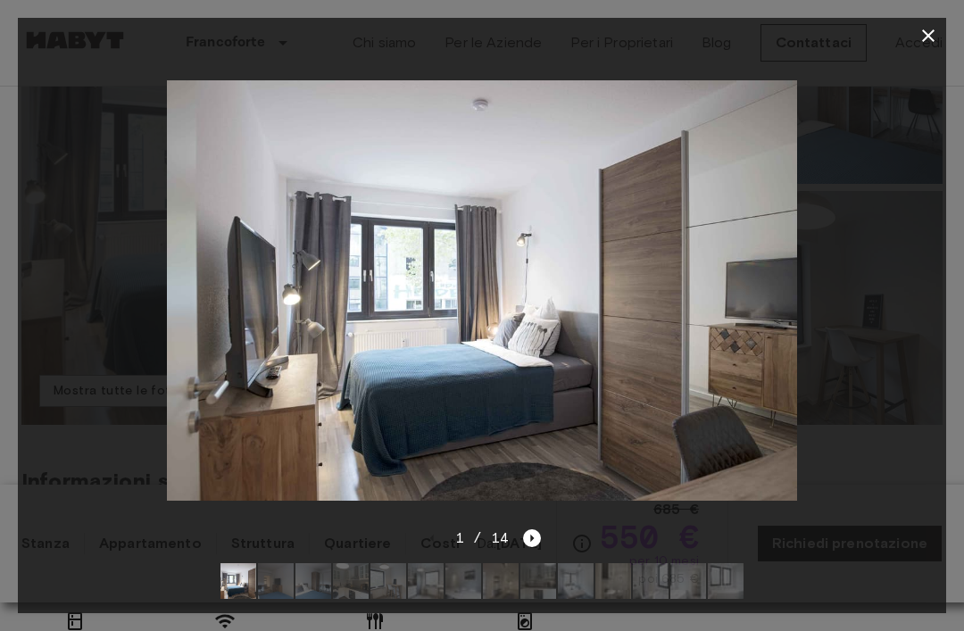
click at [537, 547] on icon "Next image" at bounding box center [532, 538] width 18 height 18
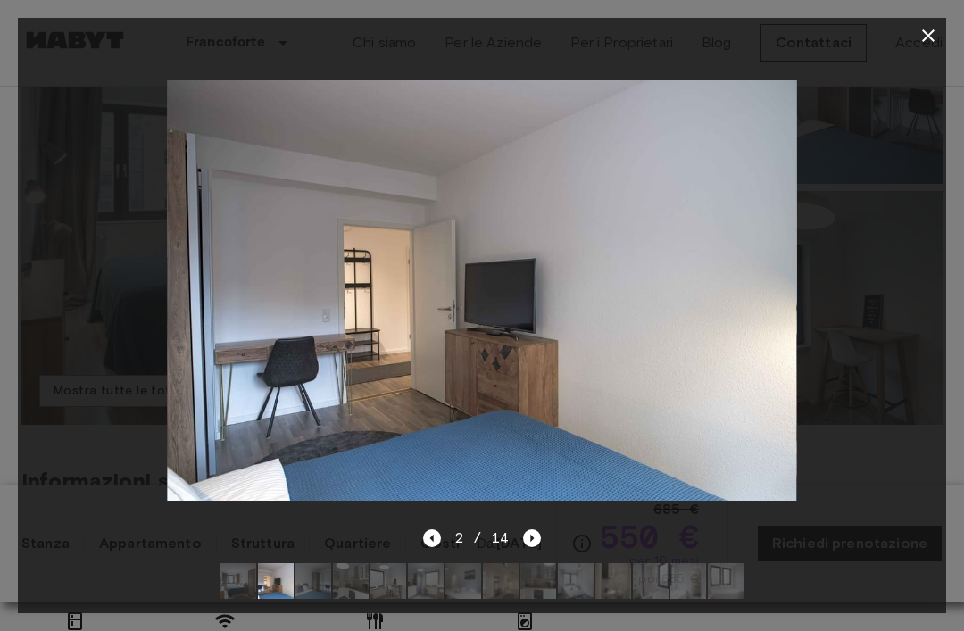
click at [535, 547] on icon "Next image" at bounding box center [532, 538] width 18 height 18
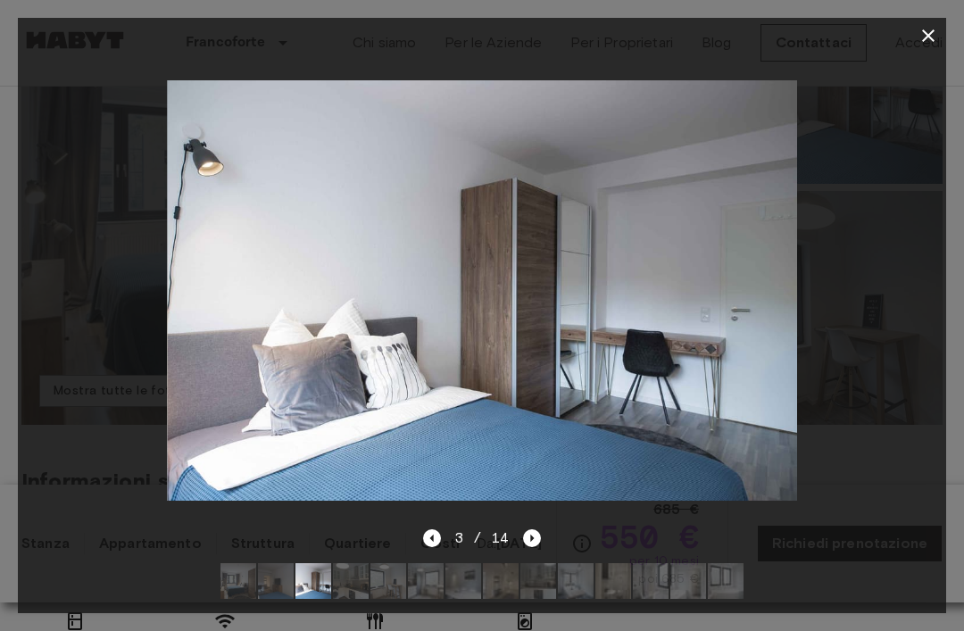
click at [535, 547] on icon "Next image" at bounding box center [532, 538] width 18 height 18
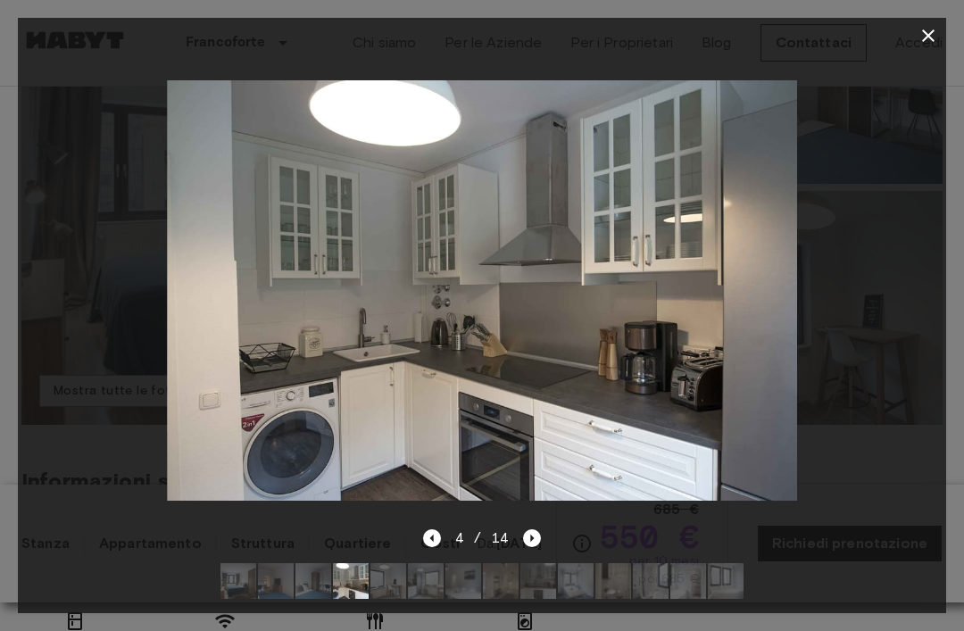
click at [531, 528] on div at bounding box center [482, 291] width 929 height 474
click at [533, 547] on icon "Next image" at bounding box center [532, 538] width 18 height 18
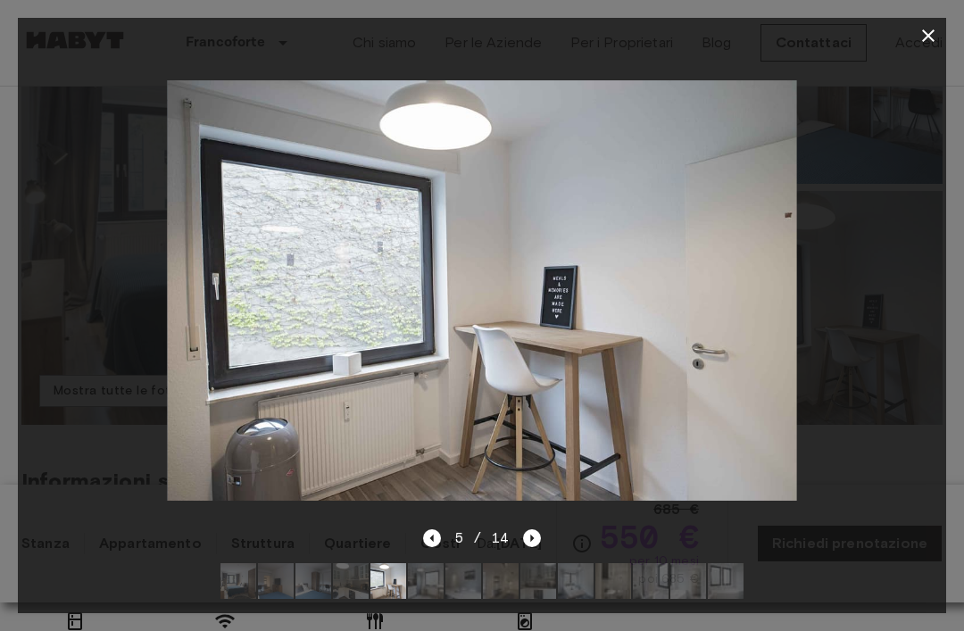
click at [537, 547] on icon "Next image" at bounding box center [532, 538] width 18 height 18
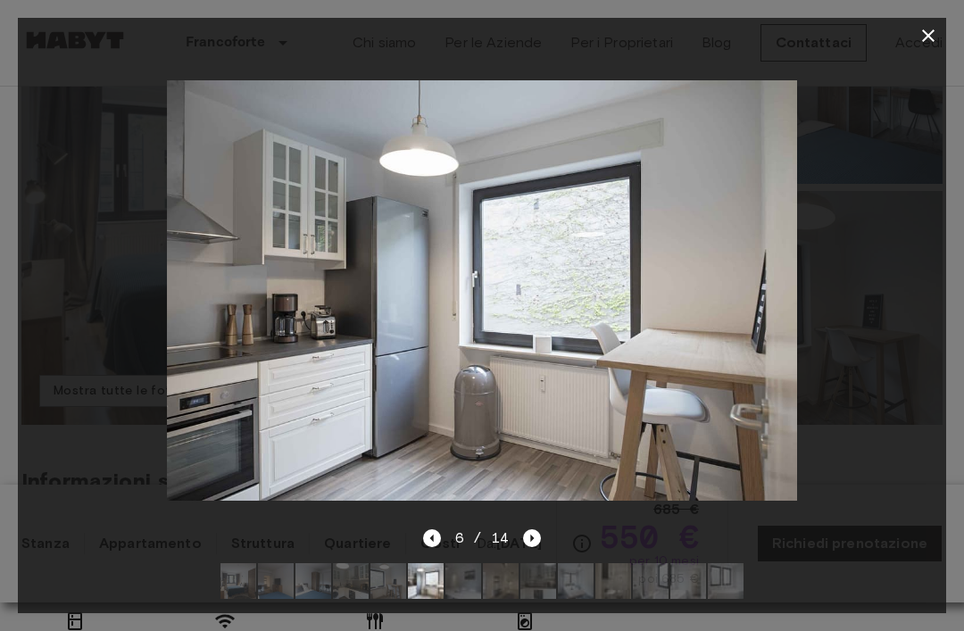
click at [537, 547] on icon "Next image" at bounding box center [532, 538] width 18 height 18
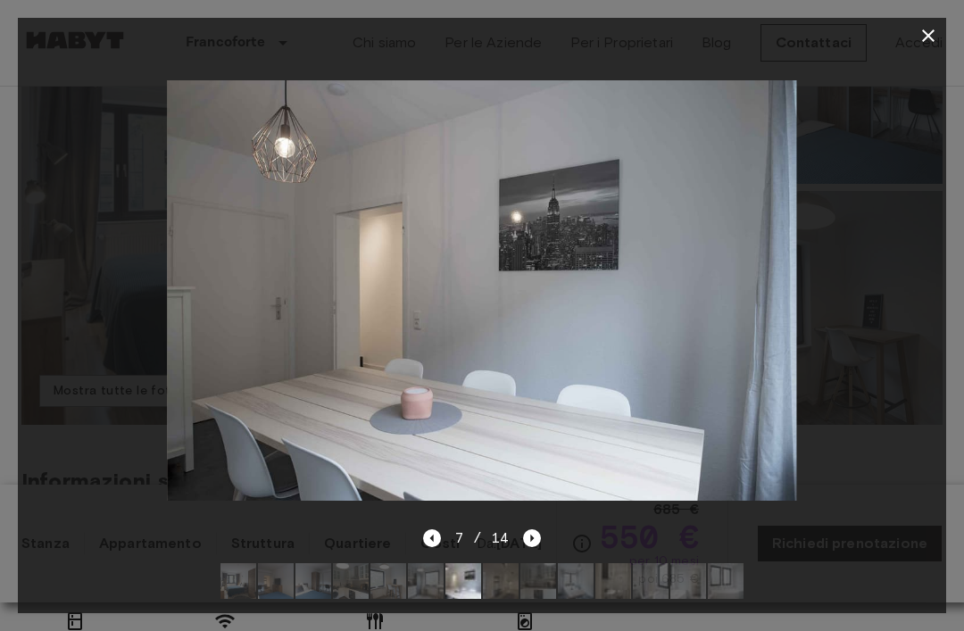
click at [529, 547] on icon "Next image" at bounding box center [532, 538] width 18 height 18
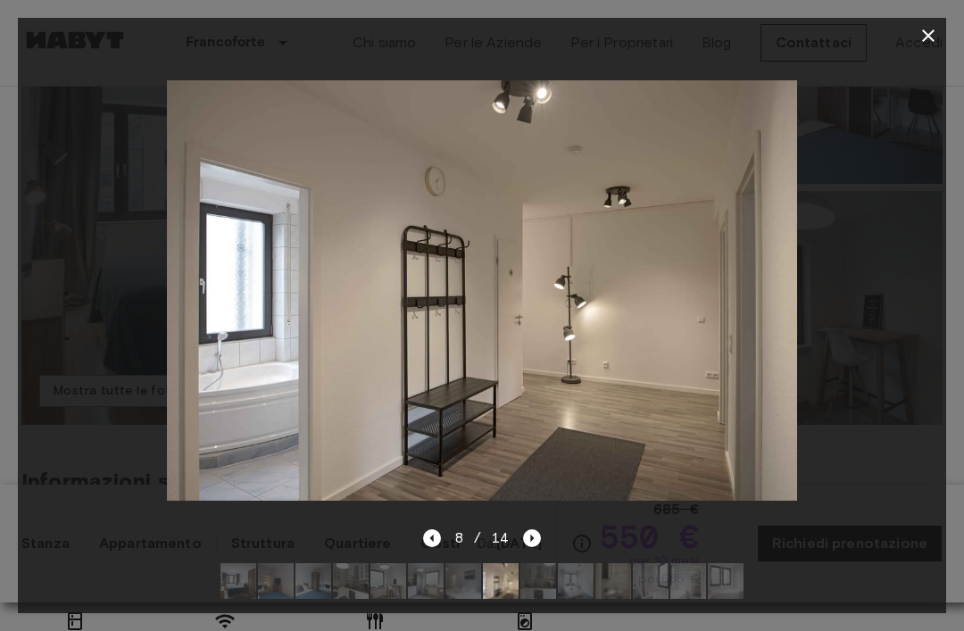
click at [531, 547] on icon "Next image" at bounding box center [532, 538] width 18 height 18
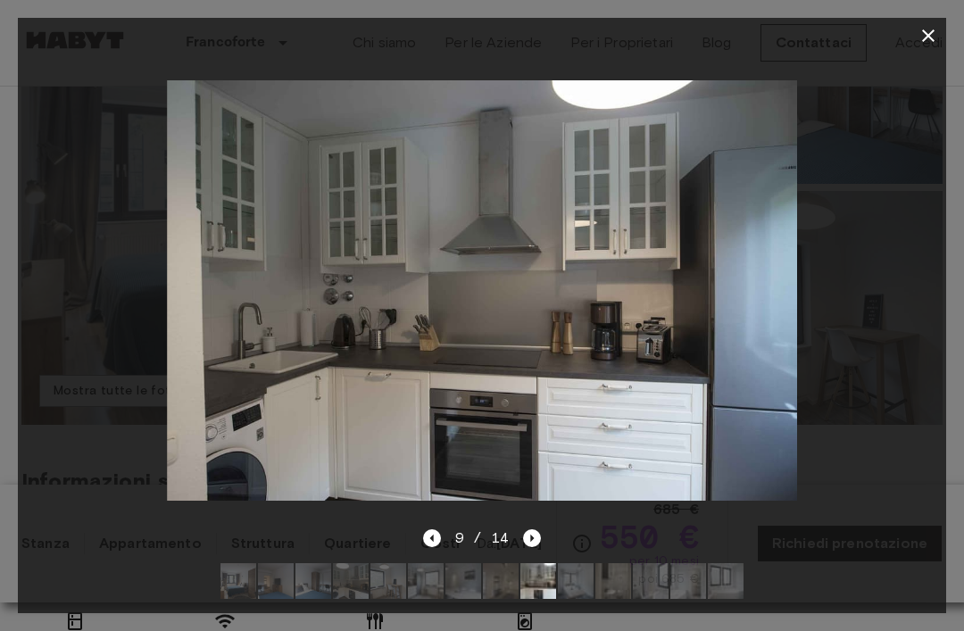
click at [533, 547] on icon "Next image" at bounding box center [532, 538] width 18 height 18
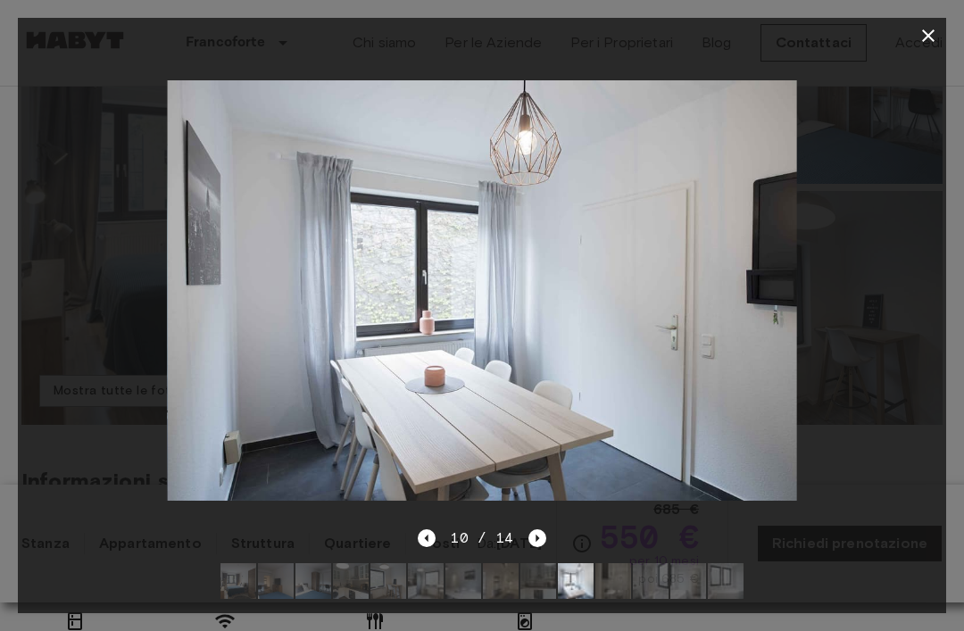
click at [536, 542] on icon "Next image" at bounding box center [538, 538] width 4 height 7
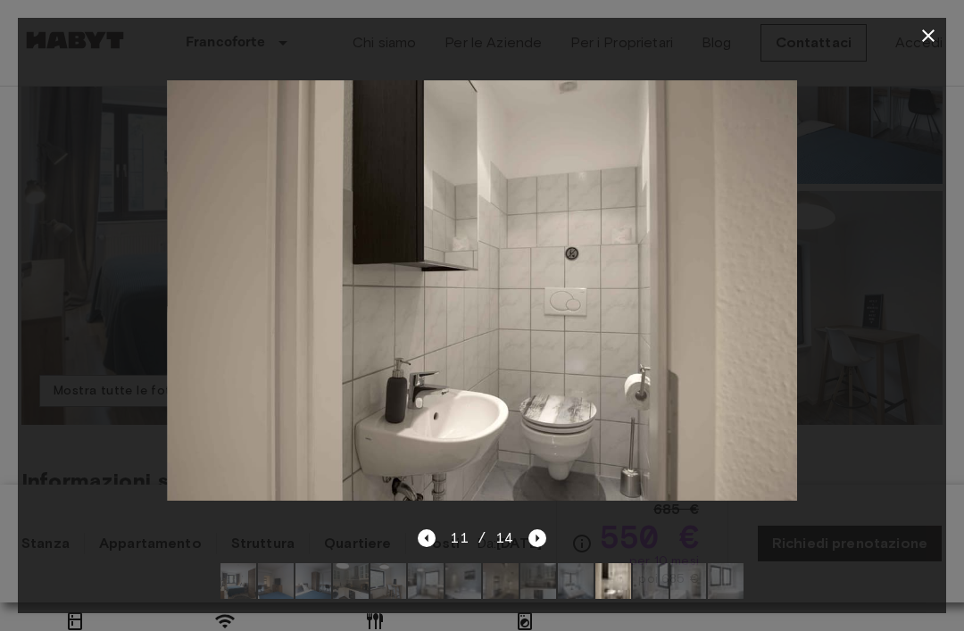
click at [542, 547] on icon "Next image" at bounding box center [538, 538] width 18 height 18
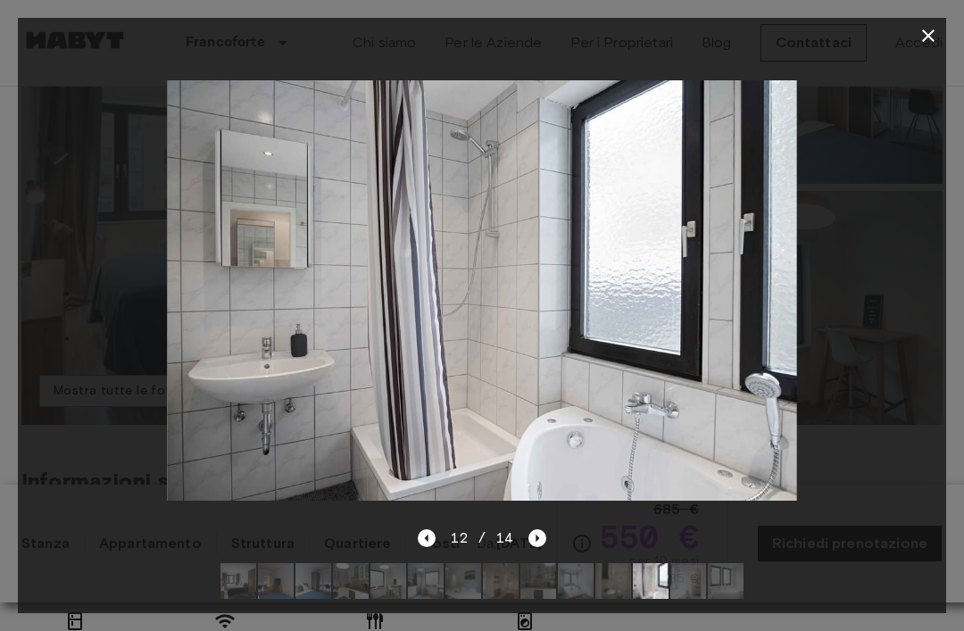
click at [543, 547] on icon "Next image" at bounding box center [538, 538] width 18 height 18
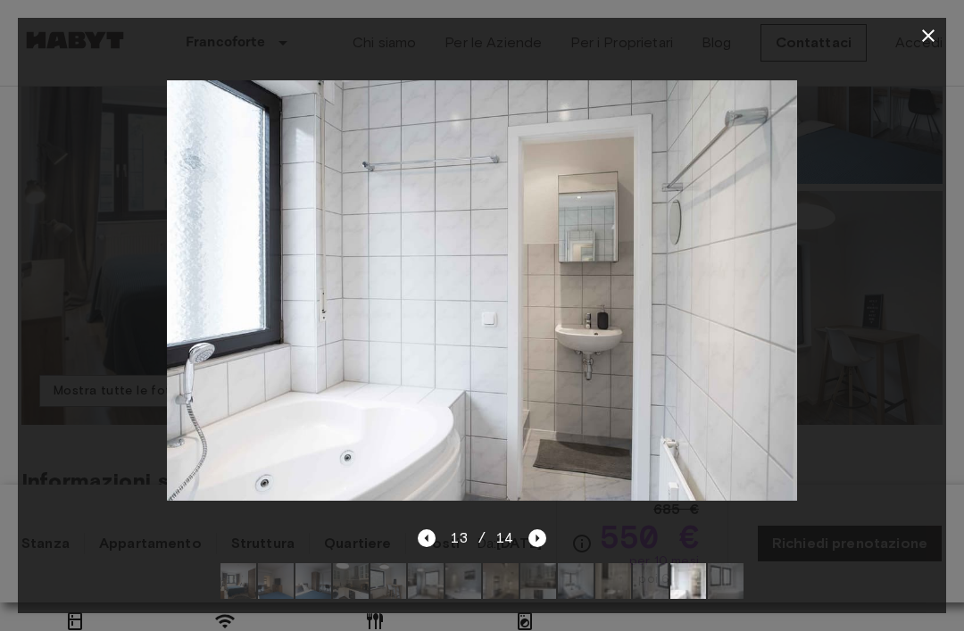
click at [541, 547] on icon "Next image" at bounding box center [538, 538] width 18 height 18
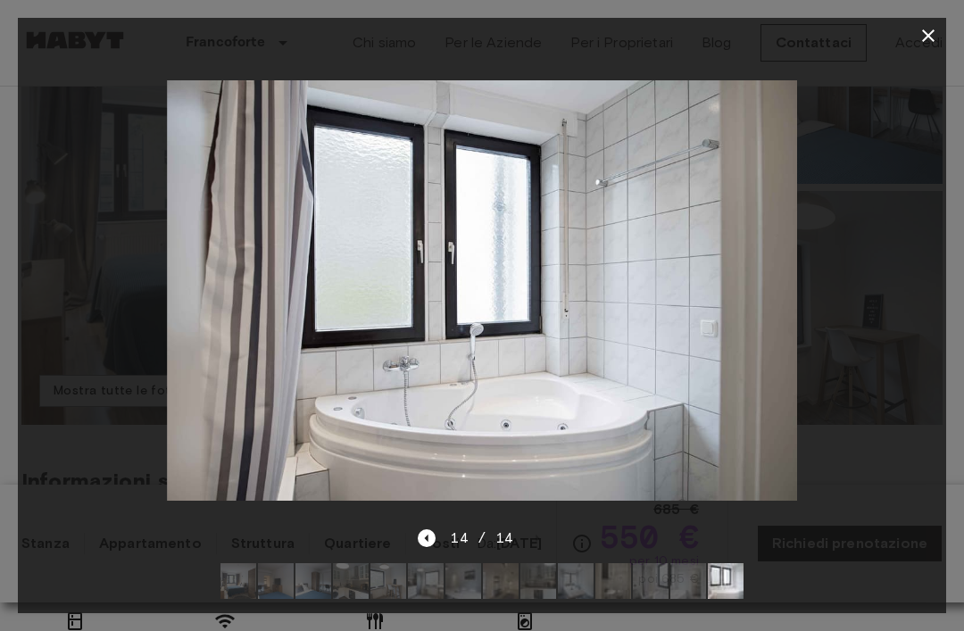
click at [432, 547] on icon "Previous image" at bounding box center [427, 538] width 18 height 18
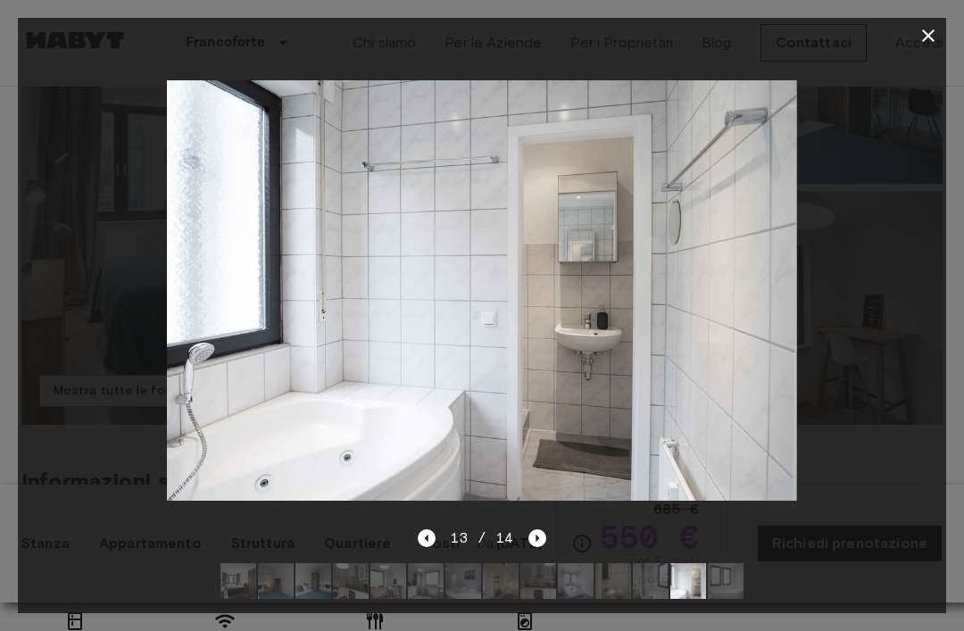
click at [426, 547] on icon "Previous image" at bounding box center [427, 538] width 18 height 18
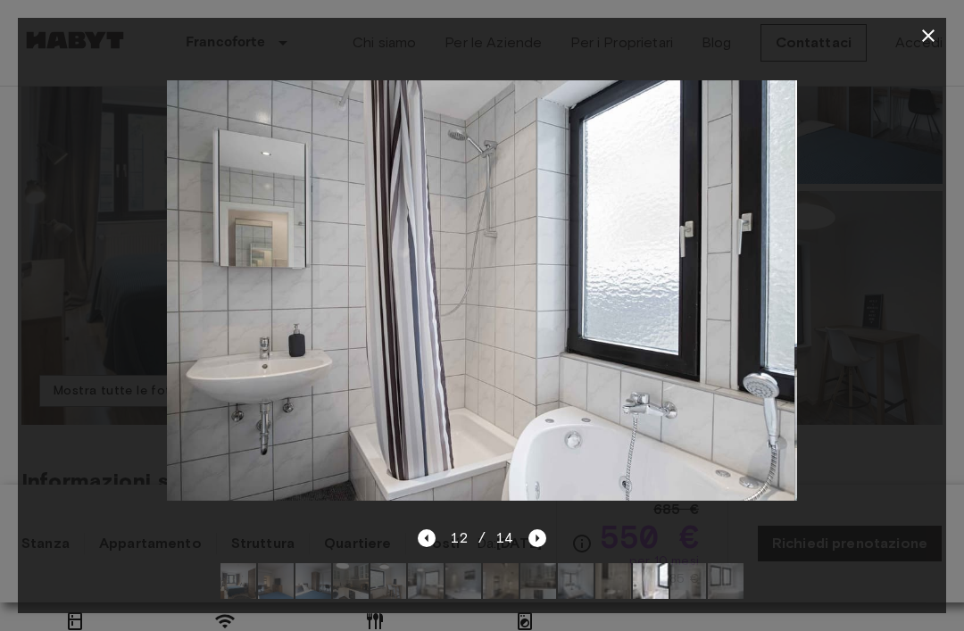
click at [430, 547] on icon "Previous image" at bounding box center [427, 538] width 18 height 18
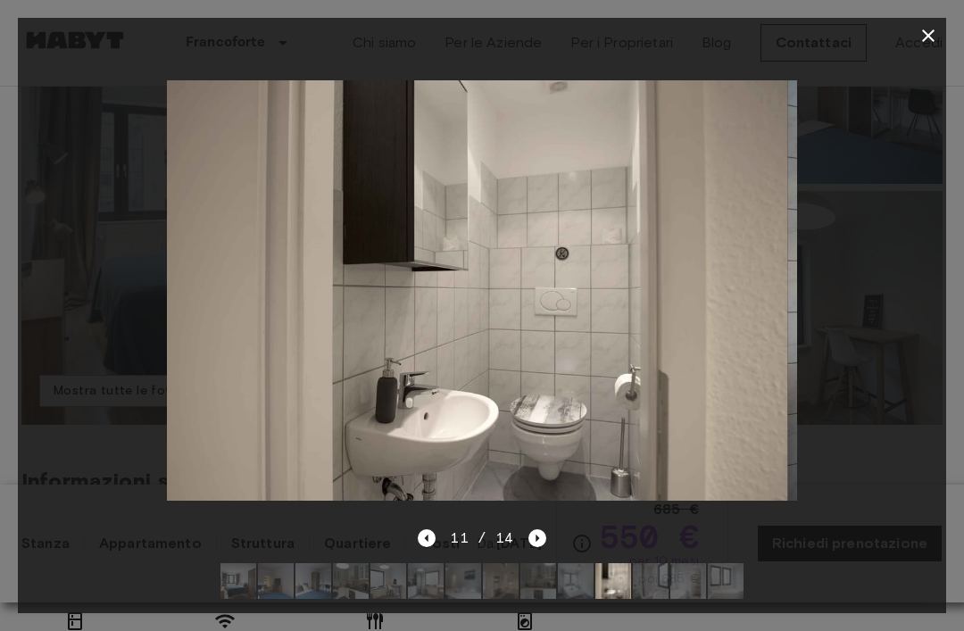
click at [435, 547] on icon "Previous image" at bounding box center [427, 538] width 18 height 18
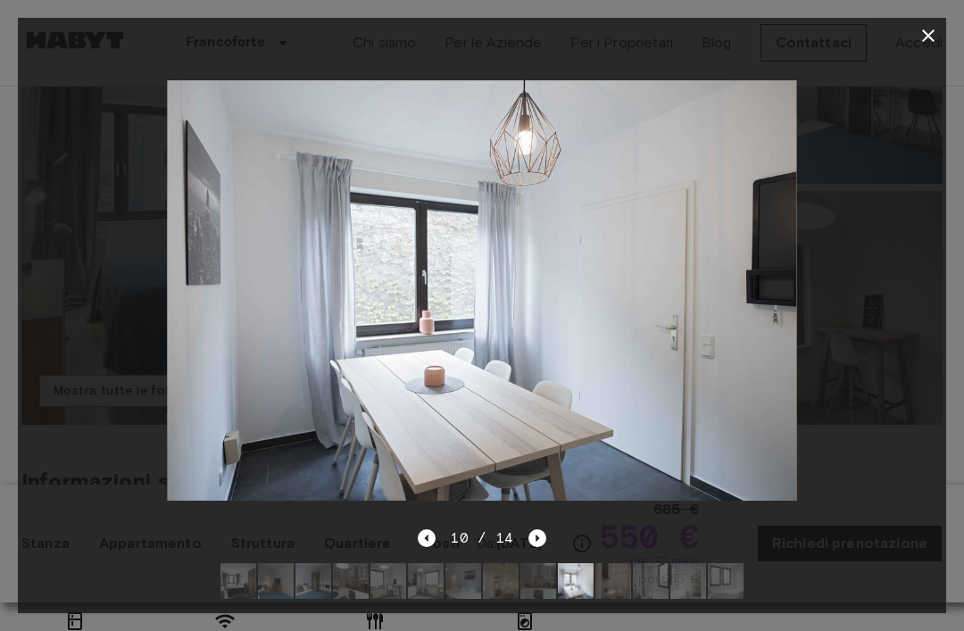
click at [929, 43] on icon "button" at bounding box center [928, 35] width 21 height 21
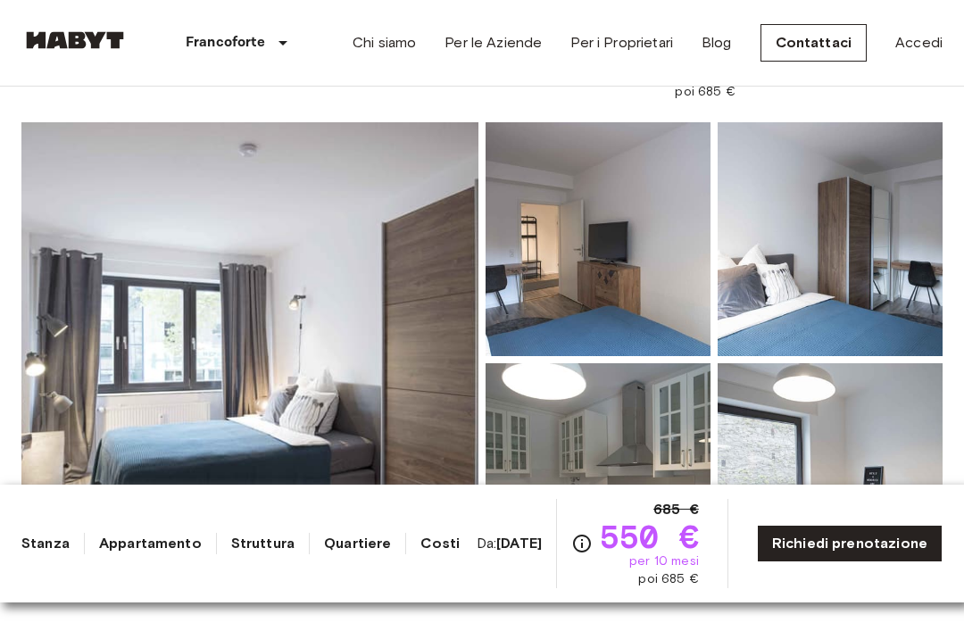
scroll to position [0, 0]
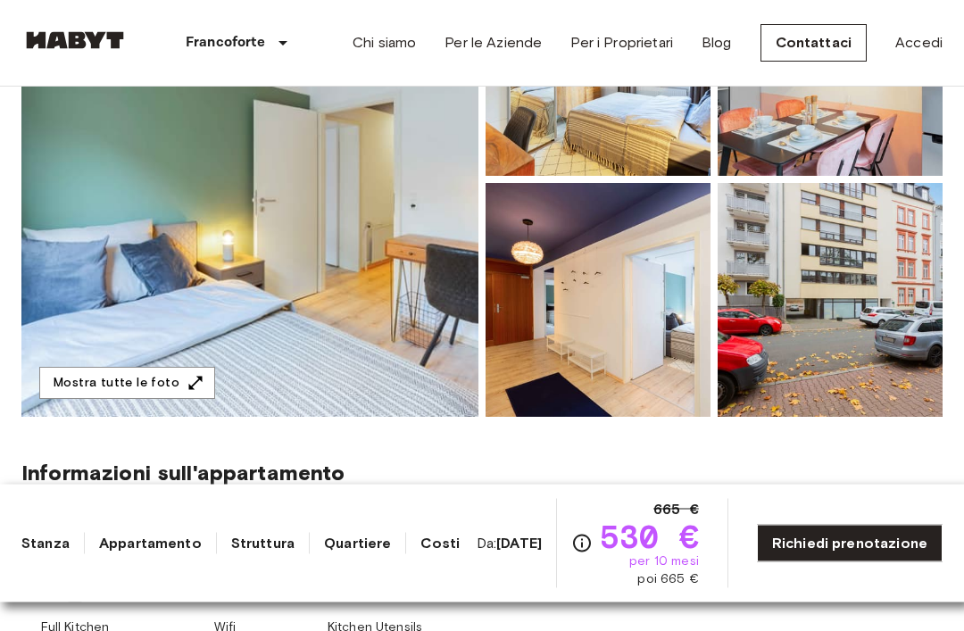
scroll to position [309, 0]
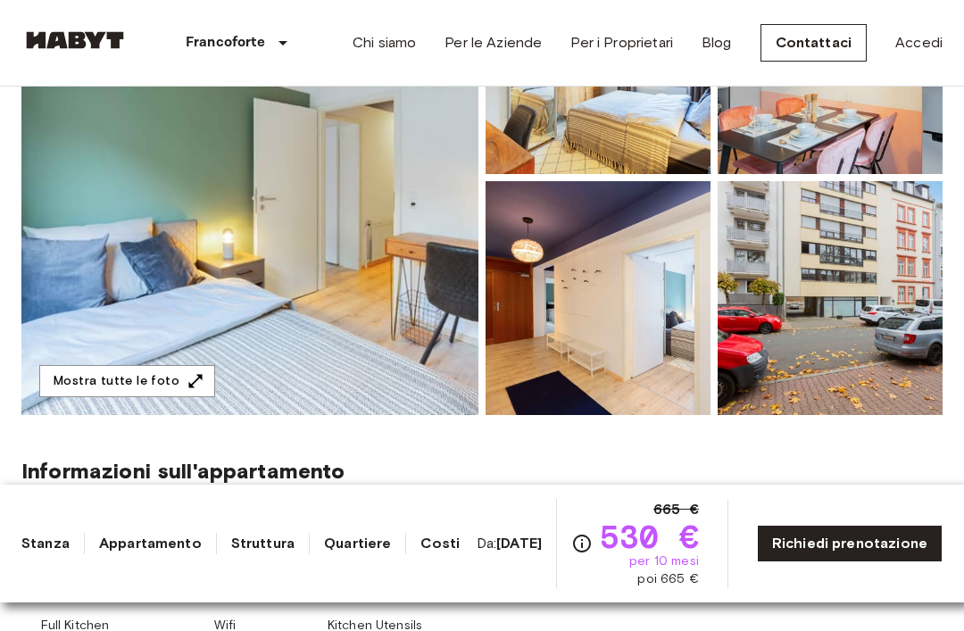
click at [101, 205] on img at bounding box center [249, 177] width 457 height 475
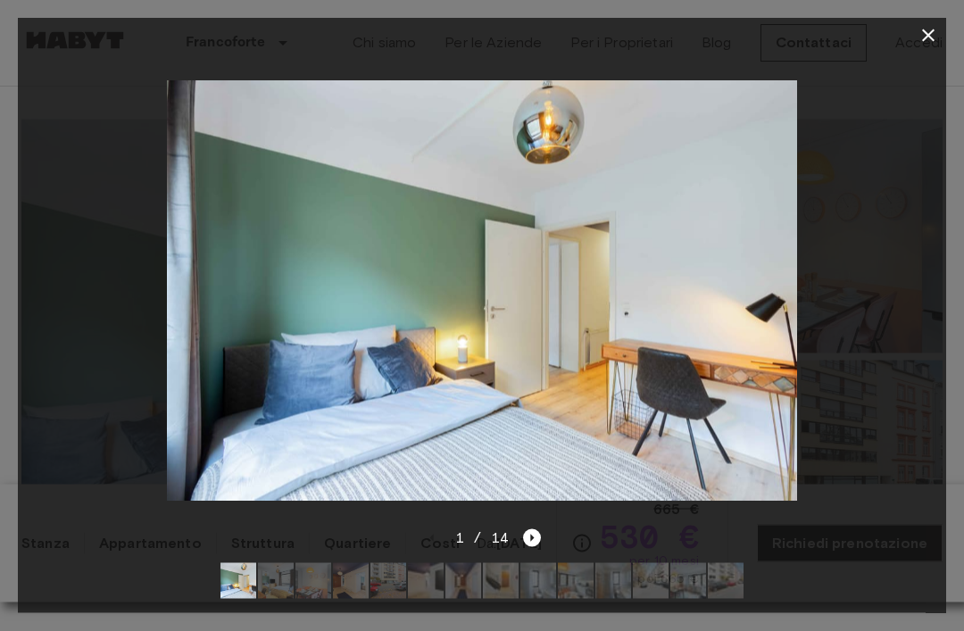
scroll to position [130, 0]
click at [529, 537] on icon "Next image" at bounding box center [532, 538] width 18 height 18
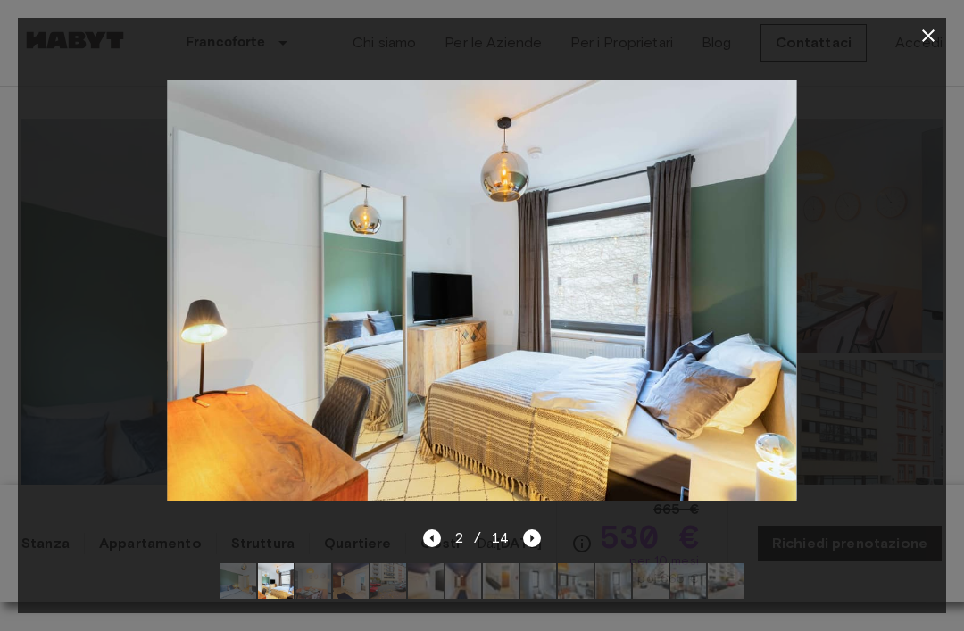
click at [537, 524] on div at bounding box center [482, 291] width 929 height 474
click at [525, 541] on icon "Next image" at bounding box center [532, 538] width 18 height 18
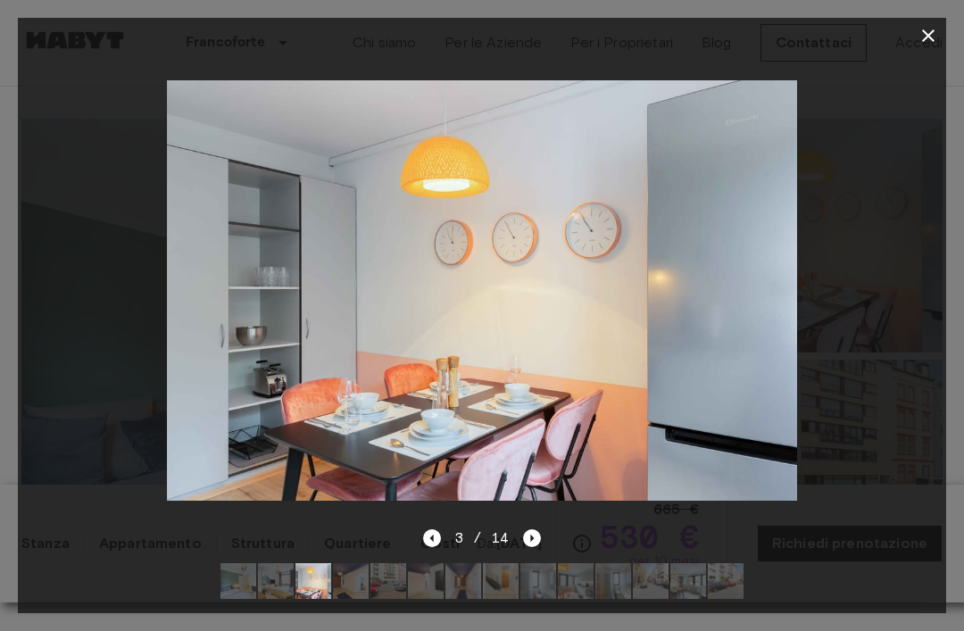
click at [525, 535] on icon "Next image" at bounding box center [532, 538] width 18 height 18
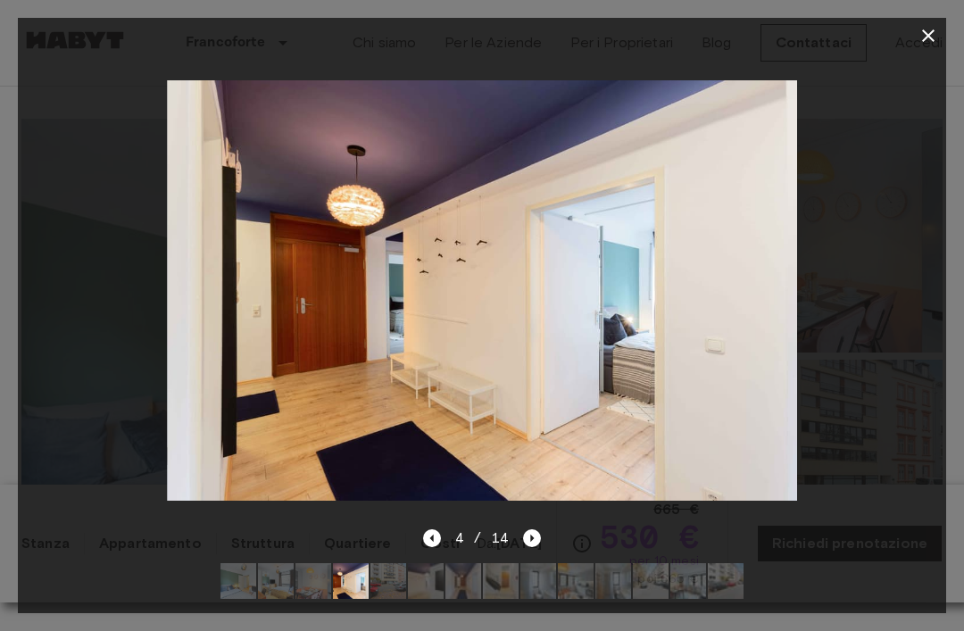
click at [537, 529] on icon "Next image" at bounding box center [532, 538] width 18 height 18
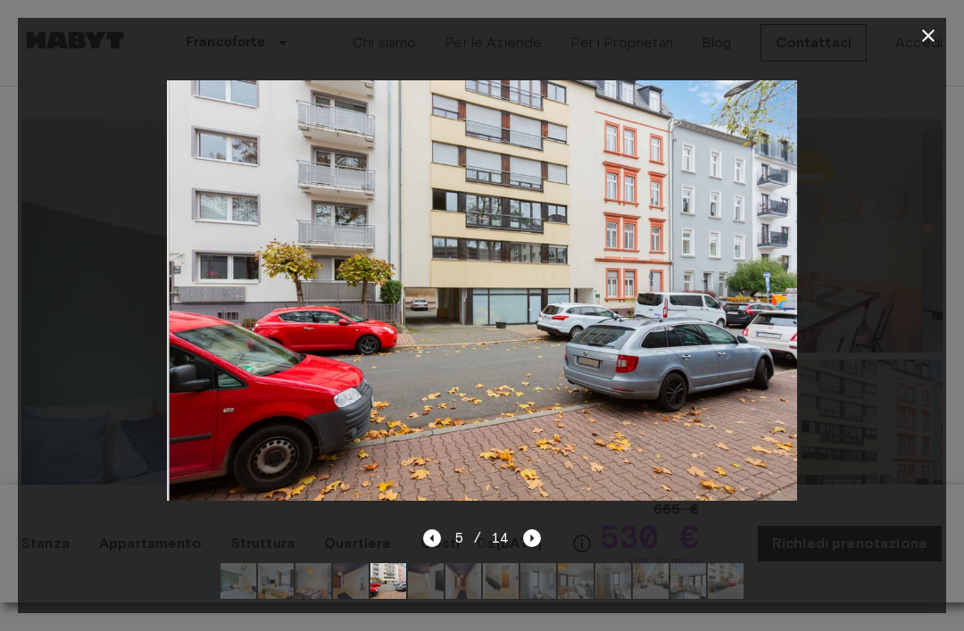
click at [540, 531] on icon "Next image" at bounding box center [532, 538] width 18 height 18
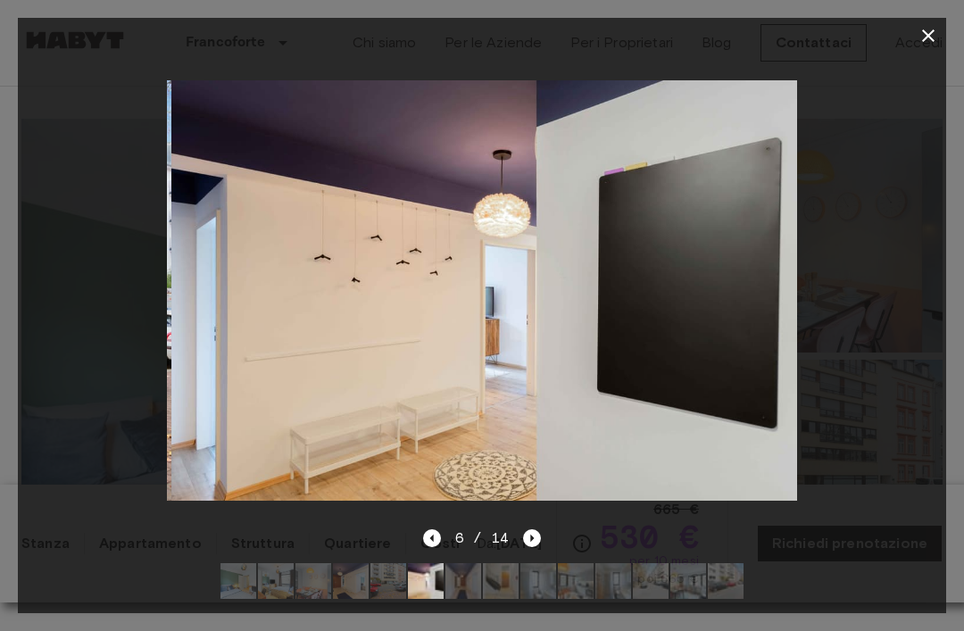
click at [537, 531] on icon "Next image" at bounding box center [532, 538] width 18 height 18
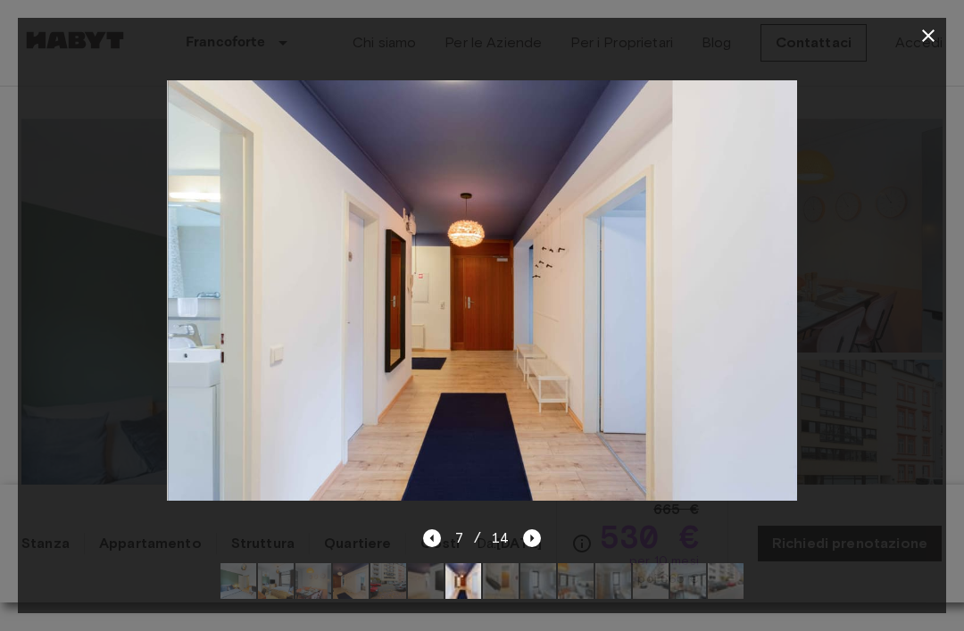
click at [535, 537] on icon "Next image" at bounding box center [532, 538] width 18 height 18
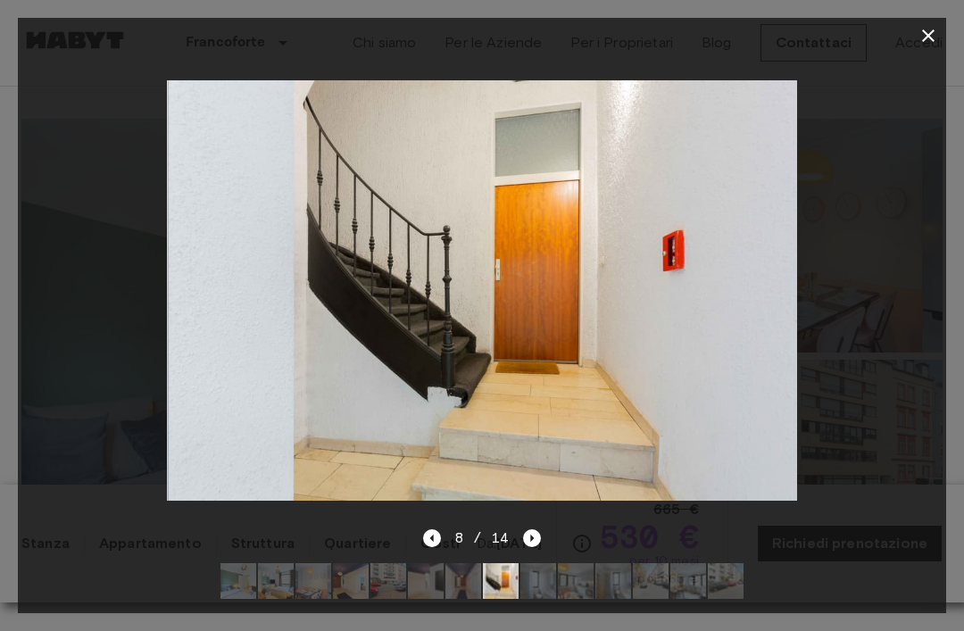
click at [539, 538] on icon "Next image" at bounding box center [532, 538] width 18 height 18
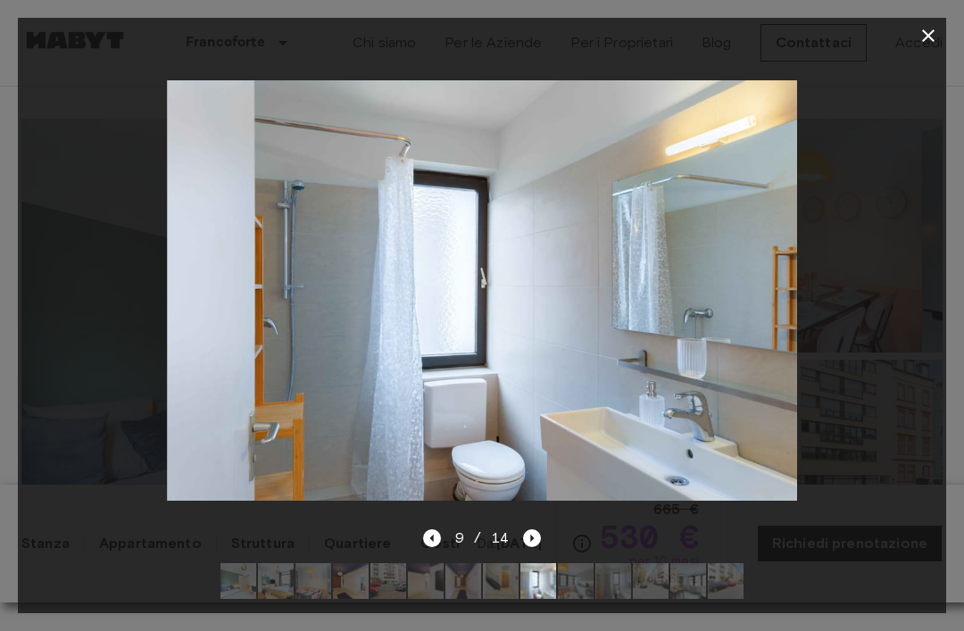
click at [538, 535] on icon "Next image" at bounding box center [532, 538] width 18 height 18
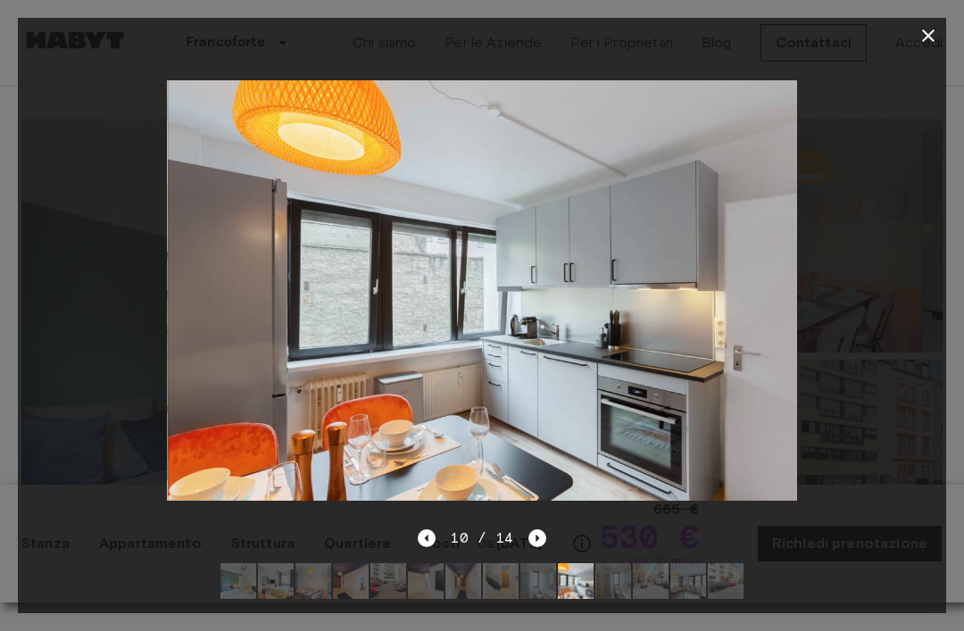
click at [536, 537] on icon "Next image" at bounding box center [538, 538] width 4 height 7
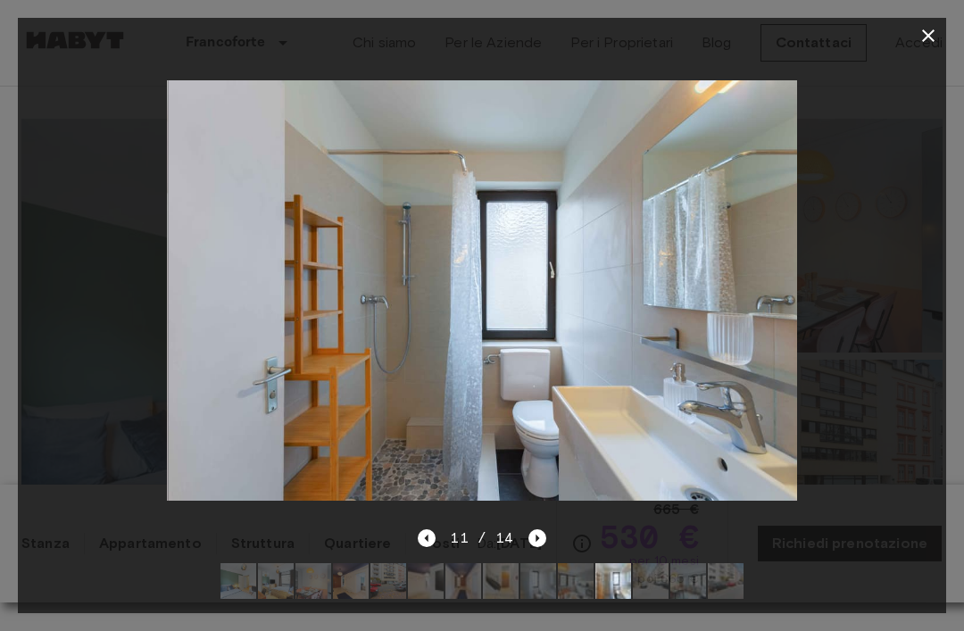
click at [537, 543] on icon "Next image" at bounding box center [538, 538] width 18 height 18
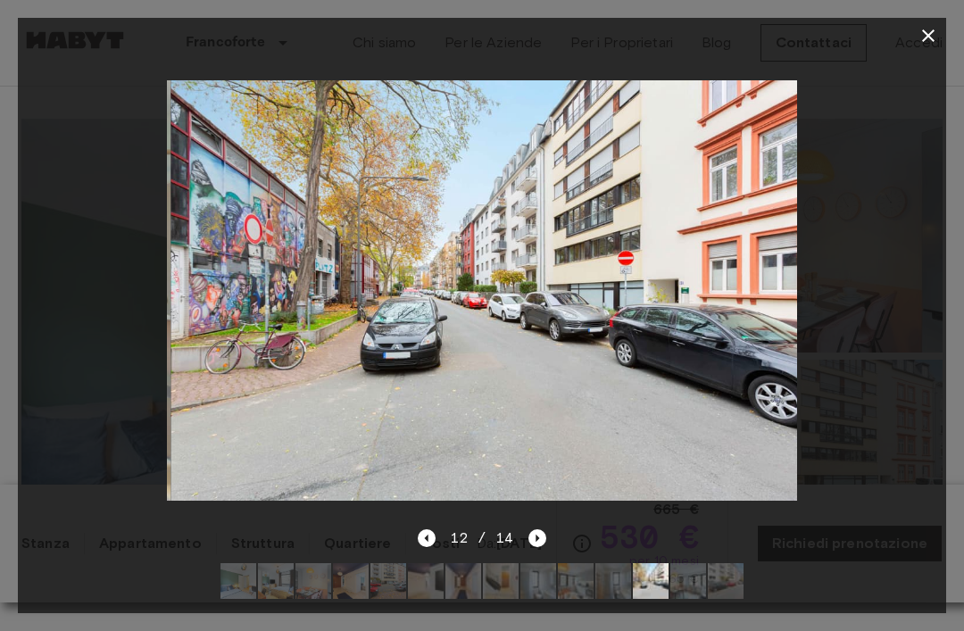
click at [533, 541] on icon "Next image" at bounding box center [538, 538] width 18 height 18
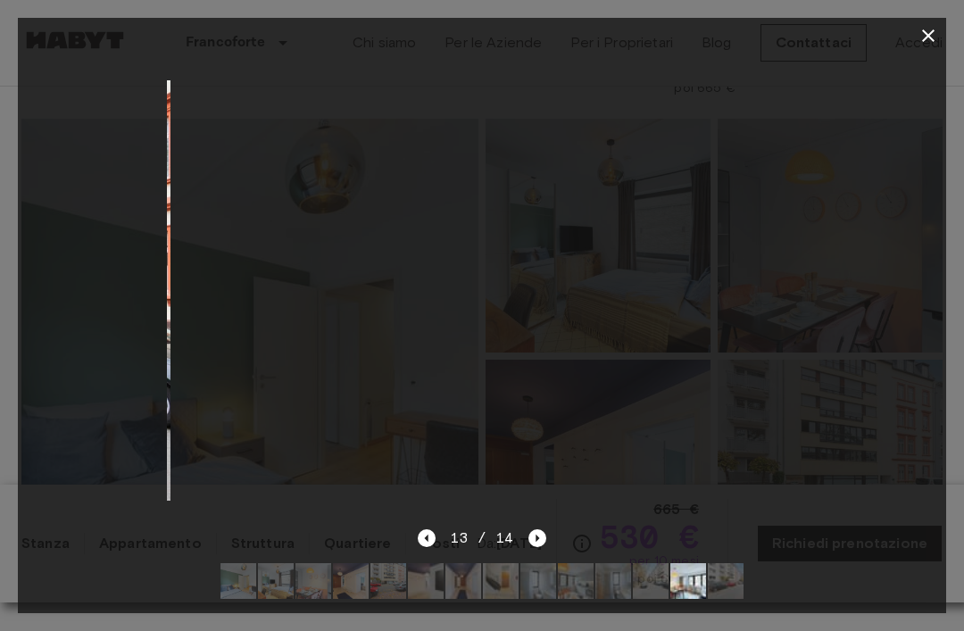
click at [533, 539] on icon "Next image" at bounding box center [538, 538] width 18 height 18
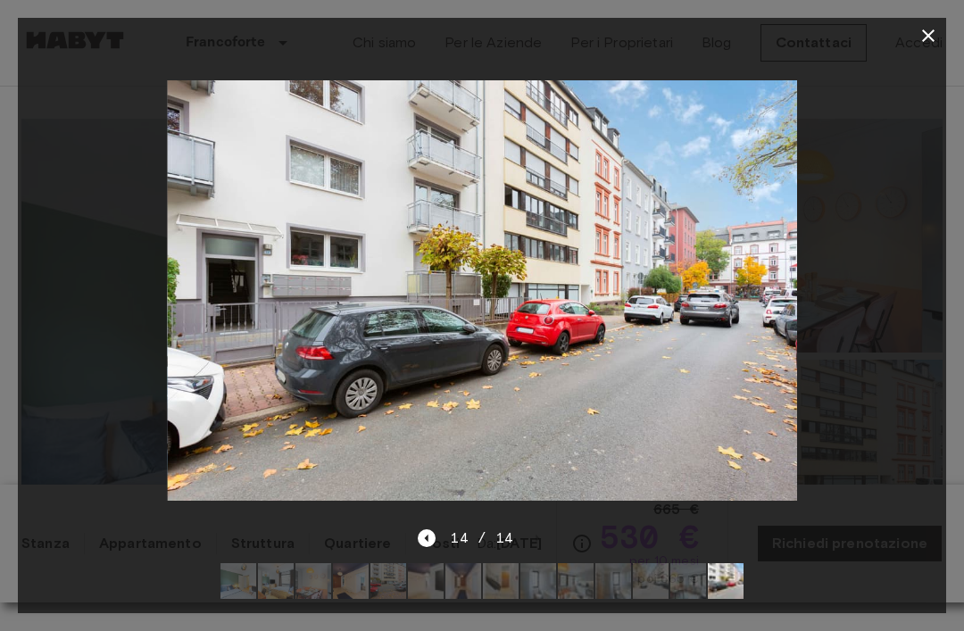
click at [923, 42] on icon "button" at bounding box center [928, 35] width 21 height 21
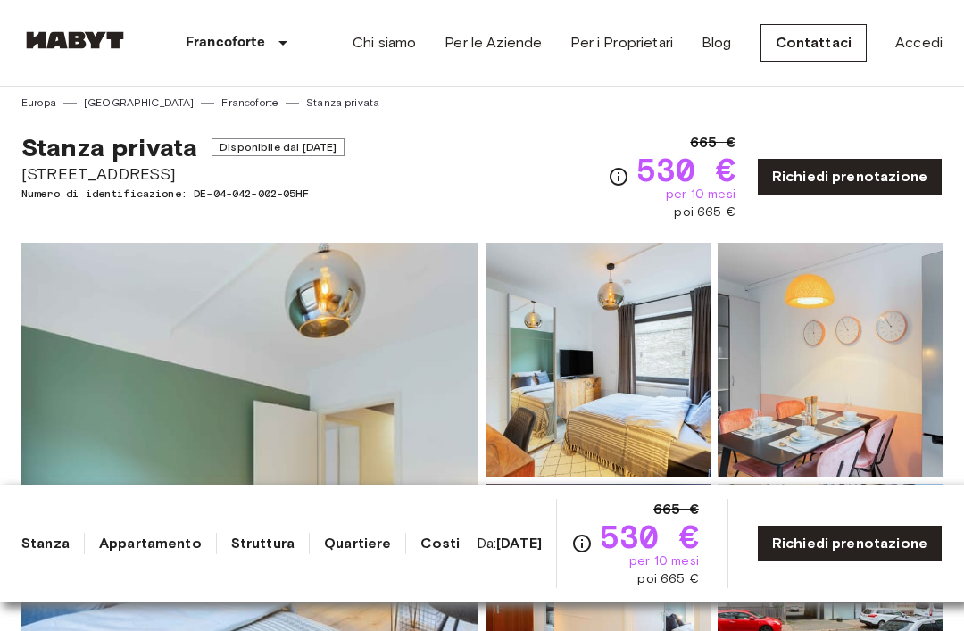
scroll to position [0, 0]
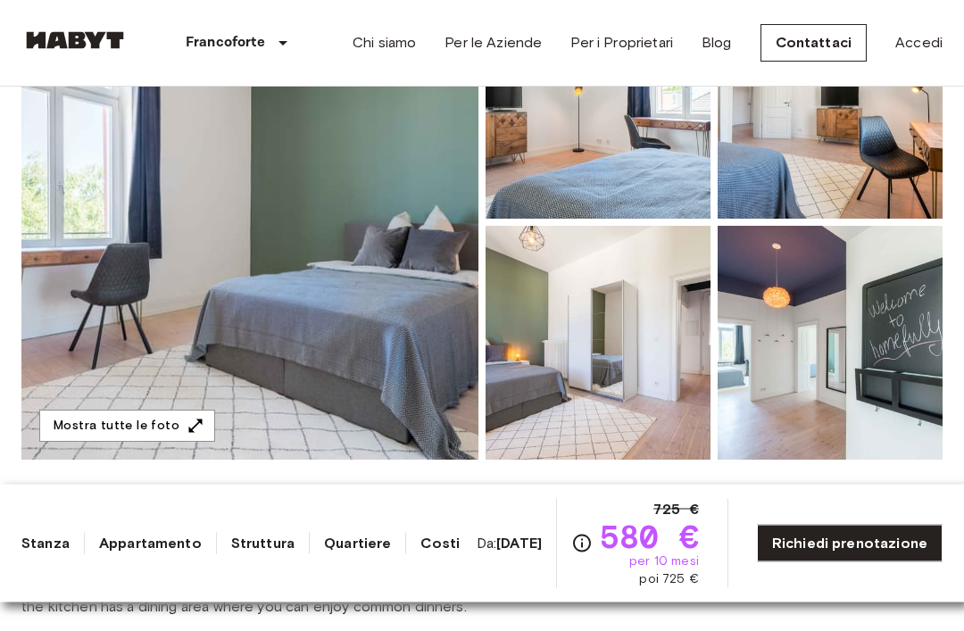
scroll to position [264, 0]
click at [108, 208] on img at bounding box center [249, 222] width 457 height 475
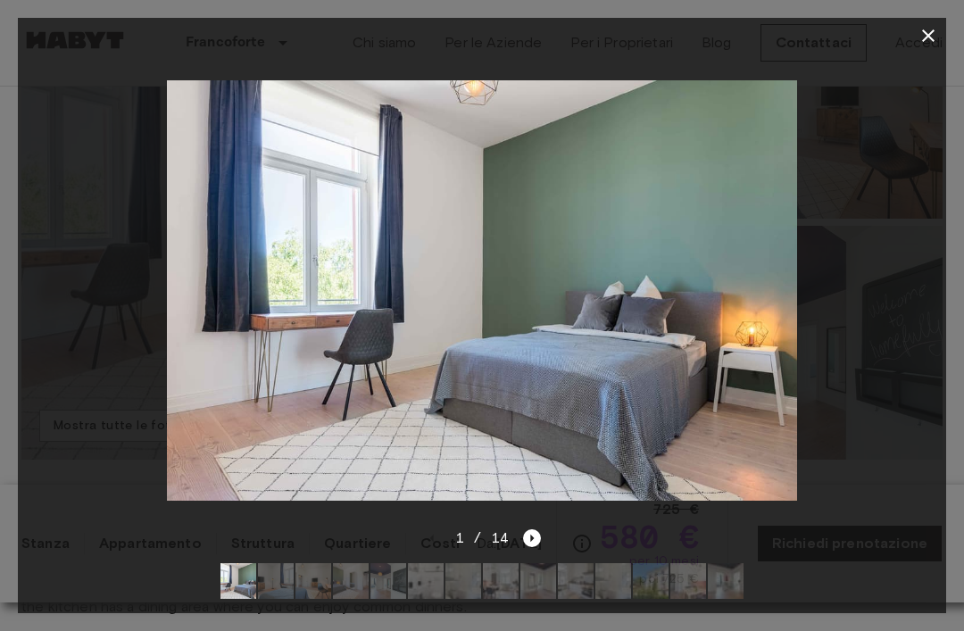
click at [537, 547] on icon "Next image" at bounding box center [532, 538] width 18 height 18
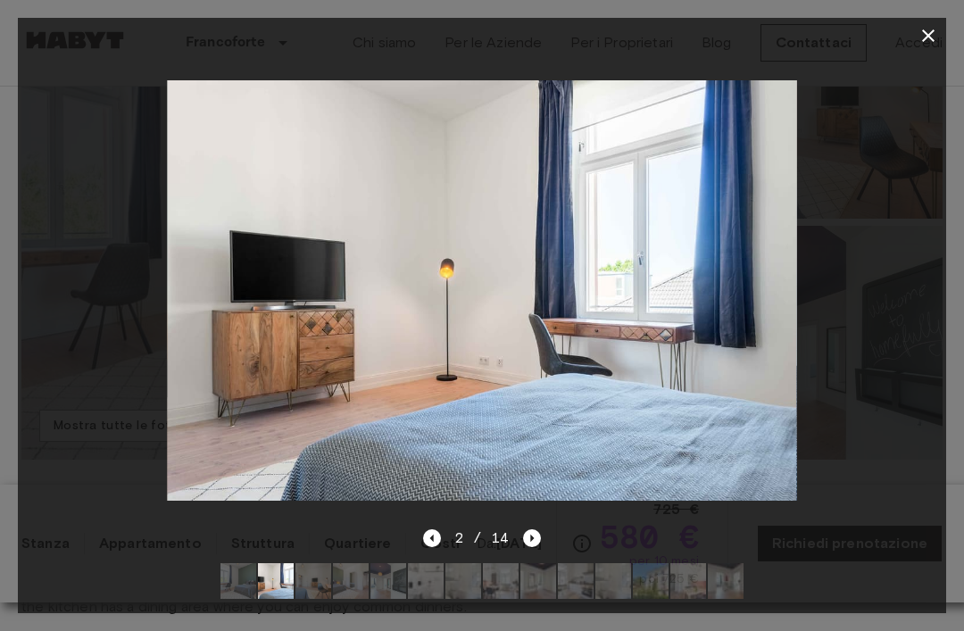
click at [534, 547] on icon "Next image" at bounding box center [532, 538] width 18 height 18
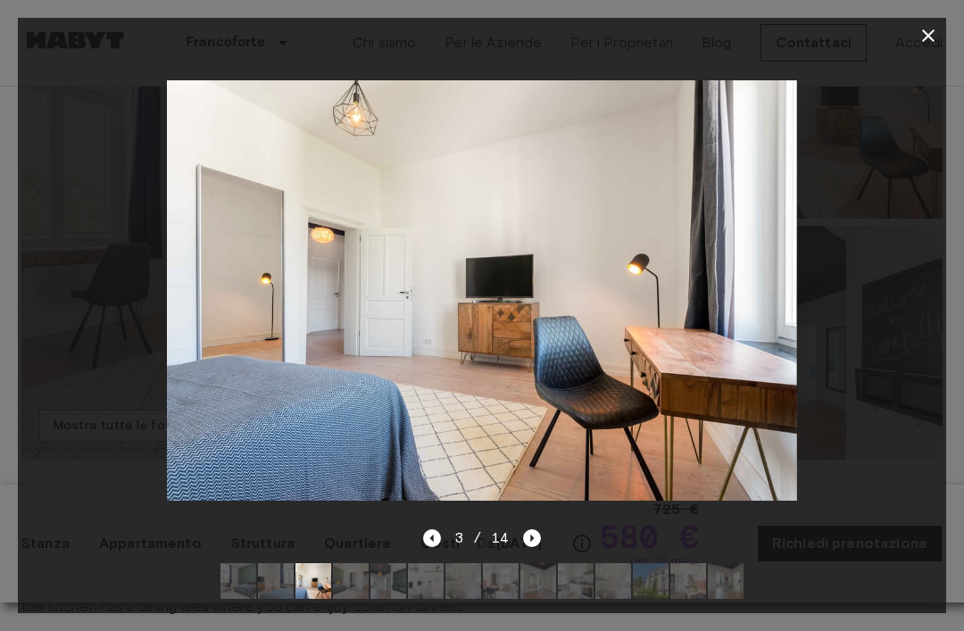
click at [526, 547] on icon "Next image" at bounding box center [532, 538] width 18 height 18
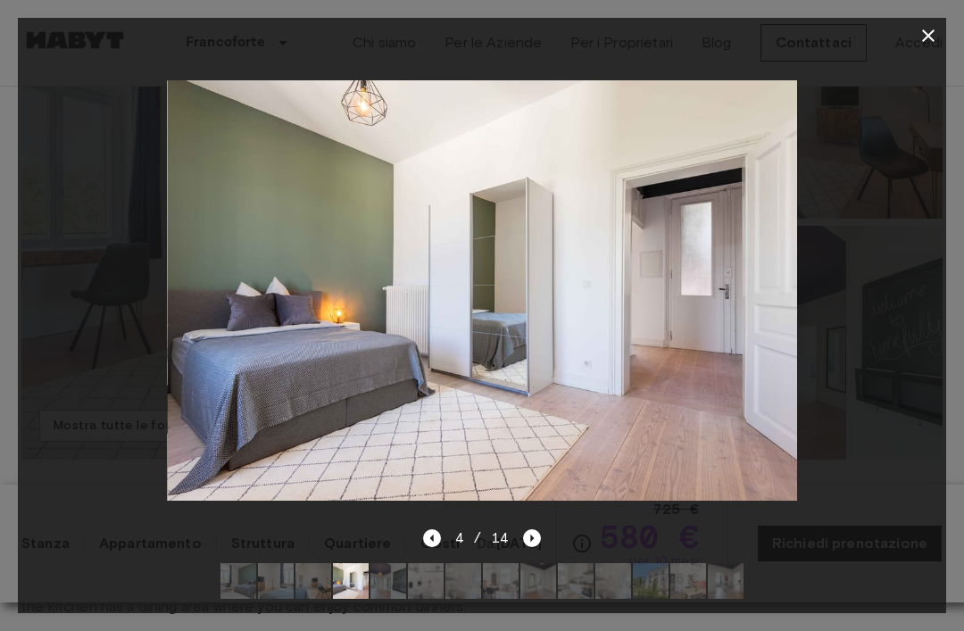
click at [531, 547] on icon "Next image" at bounding box center [532, 538] width 18 height 18
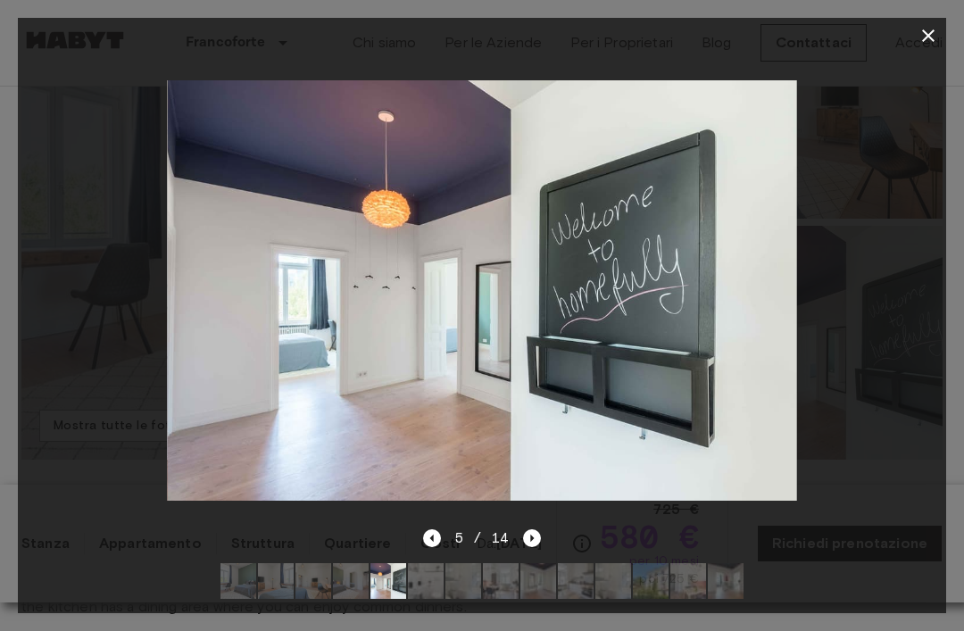
click at [535, 547] on icon "Next image" at bounding box center [532, 538] width 18 height 18
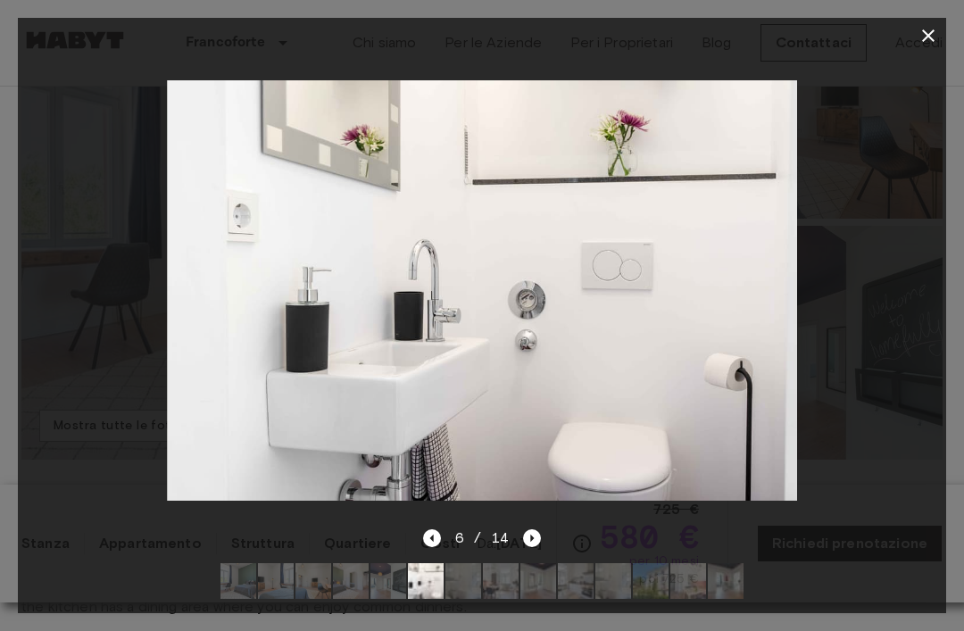
click at [534, 547] on icon "Next image" at bounding box center [532, 538] width 18 height 18
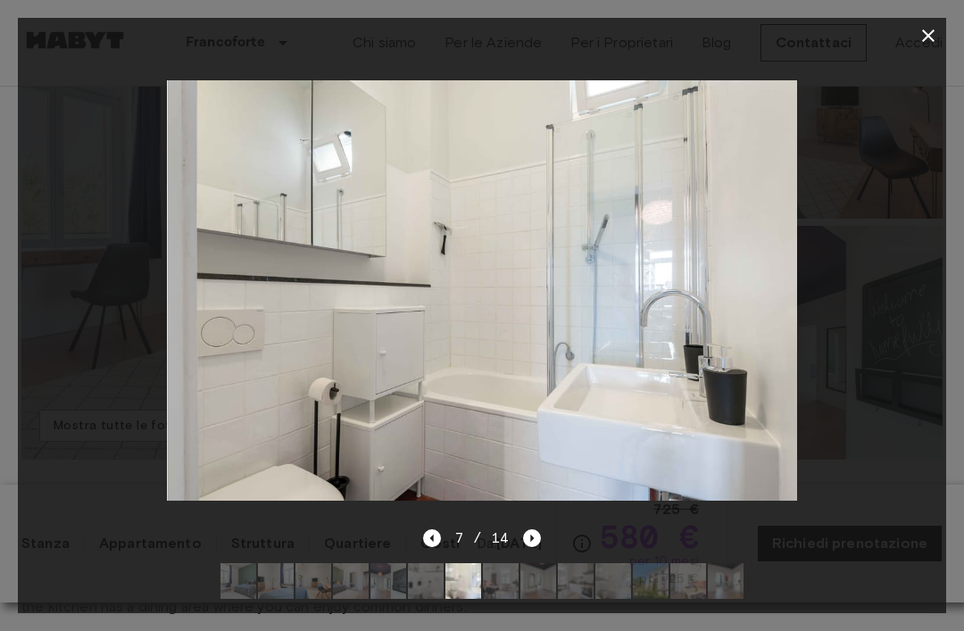
click at [531, 547] on icon "Next image" at bounding box center [532, 538] width 18 height 18
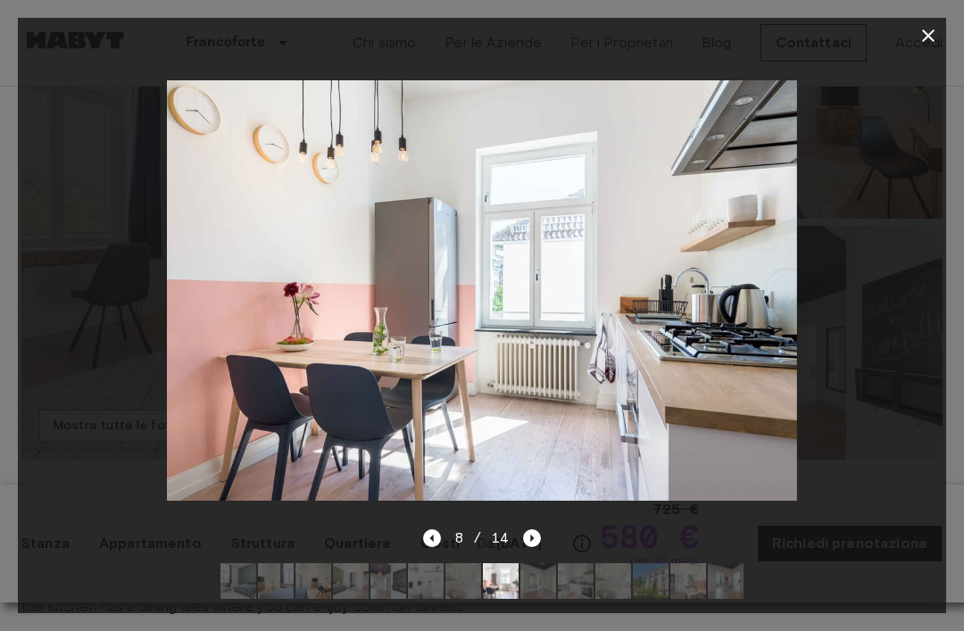
click at [536, 547] on icon "Next image" at bounding box center [532, 538] width 18 height 18
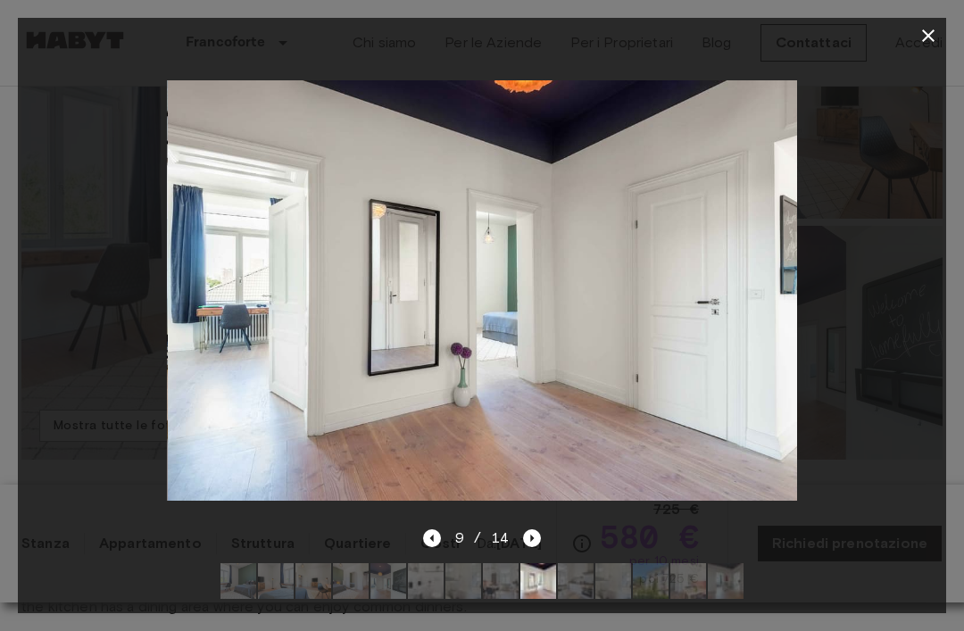
click at [543, 587] on div "9 / 14" at bounding box center [482, 571] width 929 height 86
click at [538, 547] on icon "Next image" at bounding box center [532, 538] width 18 height 18
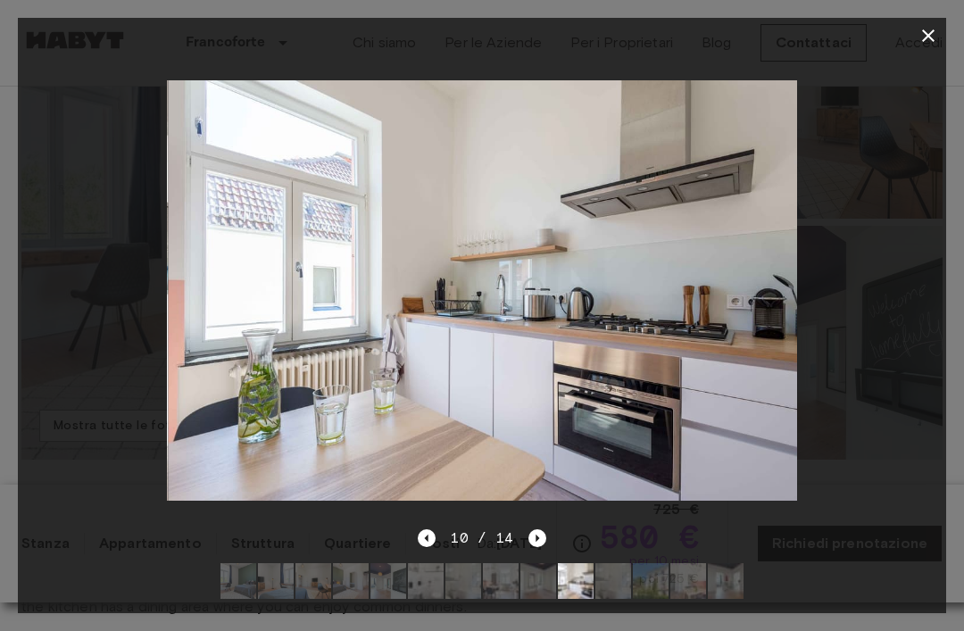
click at [531, 547] on icon "Next image" at bounding box center [538, 538] width 18 height 18
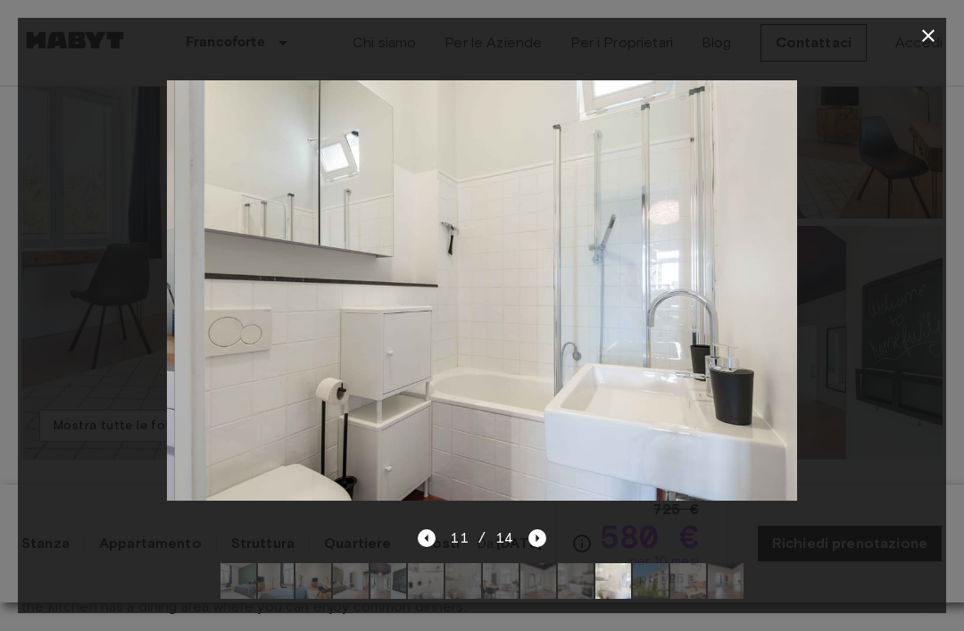
click at [534, 547] on icon "Next image" at bounding box center [538, 538] width 18 height 18
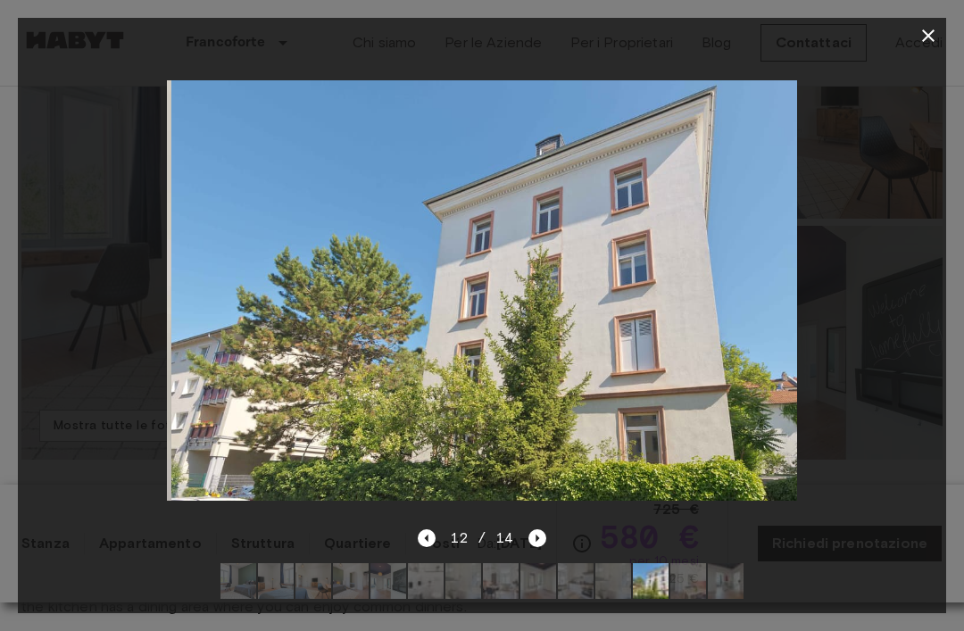
click at [536, 542] on icon "Next image" at bounding box center [538, 538] width 4 height 7
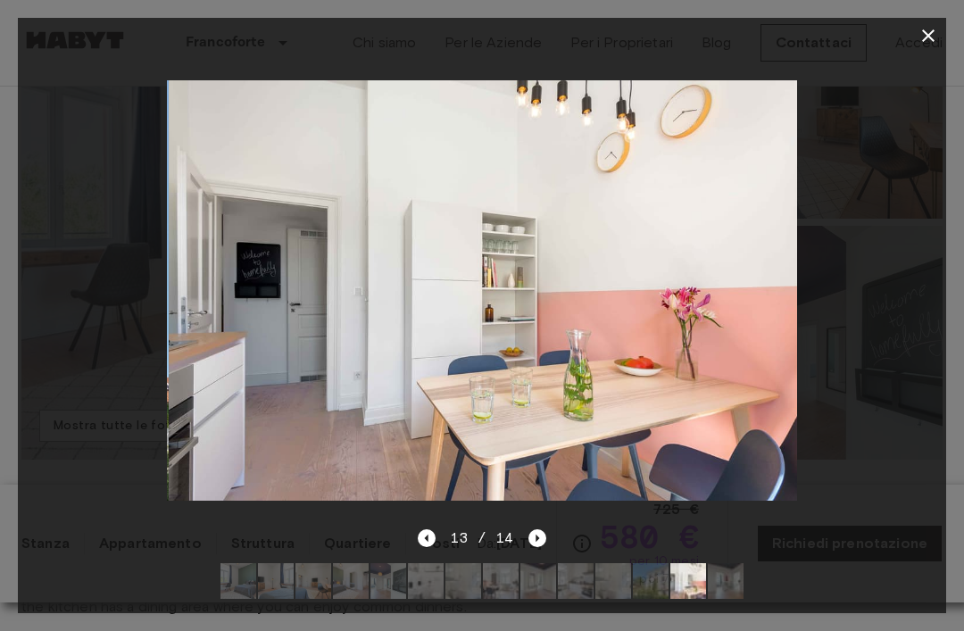
click at [537, 547] on icon "Next image" at bounding box center [538, 538] width 18 height 18
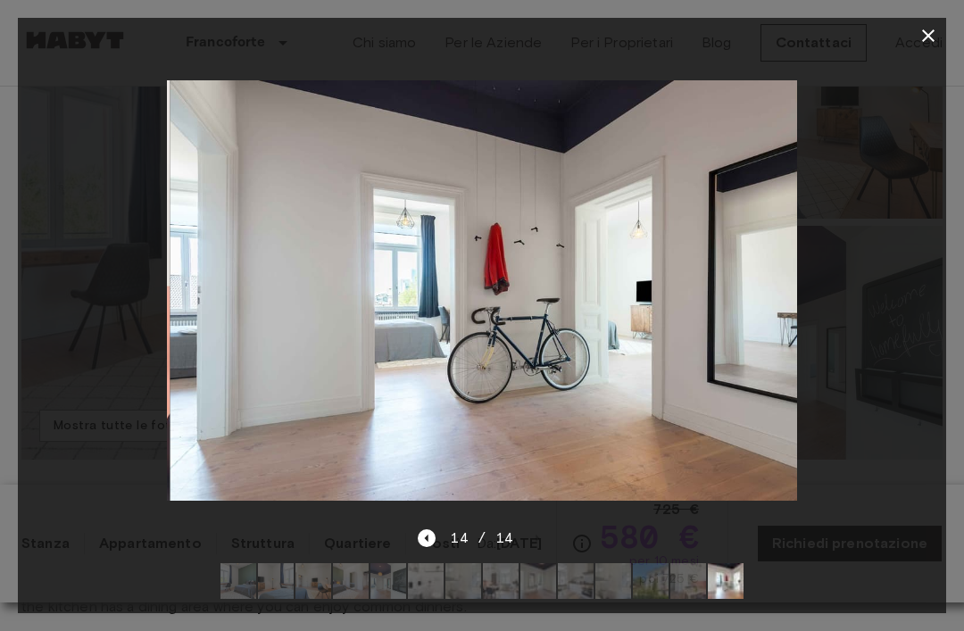
click at [921, 38] on icon "button" at bounding box center [928, 35] width 21 height 21
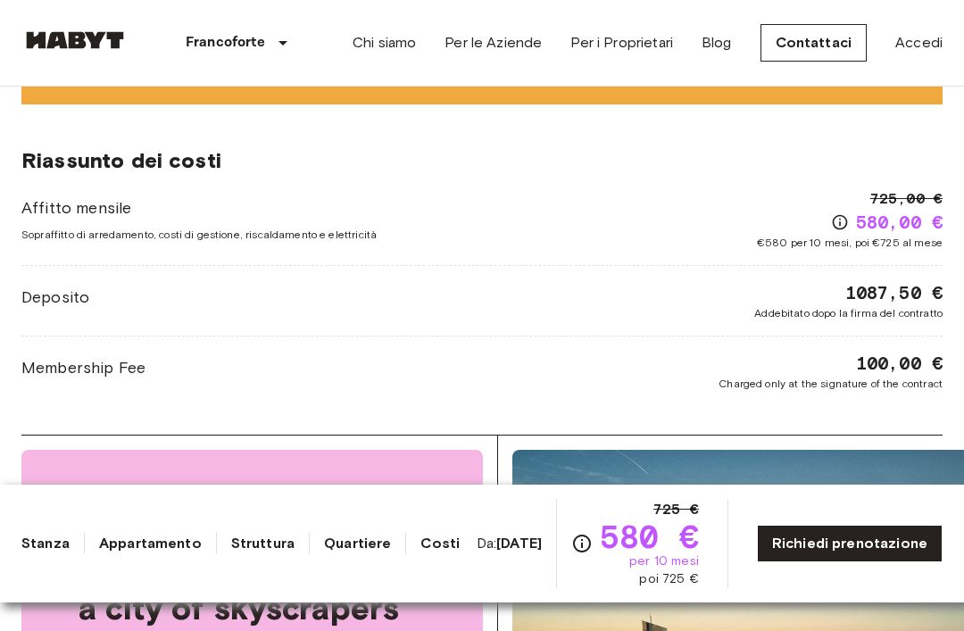
scroll to position [1533, 0]
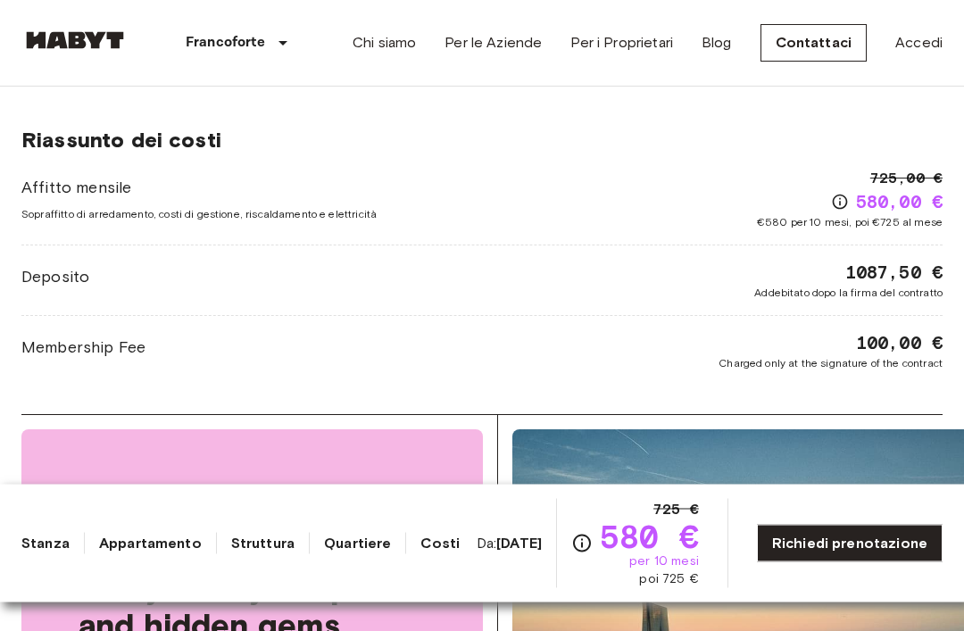
click at [46, 554] on link "Stanza" at bounding box center [45, 543] width 48 height 21
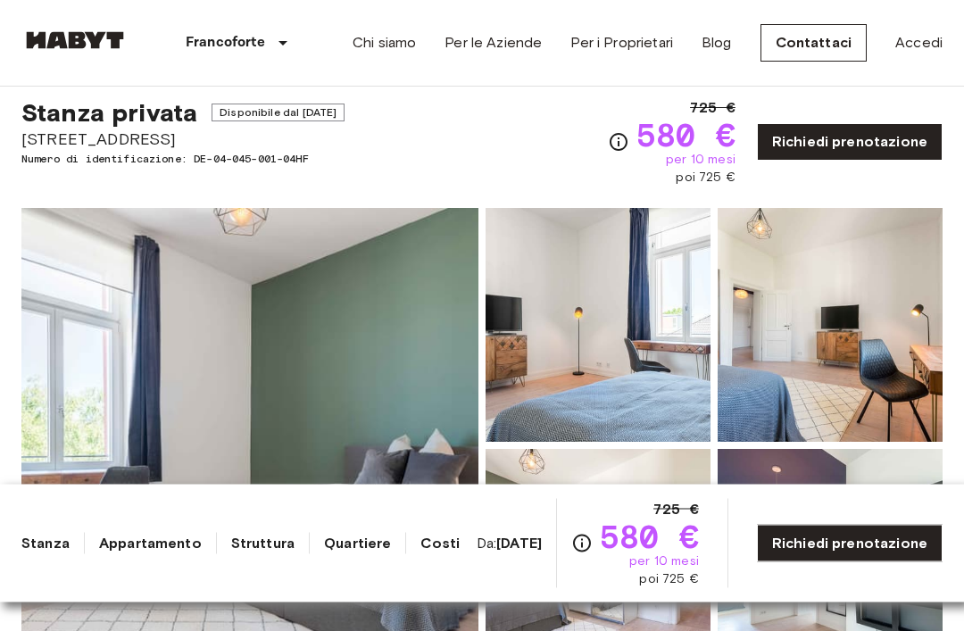
scroll to position [0, 0]
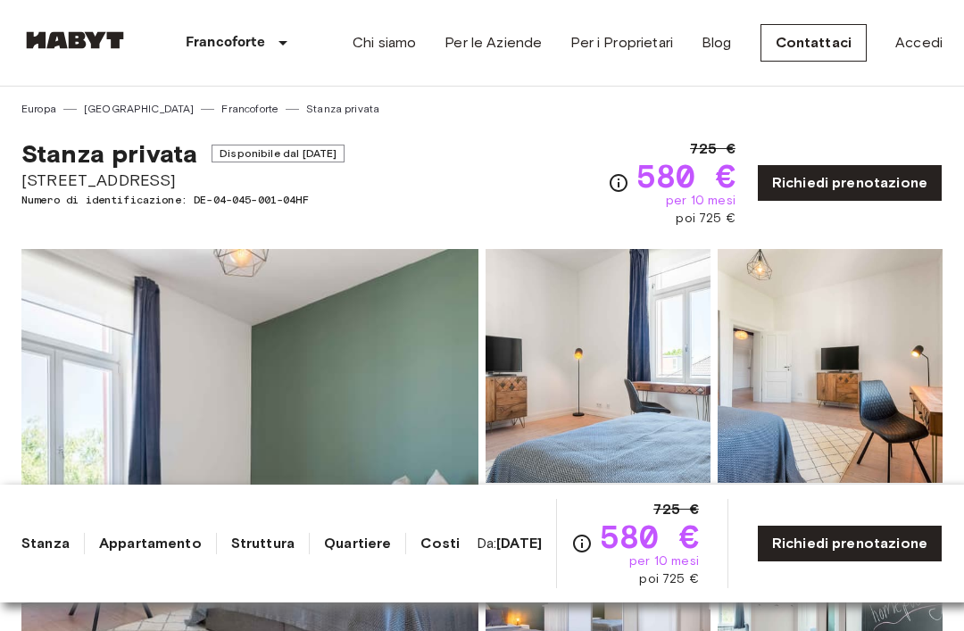
click at [140, 554] on link "Appartamento" at bounding box center [150, 543] width 103 height 21
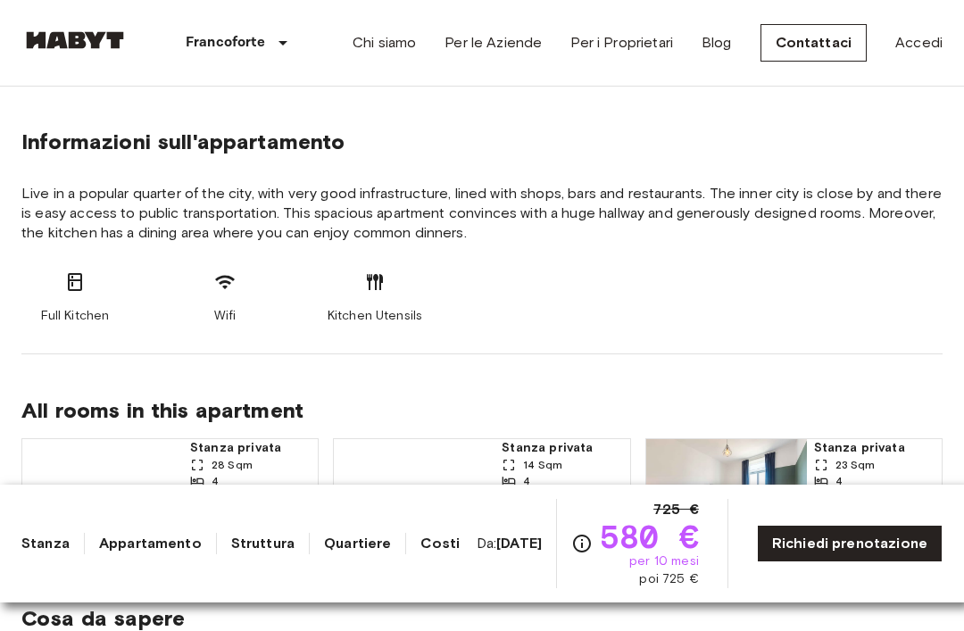
click at [252, 554] on link "Struttura" at bounding box center [262, 543] width 63 height 21
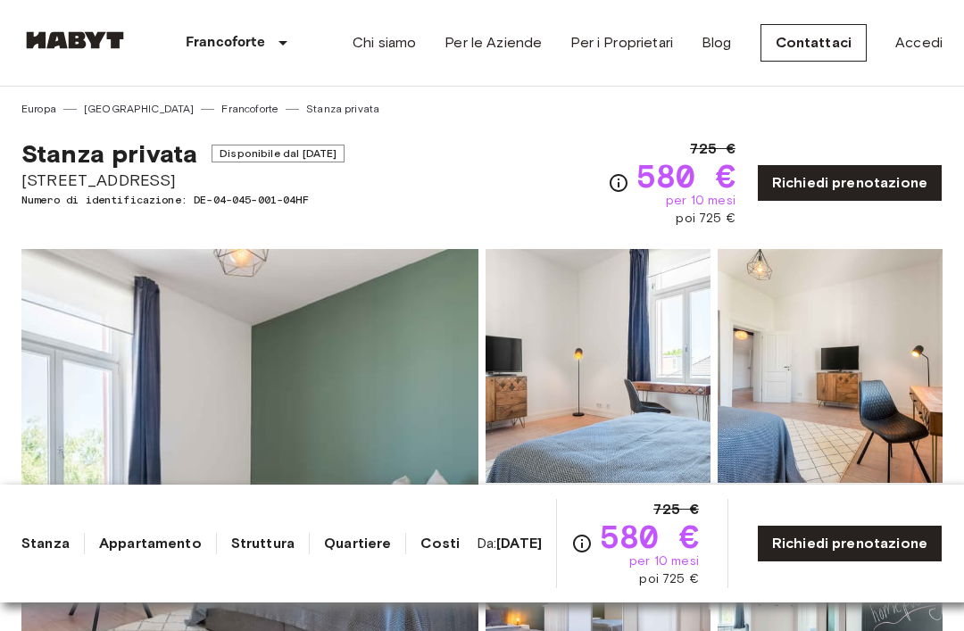
click at [256, 554] on link "Struttura" at bounding box center [262, 543] width 63 height 21
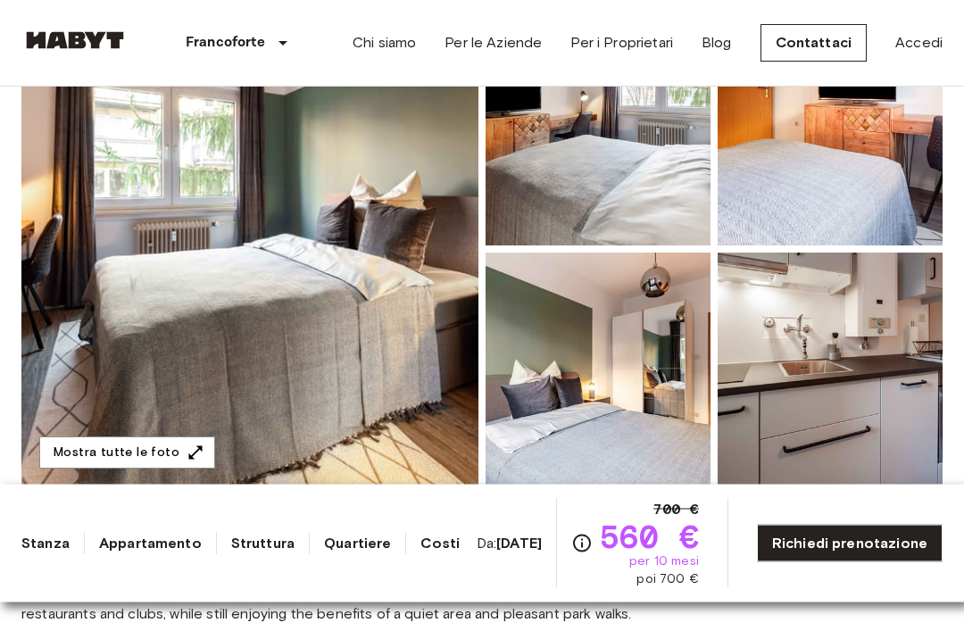
scroll to position [238, 0]
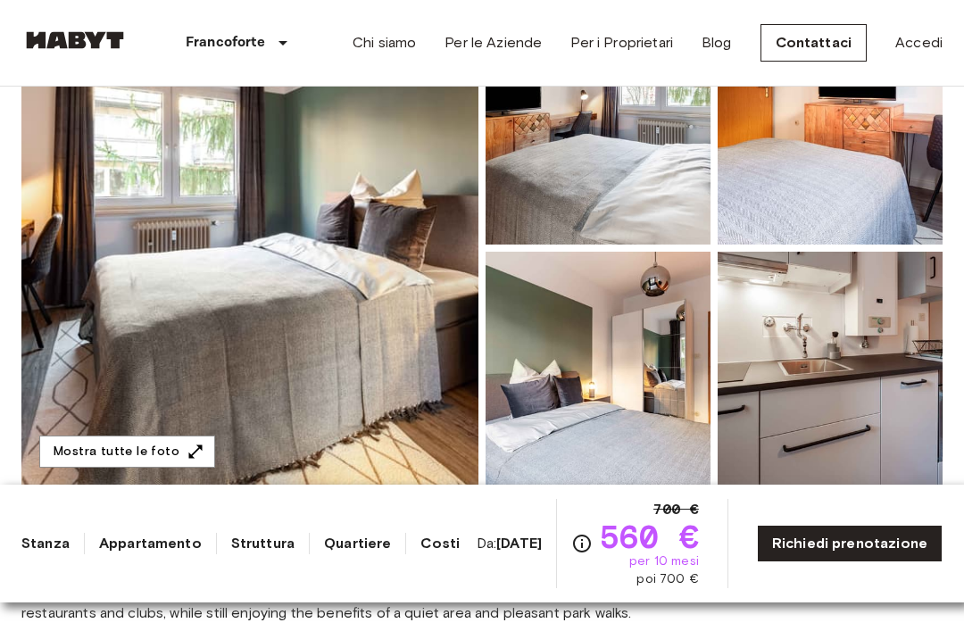
click at [153, 241] on img at bounding box center [249, 248] width 457 height 475
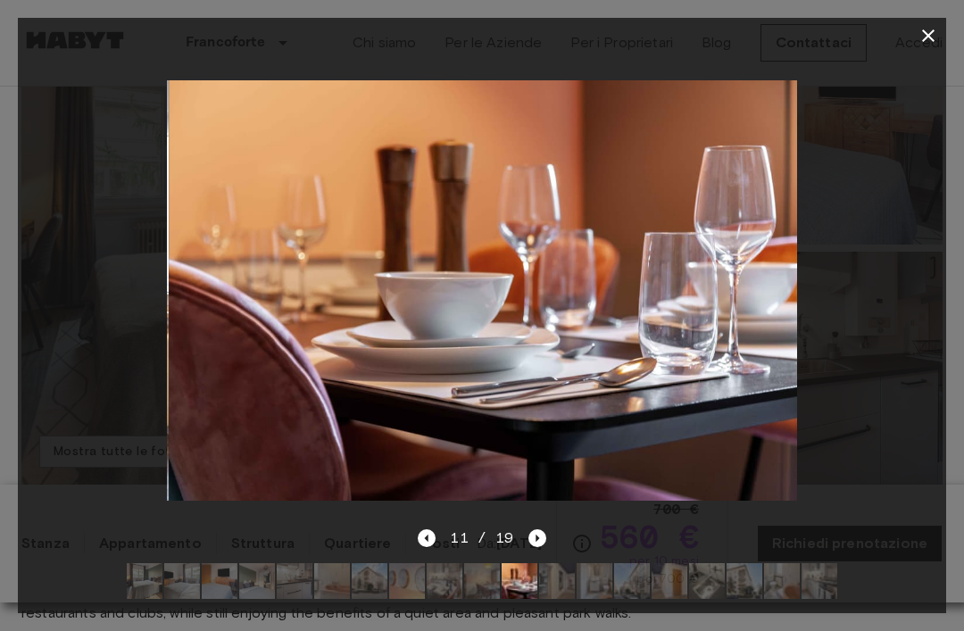
click at [928, 38] on icon "button" at bounding box center [928, 35] width 21 height 21
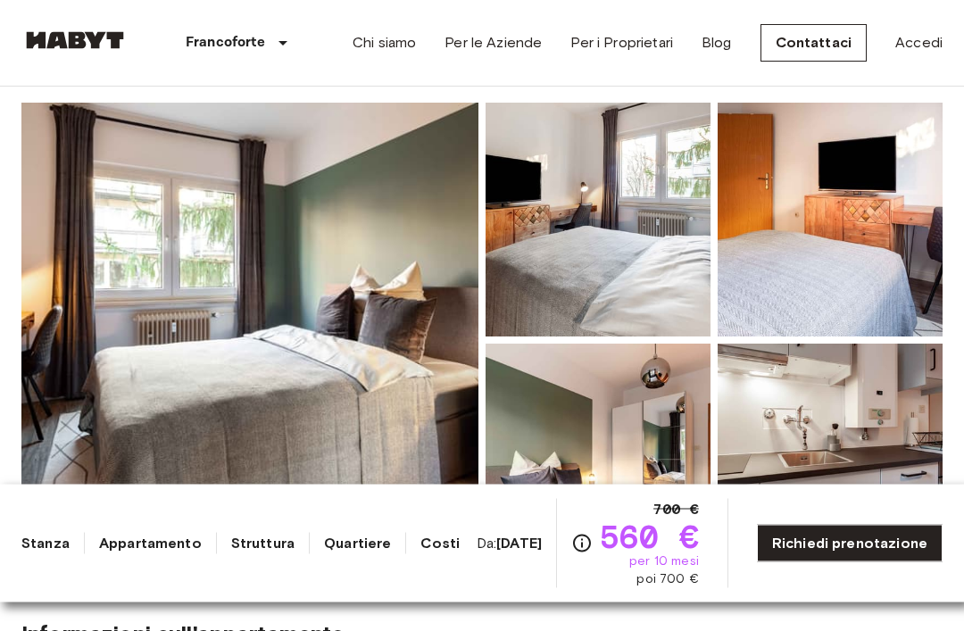
scroll to position [151, 0]
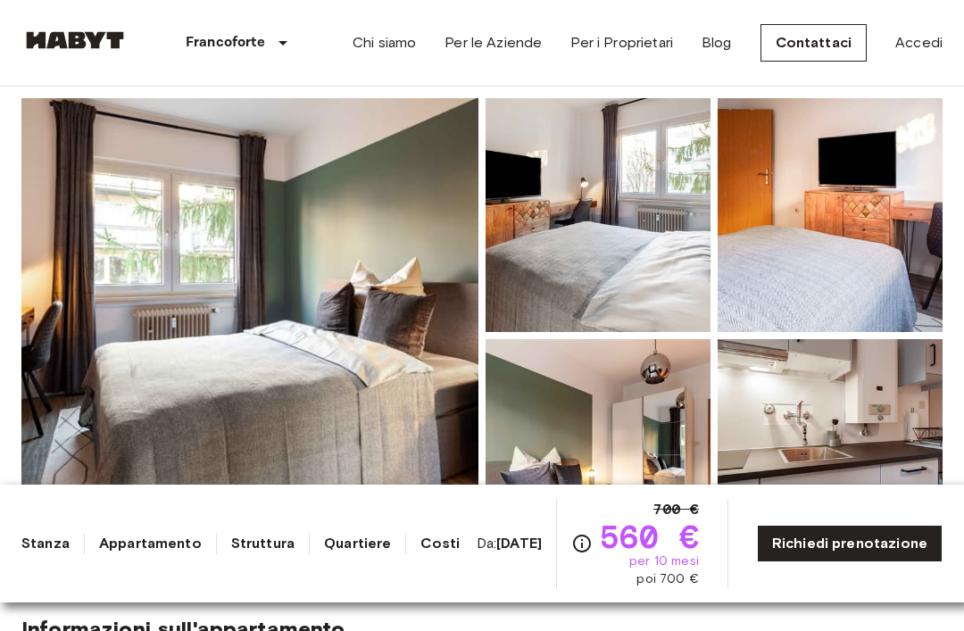
click at [167, 297] on img at bounding box center [249, 335] width 457 height 475
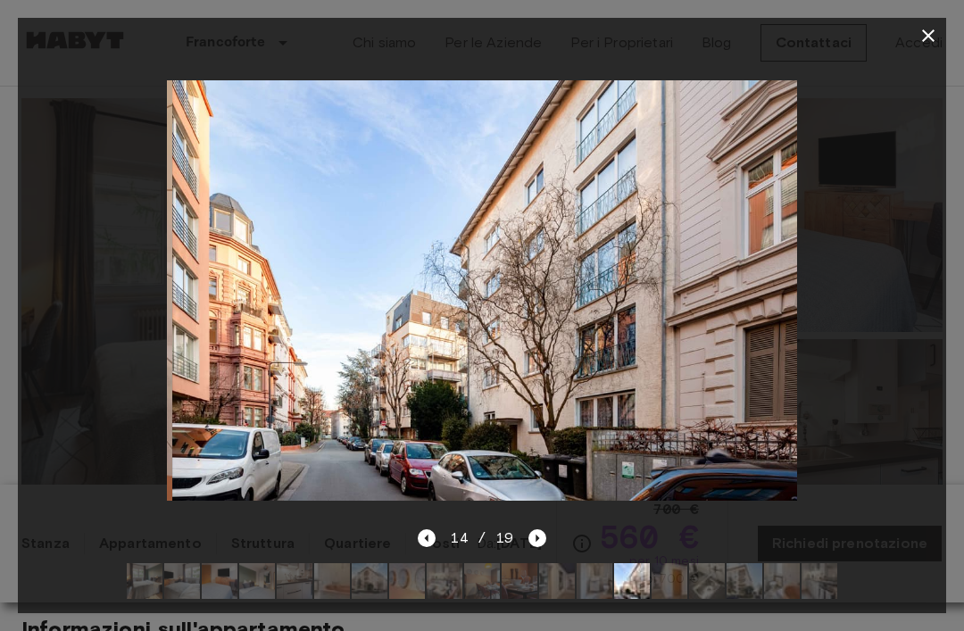
click at [937, 44] on icon "button" at bounding box center [928, 35] width 21 height 21
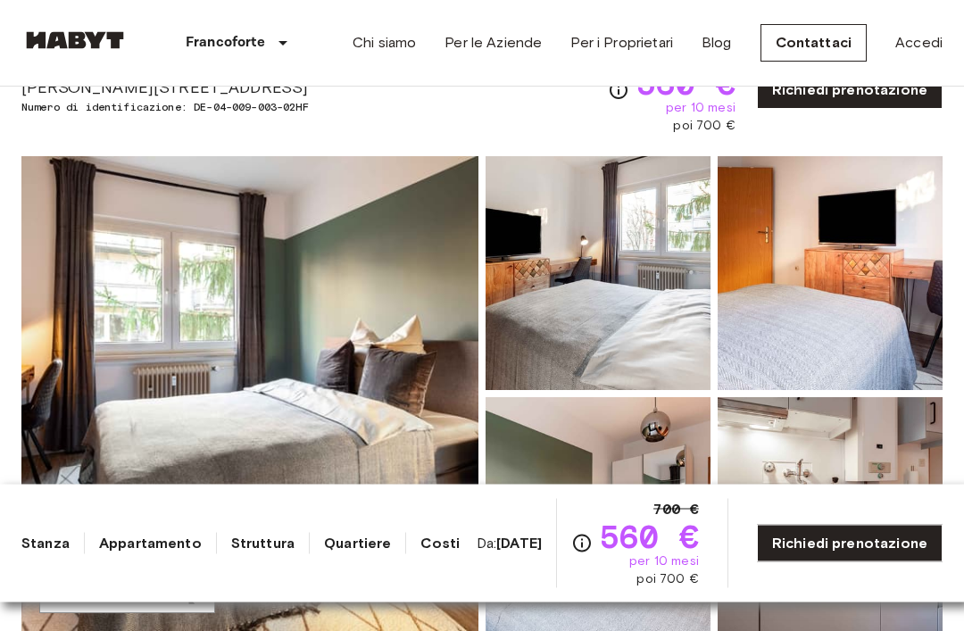
scroll to position [0, 0]
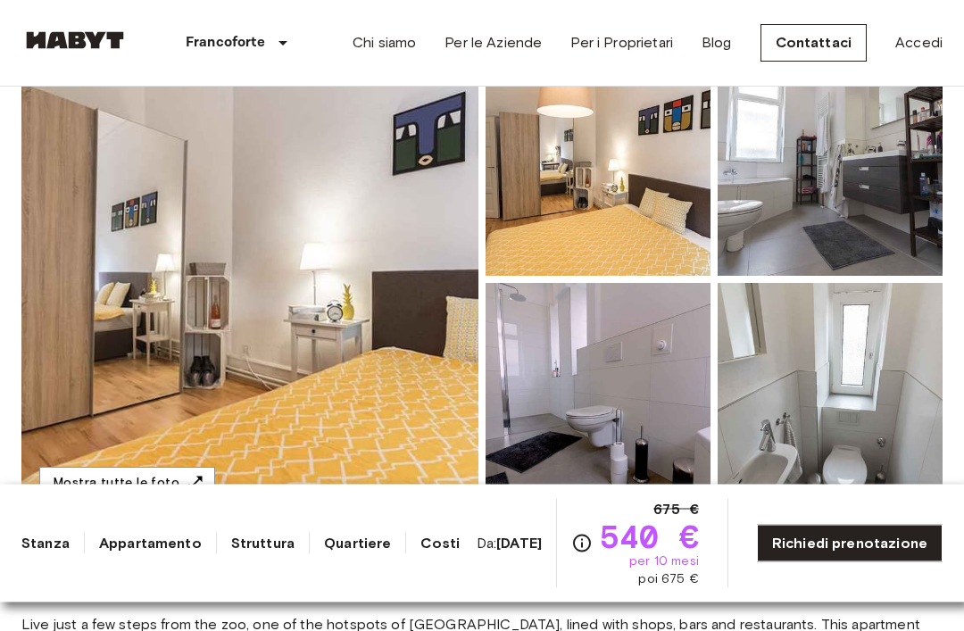
scroll to position [212, 0]
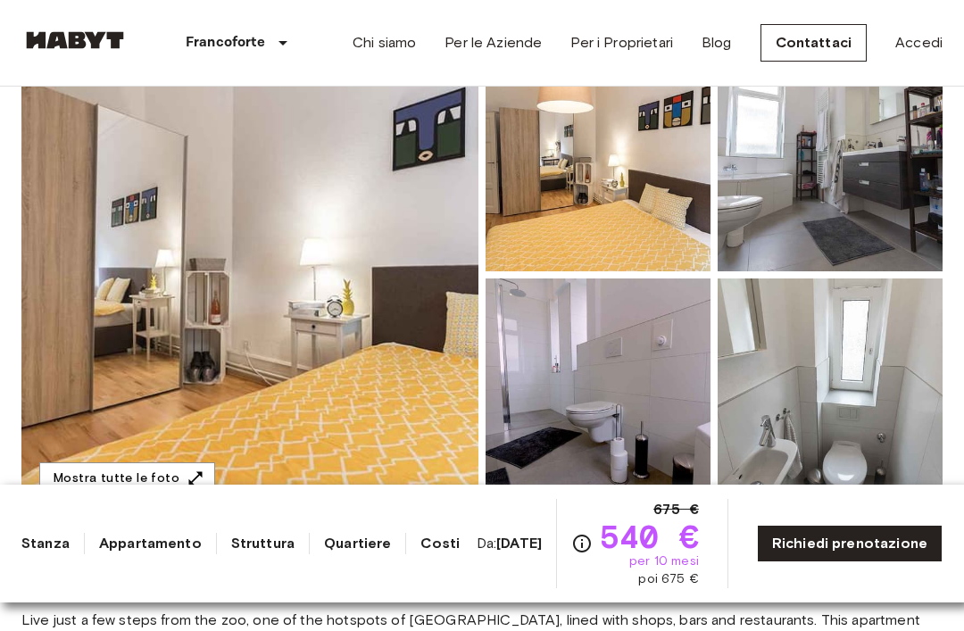
click at [150, 230] on img at bounding box center [249, 274] width 457 height 475
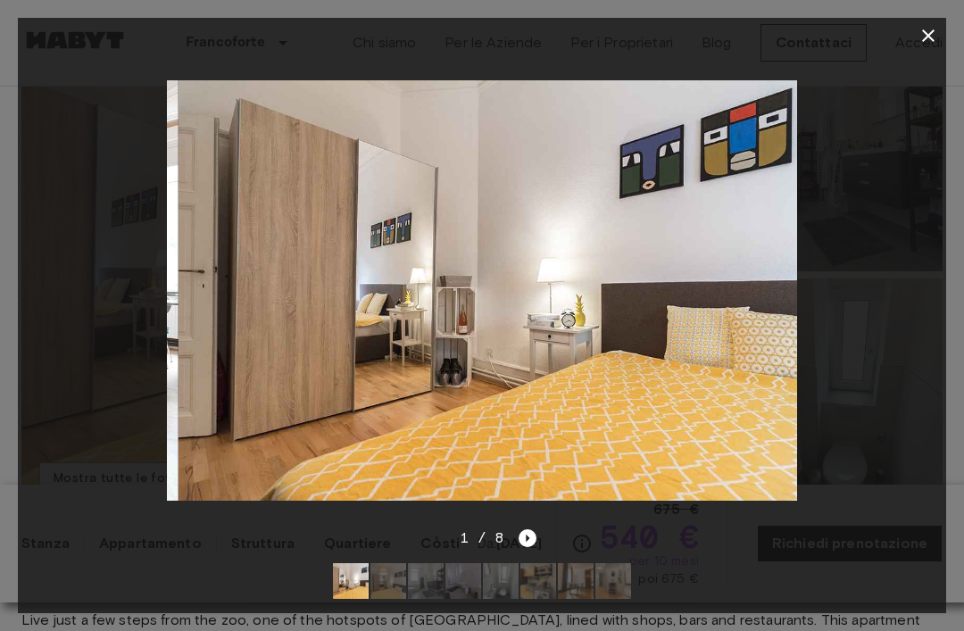
click at [928, 32] on icon "button" at bounding box center [928, 35] width 21 height 21
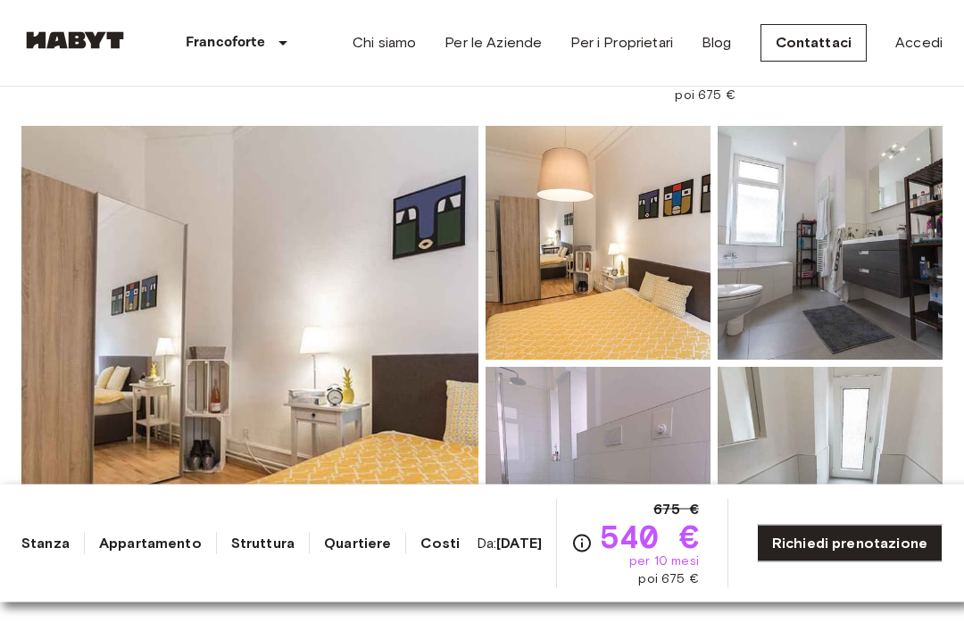
scroll to position [0, 0]
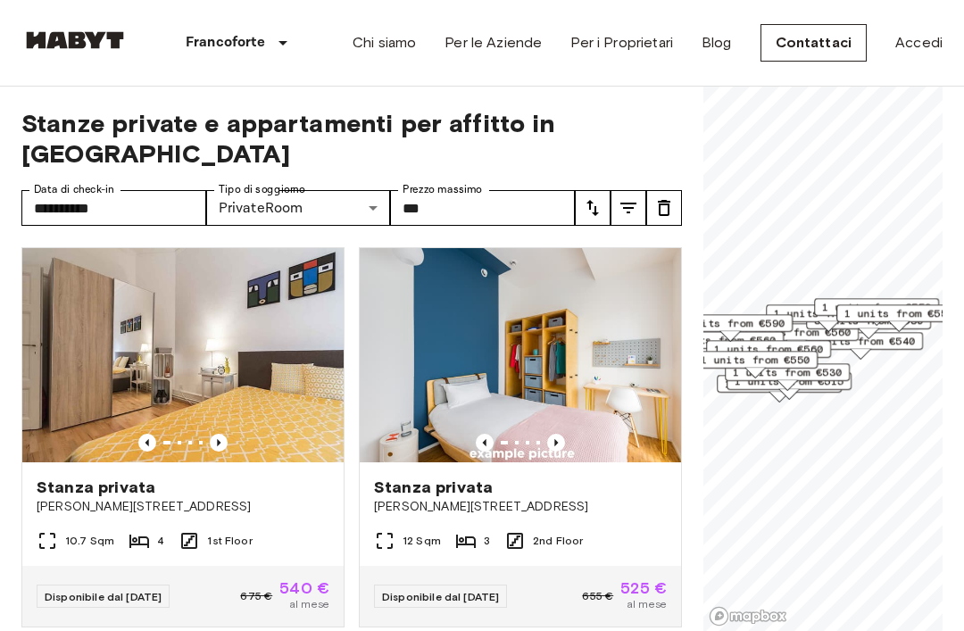
click at [922, 50] on link "Accedi" at bounding box center [918, 42] width 47 height 21
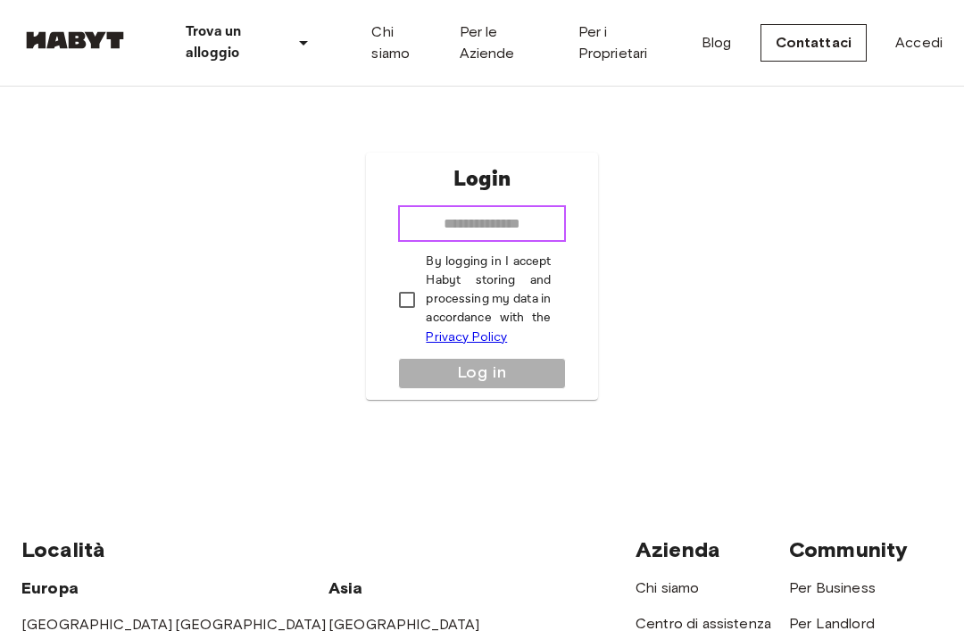
click at [535, 242] on input "email" at bounding box center [481, 224] width 167 height 36
click at [487, 242] on input "email" at bounding box center [481, 224] width 167 height 36
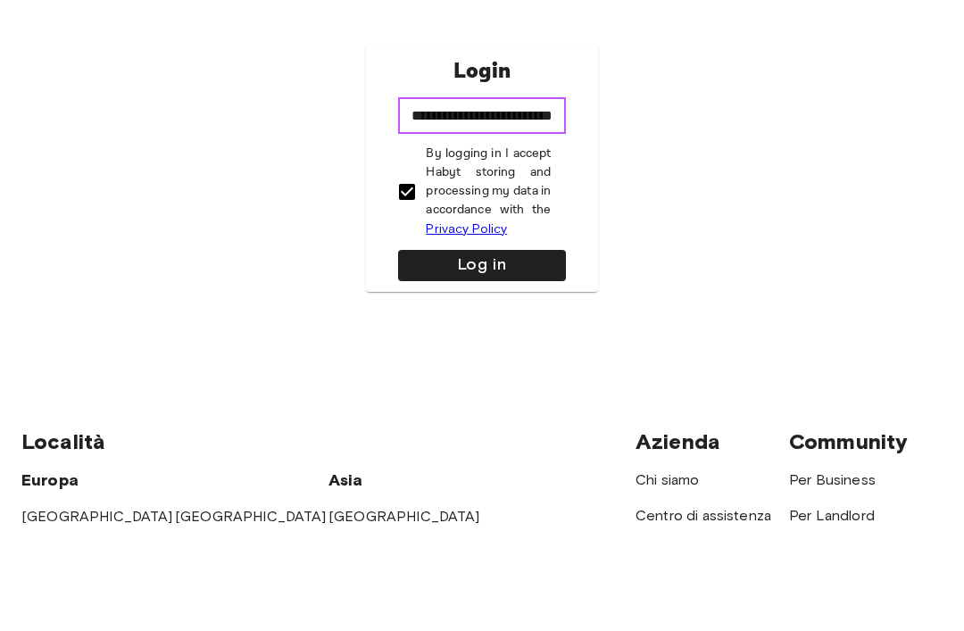
type input "**********"
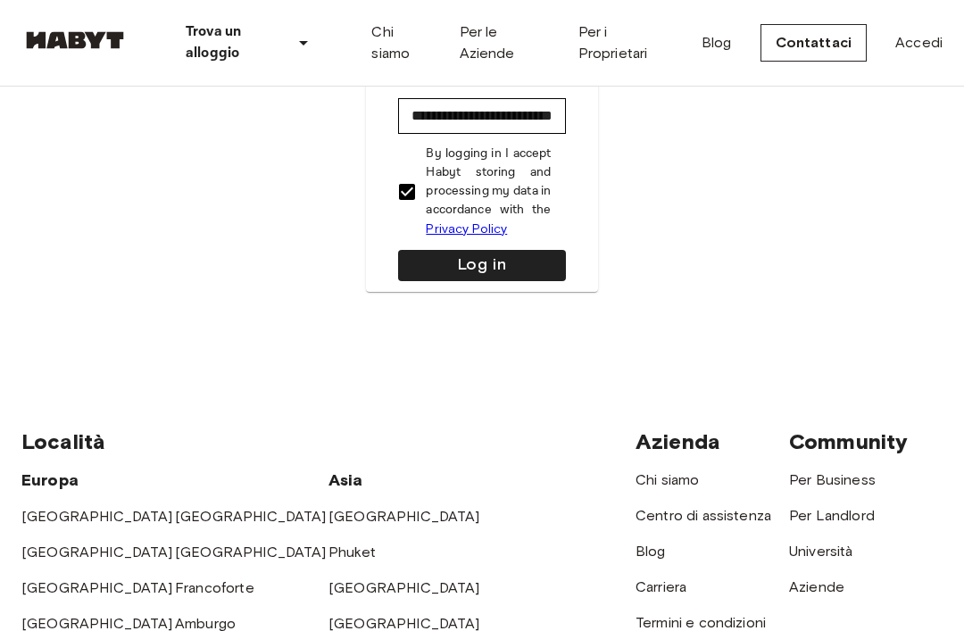
click at [531, 281] on button "Log in" at bounding box center [481, 265] width 167 height 31
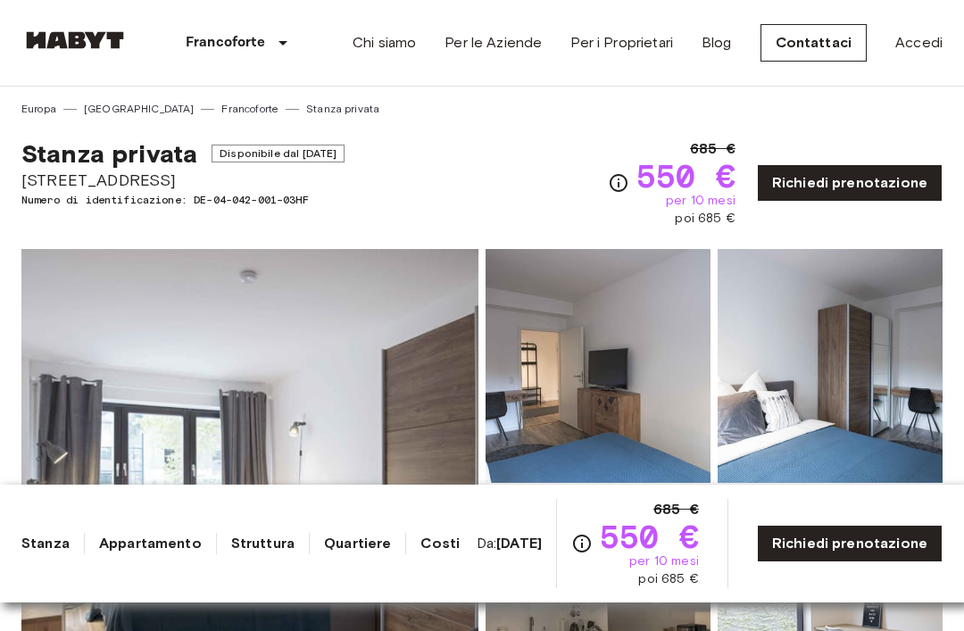
click at [806, 4] on div "Chi siamo Per le Aziende Per i Proprietari Blog Contattaci Accedi" at bounding box center [648, 43] width 590 height 86
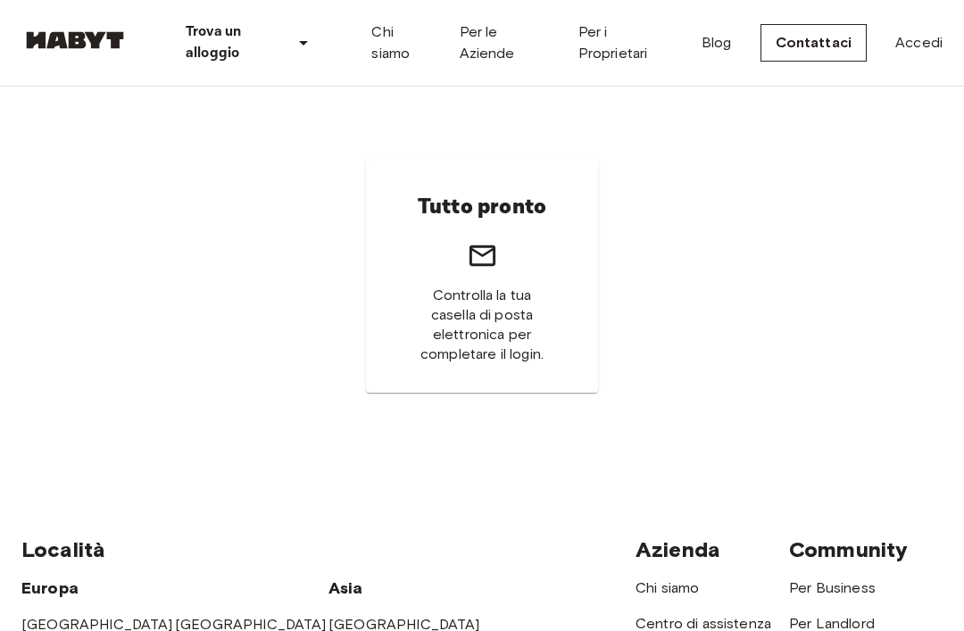
click at [924, 43] on link "Accedi" at bounding box center [918, 42] width 47 height 21
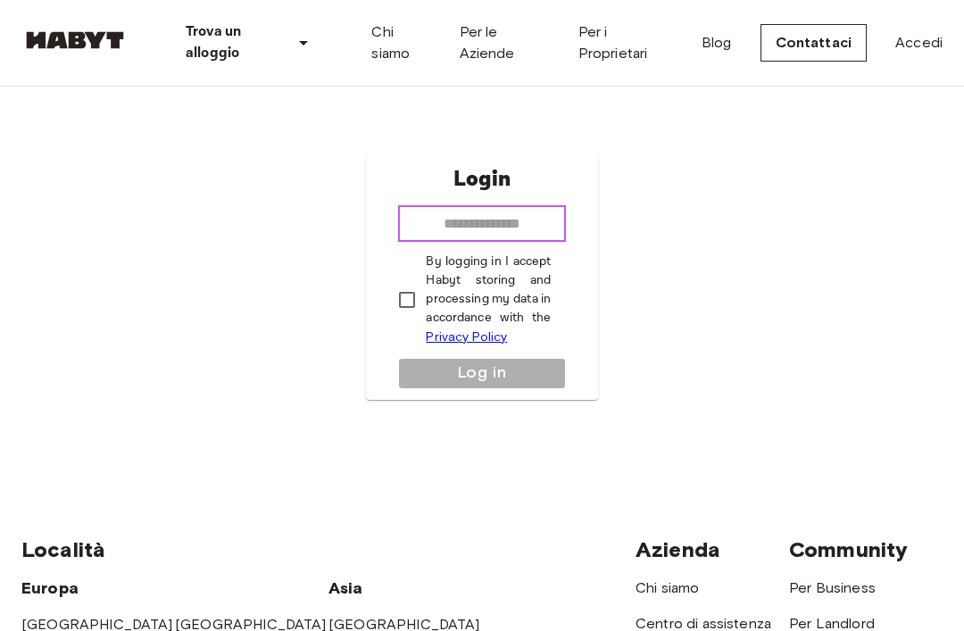
click at [528, 242] on input "email" at bounding box center [481, 224] width 167 height 36
type input "**********"
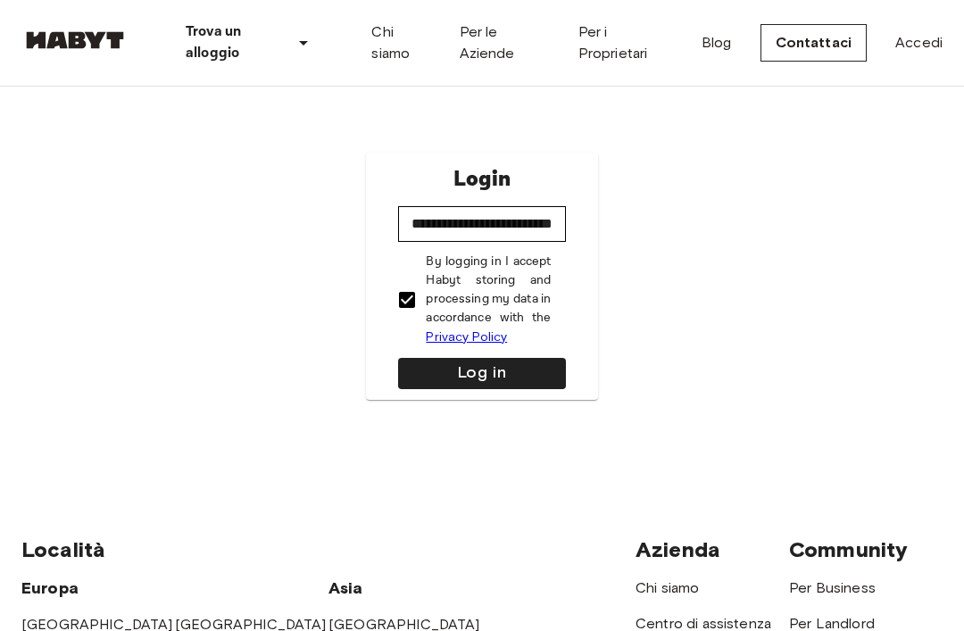
click at [517, 388] on button "Log in" at bounding box center [481, 373] width 167 height 31
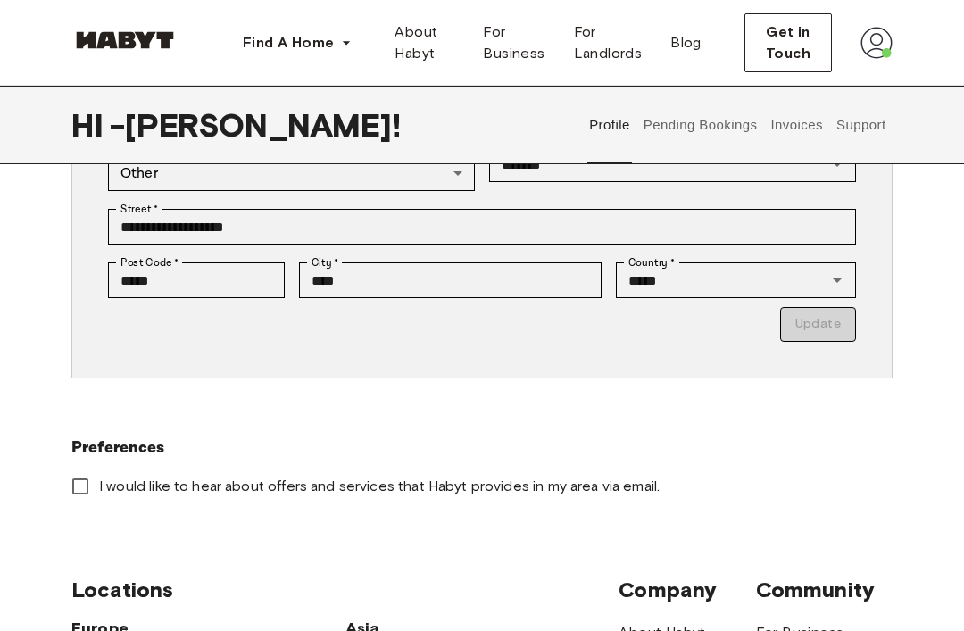
scroll to position [436, 0]
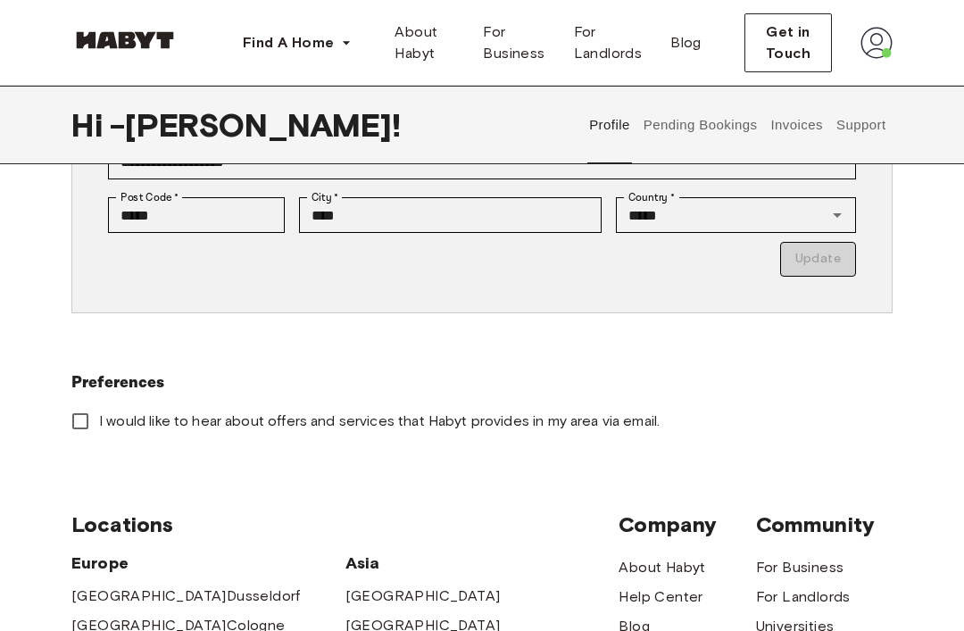
click at [834, 271] on p "Update" at bounding box center [482, 259] width 748 height 35
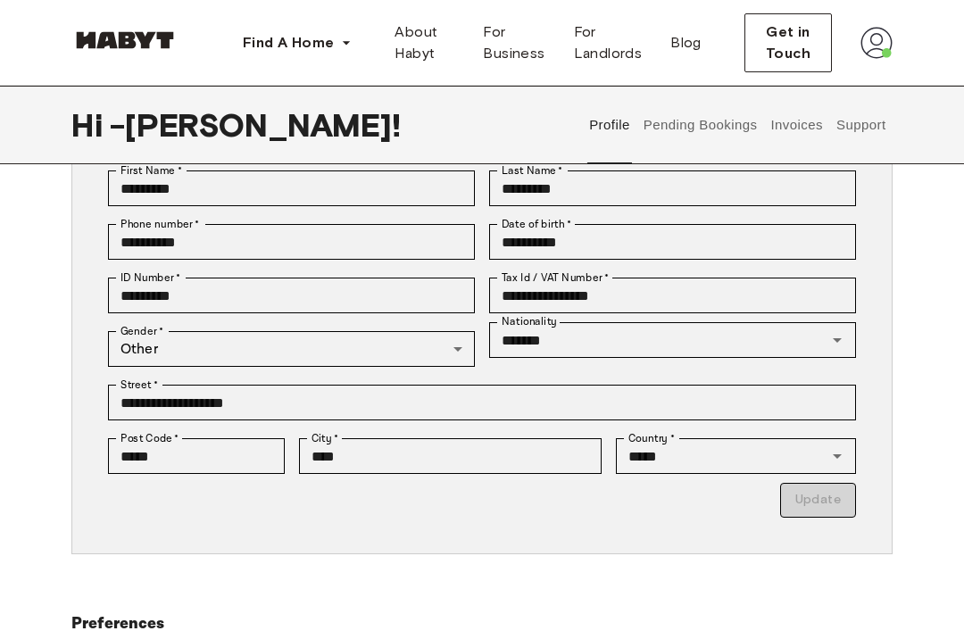
scroll to position [0, 0]
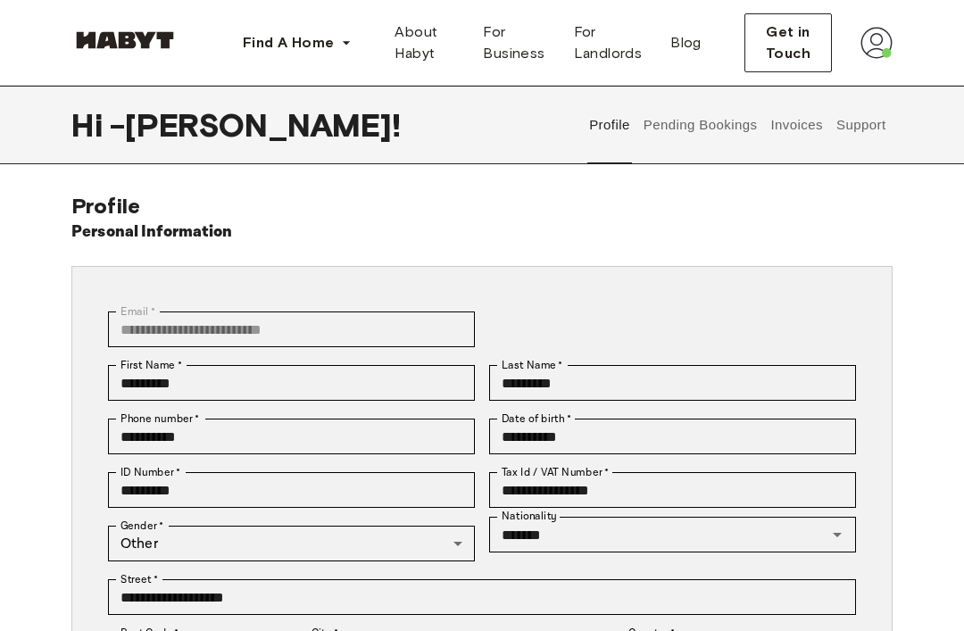
click at [876, 48] on img at bounding box center [877, 43] width 32 height 32
click at [855, 84] on div "Profile Log out" at bounding box center [839, 102] width 107 height 86
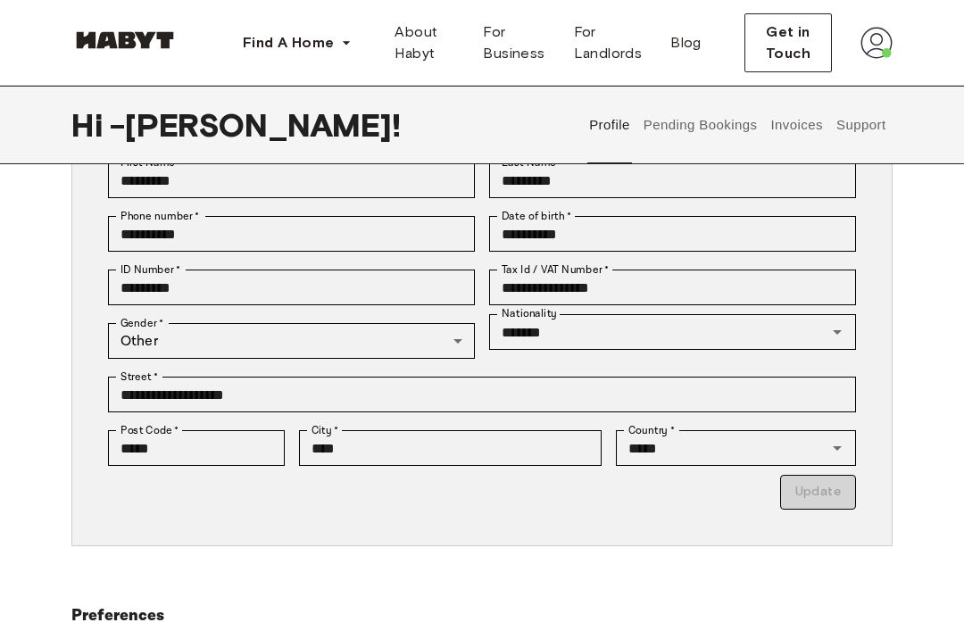
scroll to position [205, 0]
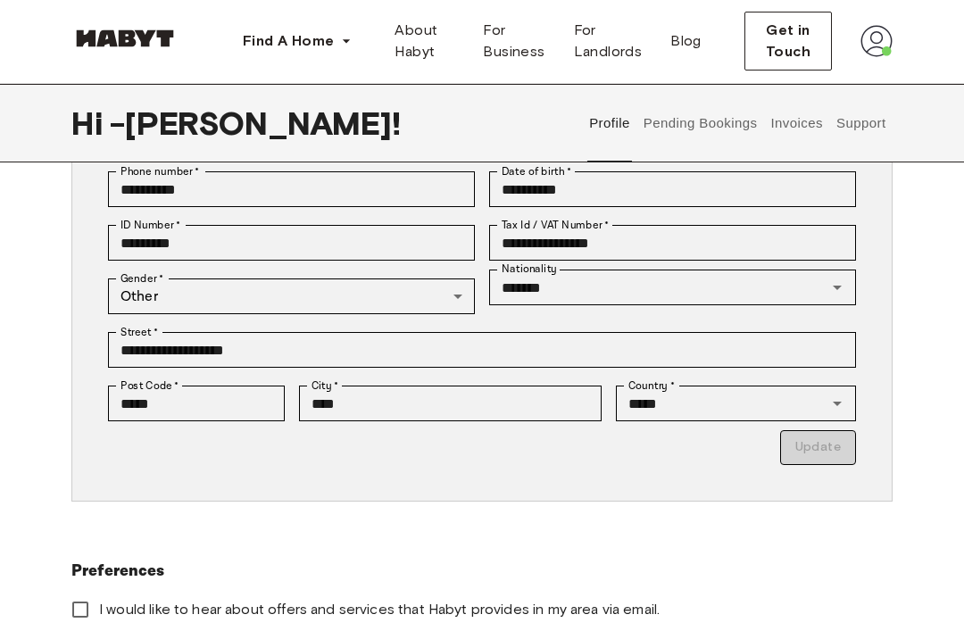
click at [126, 290] on body "**********" at bounding box center [482, 592] width 964 height 1677
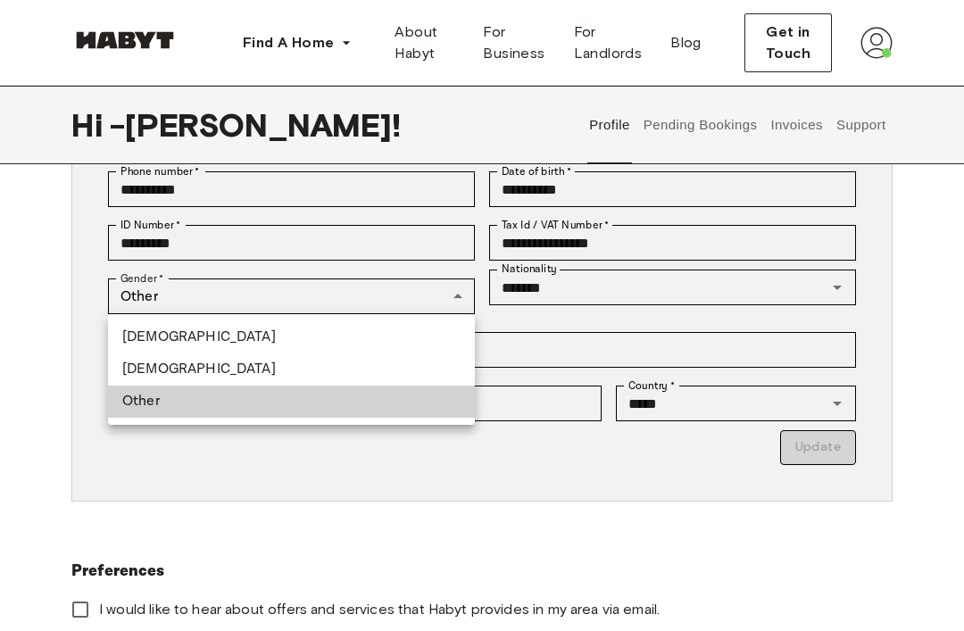
click at [130, 335] on li "Male" at bounding box center [291, 337] width 367 height 32
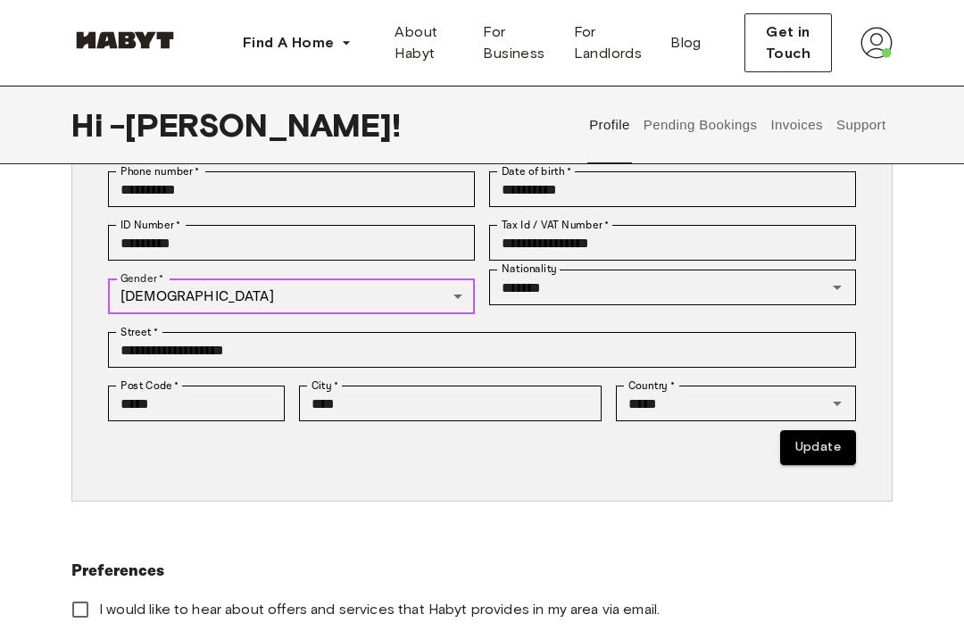
type input "****"
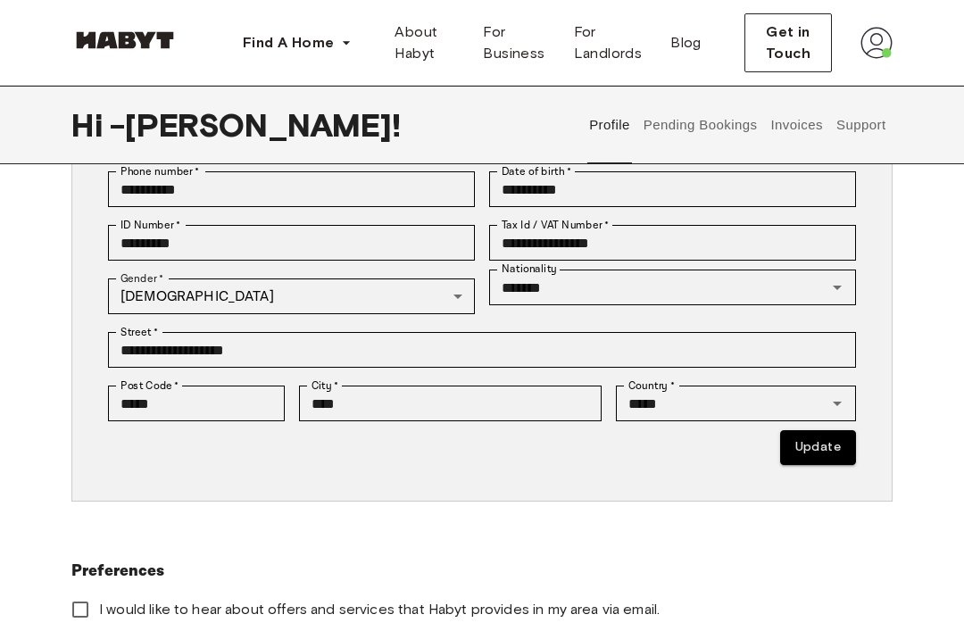
click at [823, 449] on button "Update" at bounding box center [818, 447] width 76 height 35
type input "*********"
click at [815, 284] on div at bounding box center [825, 287] width 46 height 25
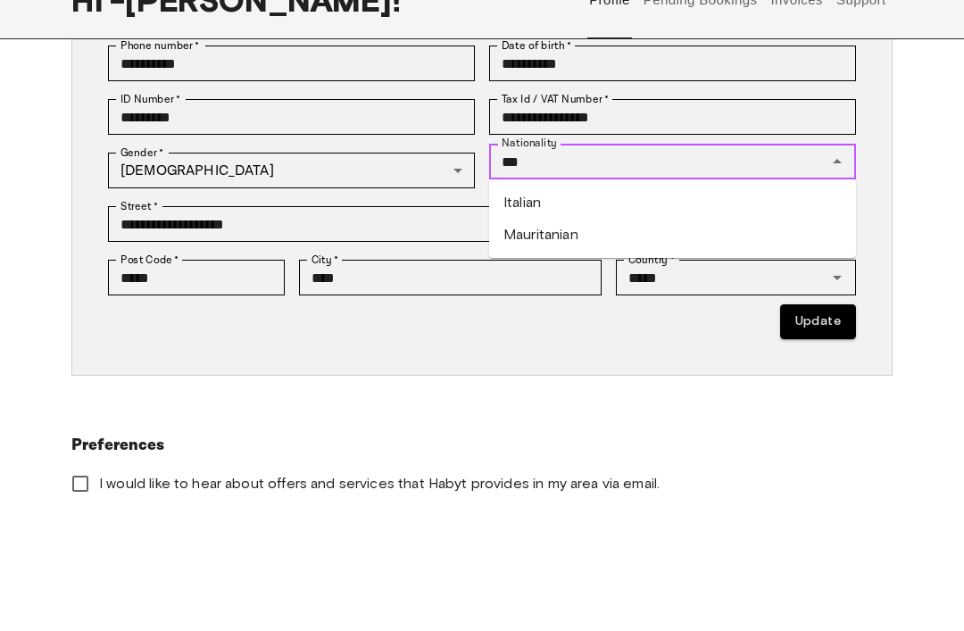
click at [727, 312] on li "Italian" at bounding box center [672, 328] width 367 height 32
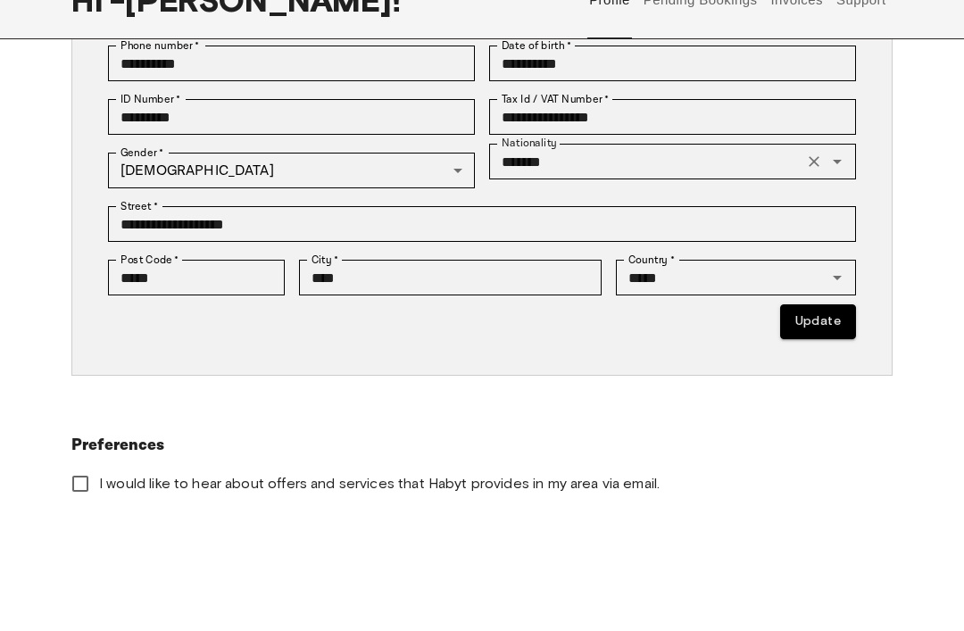
click at [845, 430] on button "Update" at bounding box center [818, 447] width 76 height 35
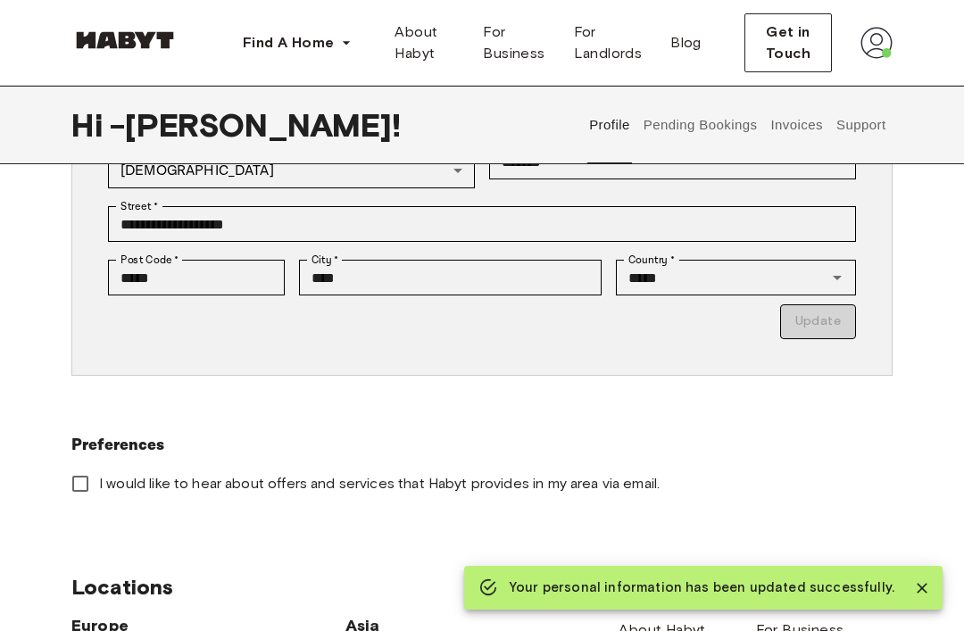
type input "*********"
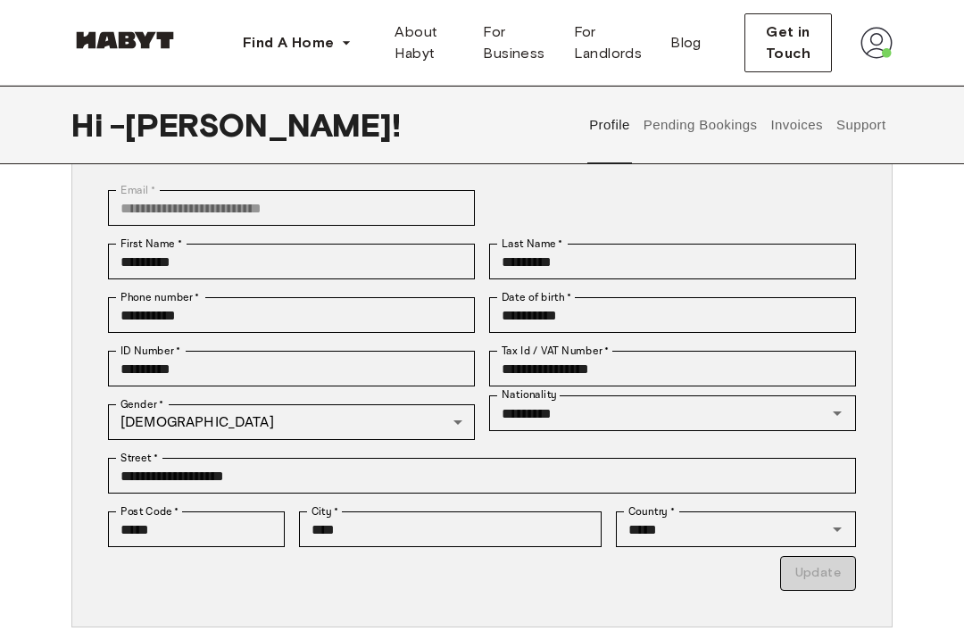
scroll to position [0, 0]
